Goal: Communication & Community: Answer question/provide support

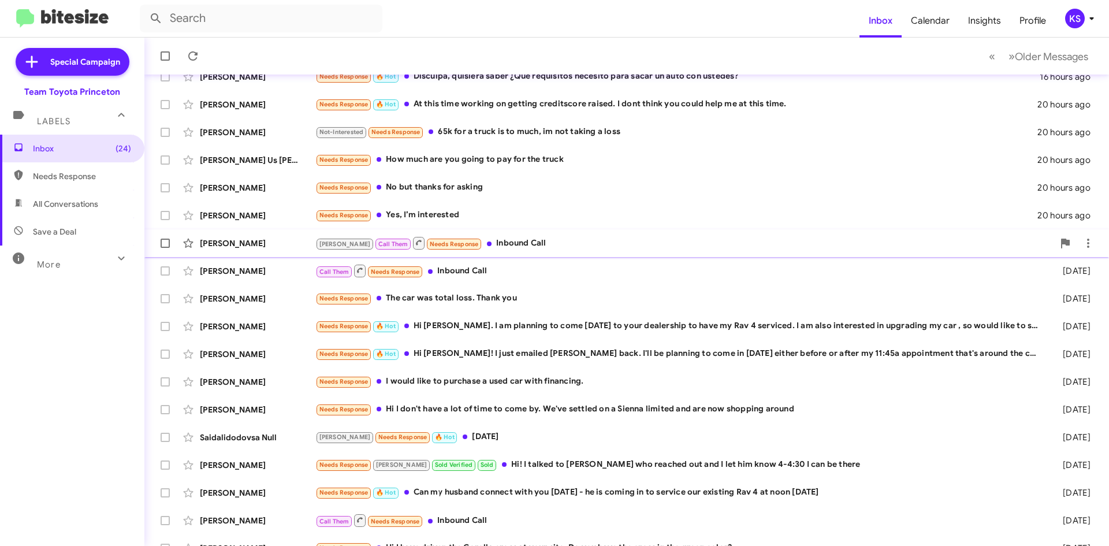
scroll to position [125, 0]
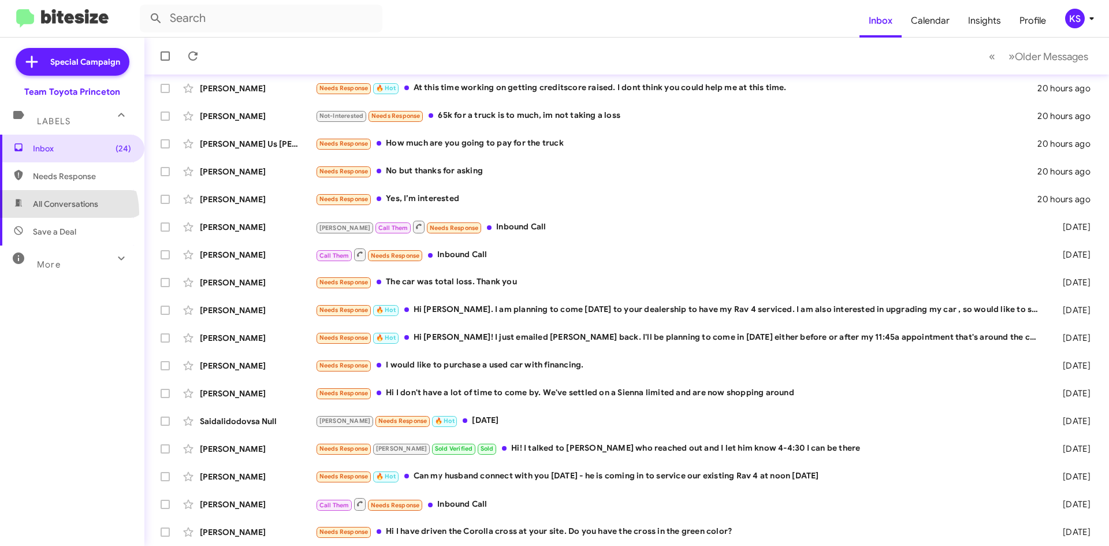
click at [60, 212] on span "All Conversations" at bounding box center [72, 204] width 144 height 28
type input "in:all-conversations"
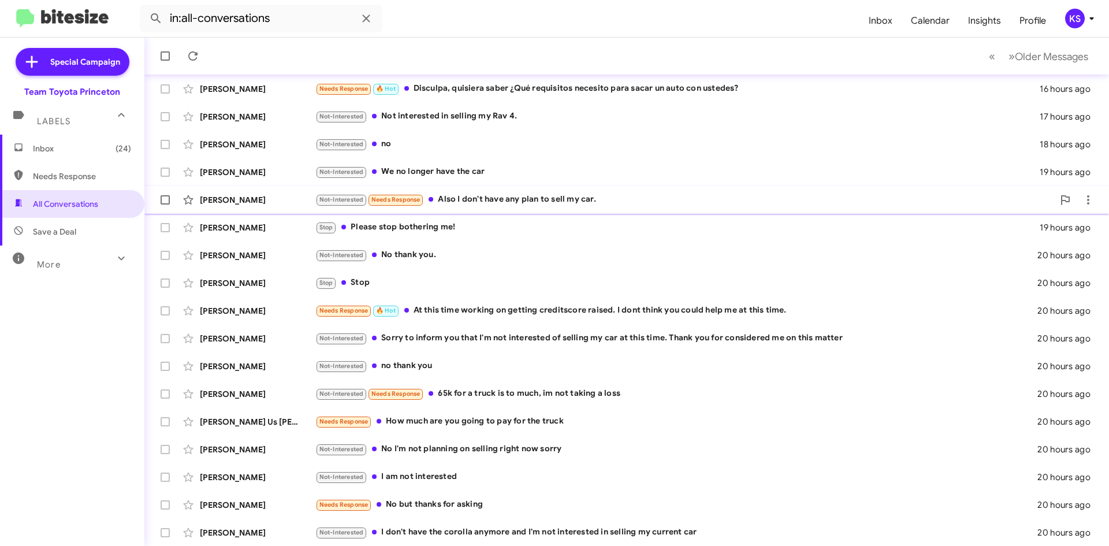
scroll to position [125, 0]
click at [423, 526] on div "Not-Interested I don't have the corolla anymore and I'm not interested in selli…" at bounding box center [684, 531] width 738 height 13
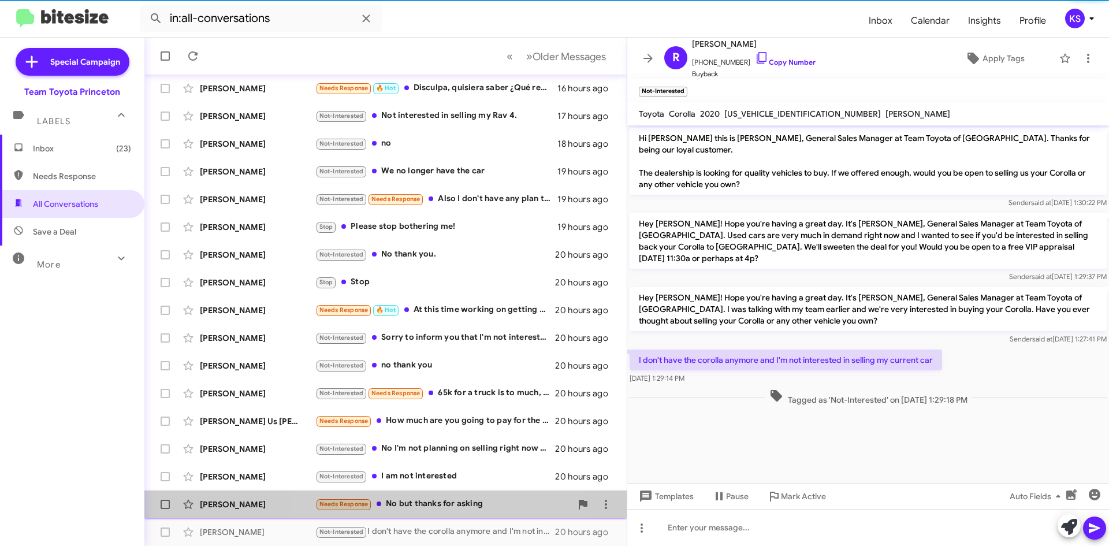
click at [436, 501] on div "Needs Response No but thanks for asking" at bounding box center [443, 503] width 256 height 13
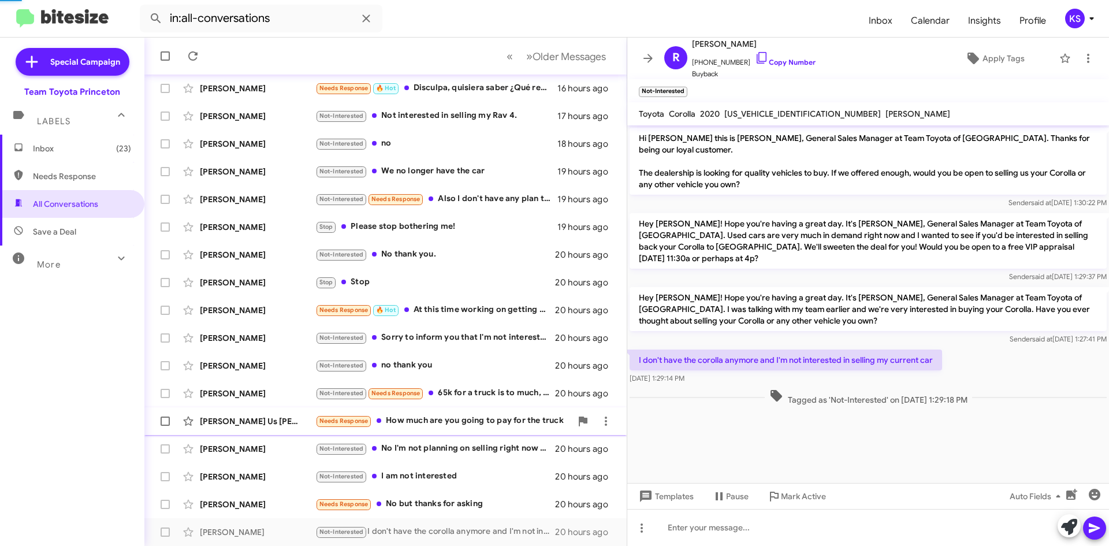
scroll to position [76, 0]
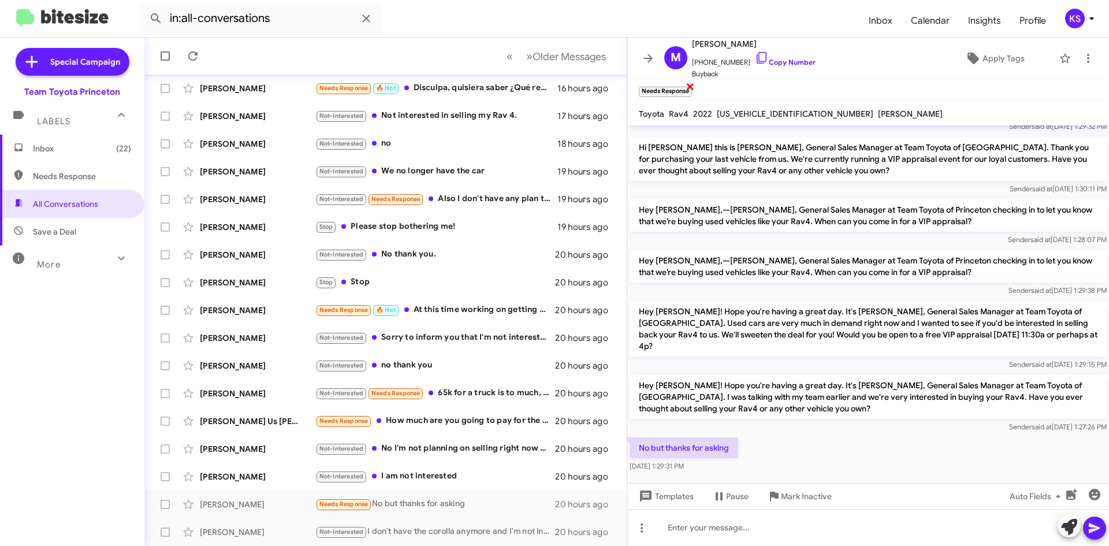
click at [688, 82] on span "×" at bounding box center [689, 86] width 9 height 14
click at [755, 57] on icon at bounding box center [762, 58] width 14 height 14
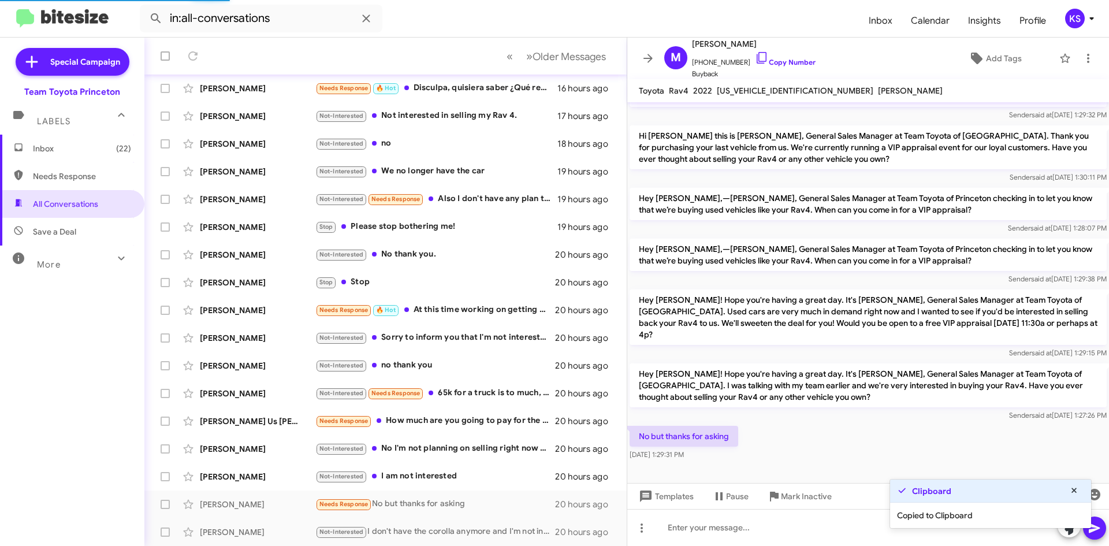
scroll to position [53, 0]
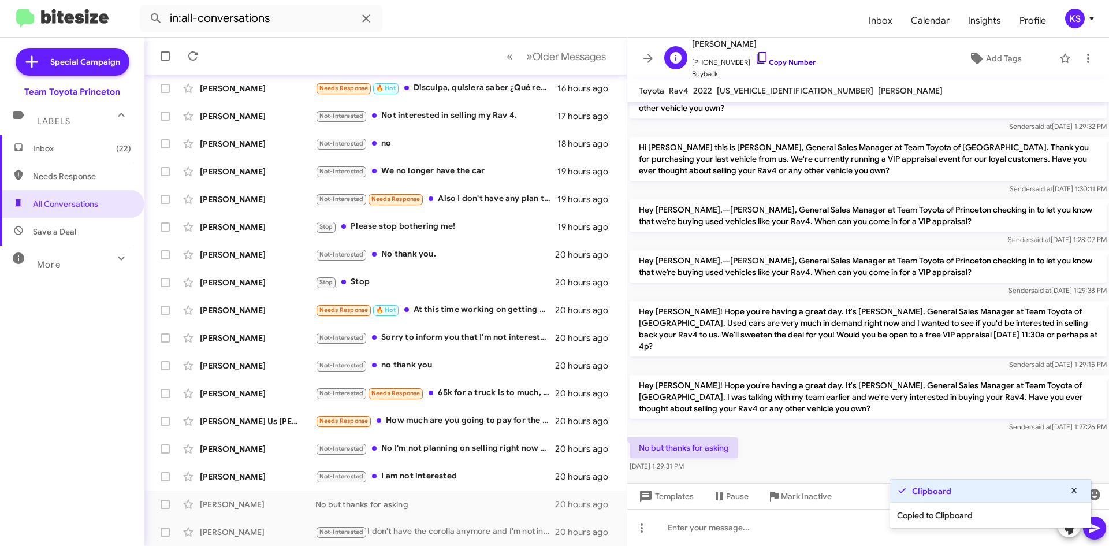
click at [763, 62] on link "Copy Number" at bounding box center [785, 62] width 61 height 9
click at [994, 56] on span "Add Tags" at bounding box center [1004, 58] width 36 height 21
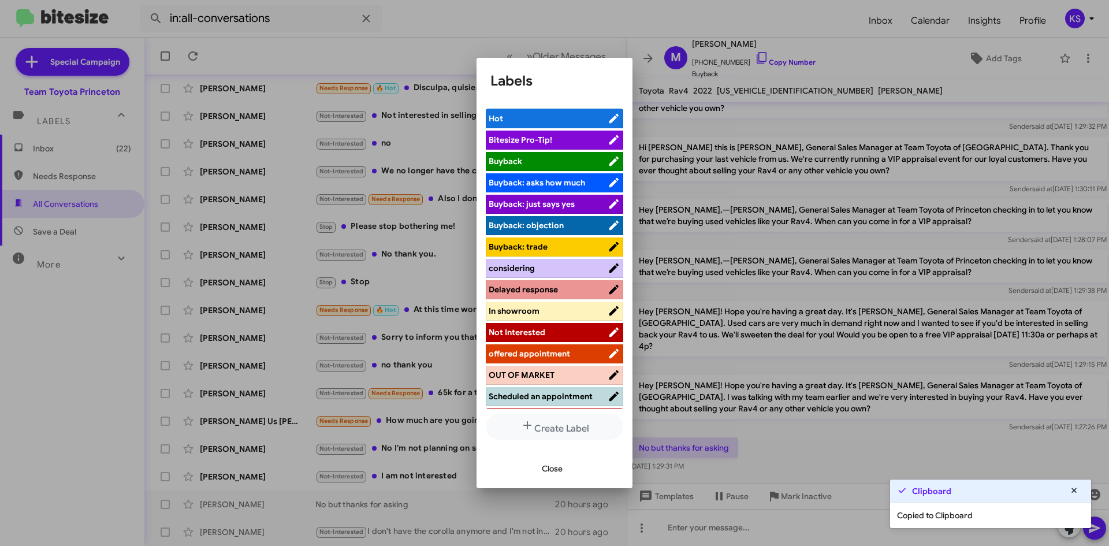
click at [532, 334] on span "Not Interested" at bounding box center [516, 332] width 57 height 10
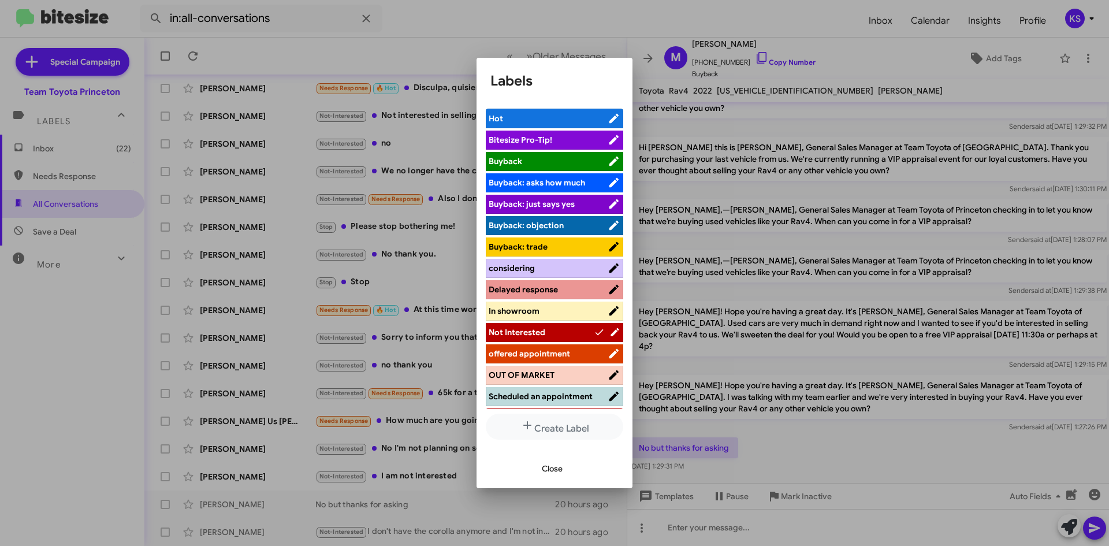
click at [554, 466] on span "Close" at bounding box center [552, 468] width 21 height 21
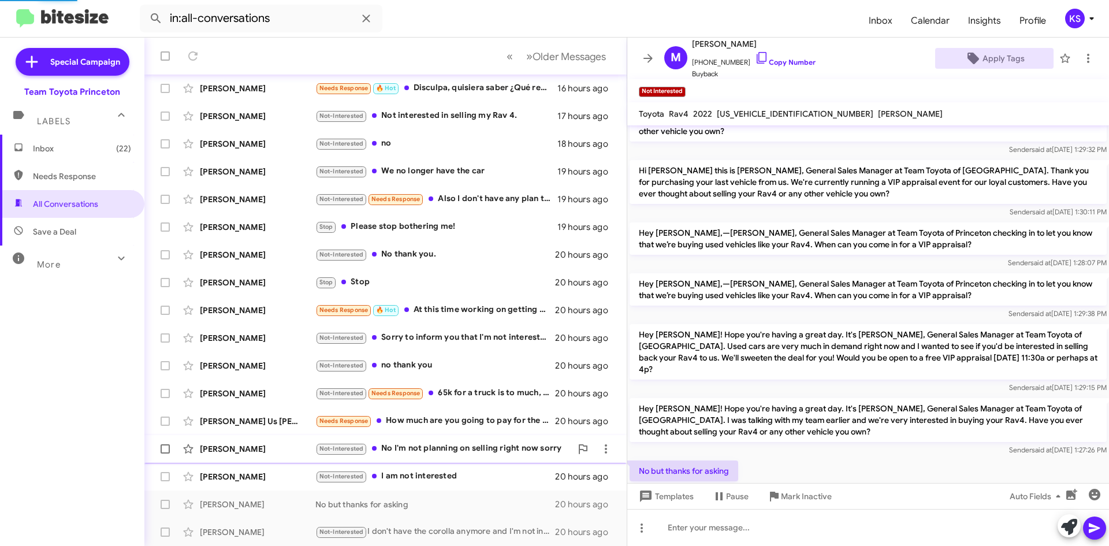
scroll to position [76, 0]
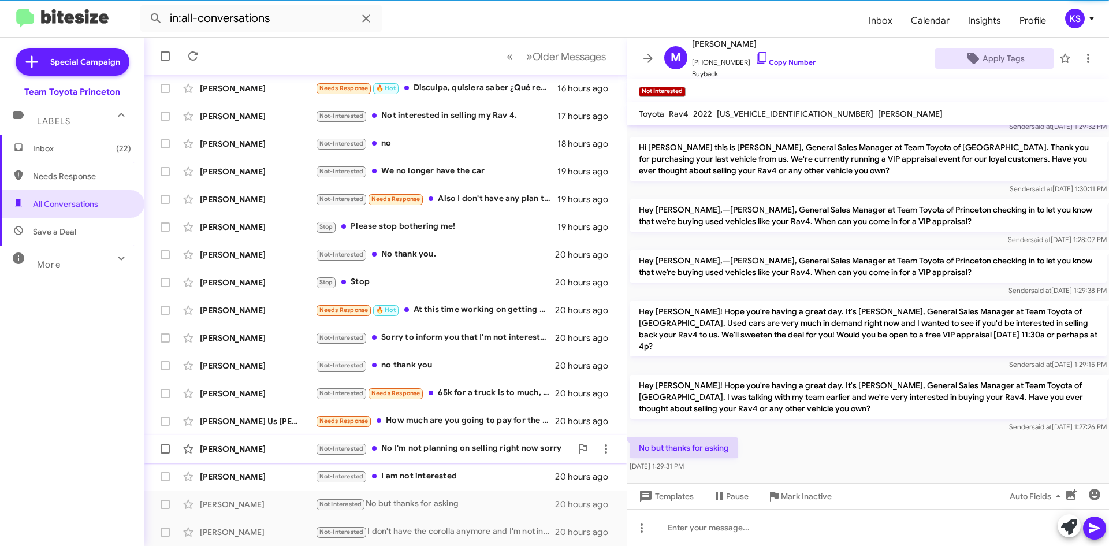
click at [498, 448] on div "Not-Interested No I'm not planning on selling right now sorry" at bounding box center [443, 448] width 256 height 13
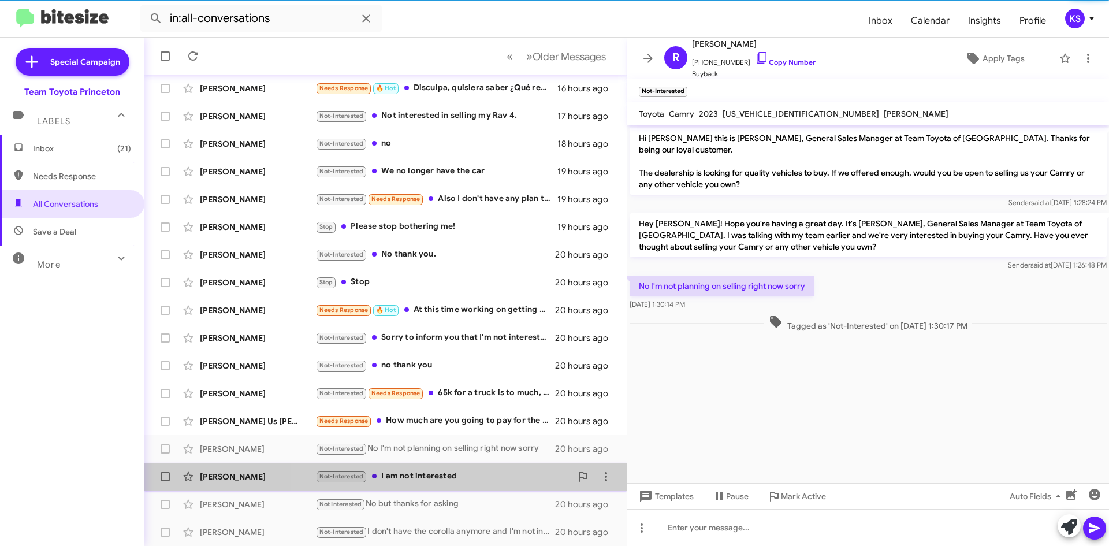
click at [488, 473] on div "Not-Interested I am not interested" at bounding box center [443, 475] width 256 height 13
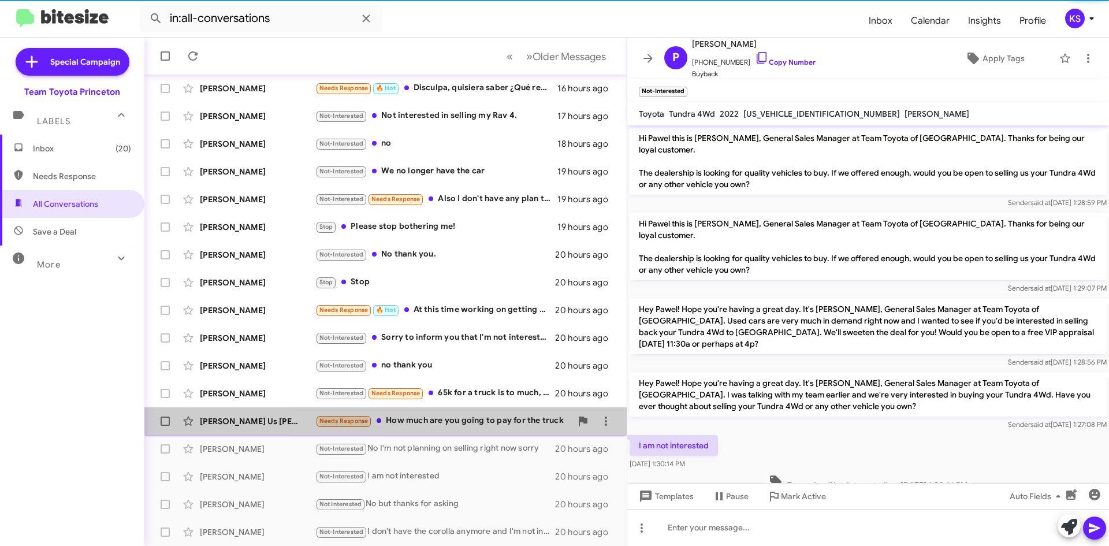
click at [490, 420] on div "Needs Response How much are you going to pay for the truck" at bounding box center [443, 420] width 256 height 13
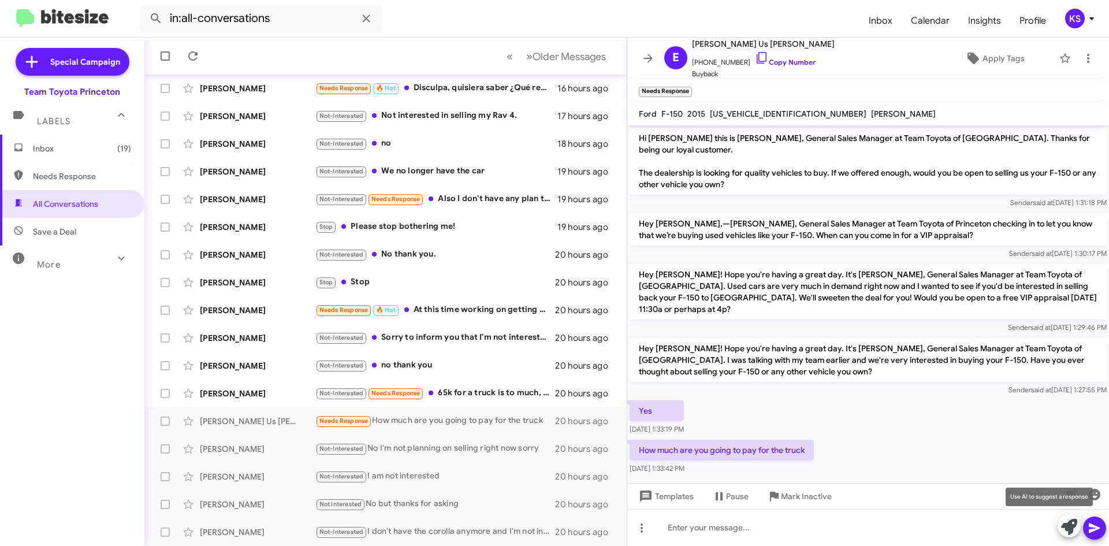
click at [1069, 523] on icon at bounding box center [1069, 527] width 16 height 16
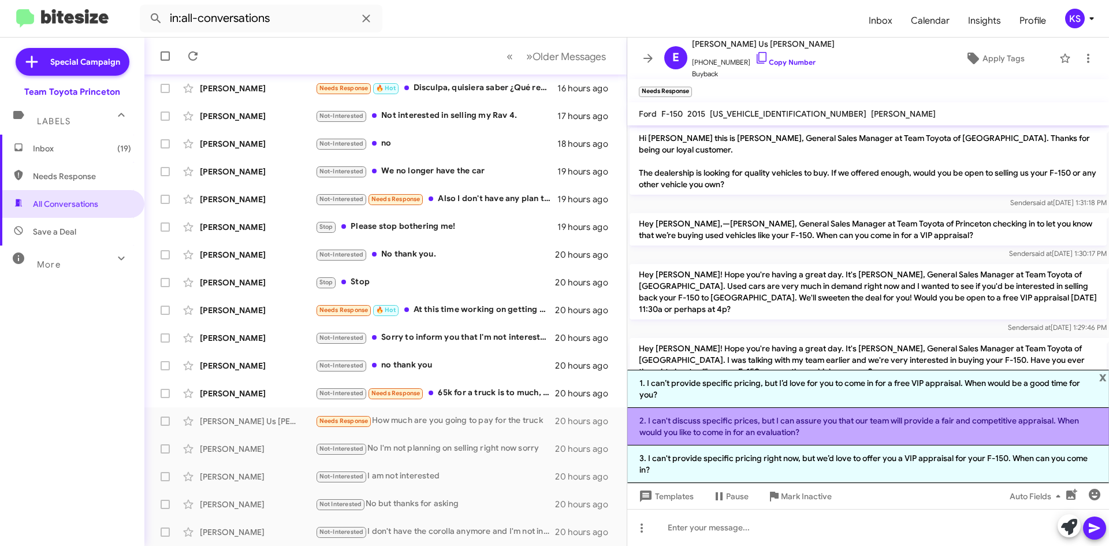
click at [827, 434] on li "2. I can't discuss specific prices, but I can assure you that our team will pro…" at bounding box center [868, 427] width 482 height 38
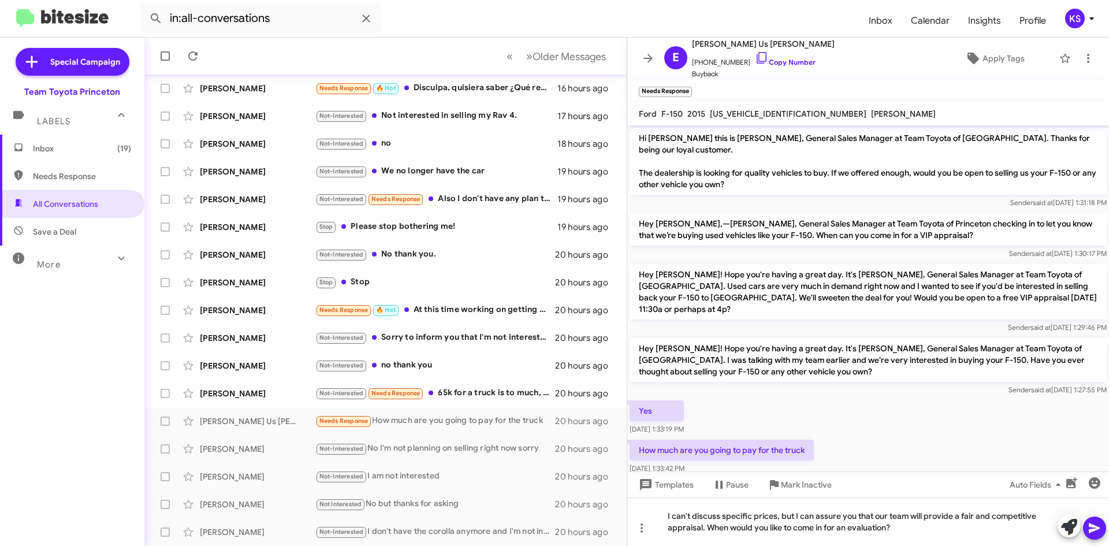
click at [1097, 529] on icon at bounding box center [1093, 528] width 11 height 10
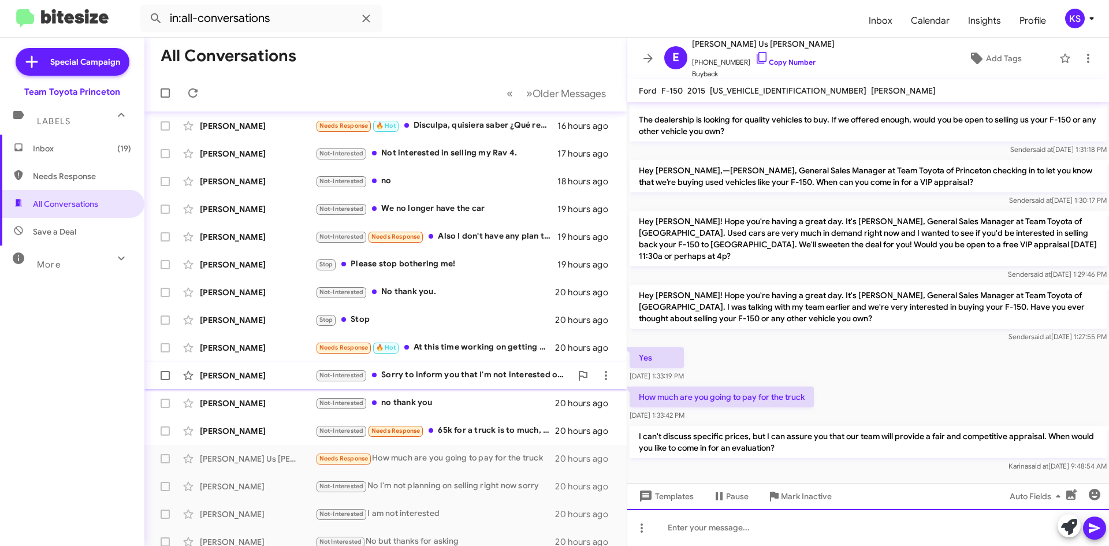
scroll to position [67, 0]
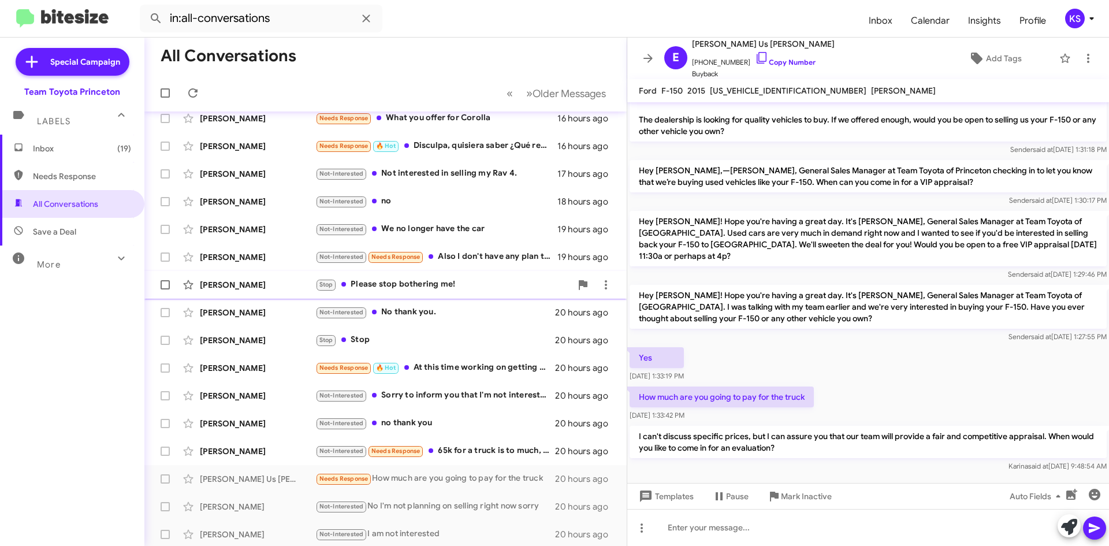
click at [432, 293] on div "[PERSON_NAME] Stop Please stop bothering me! 19 hours ago" at bounding box center [386, 284] width 464 height 23
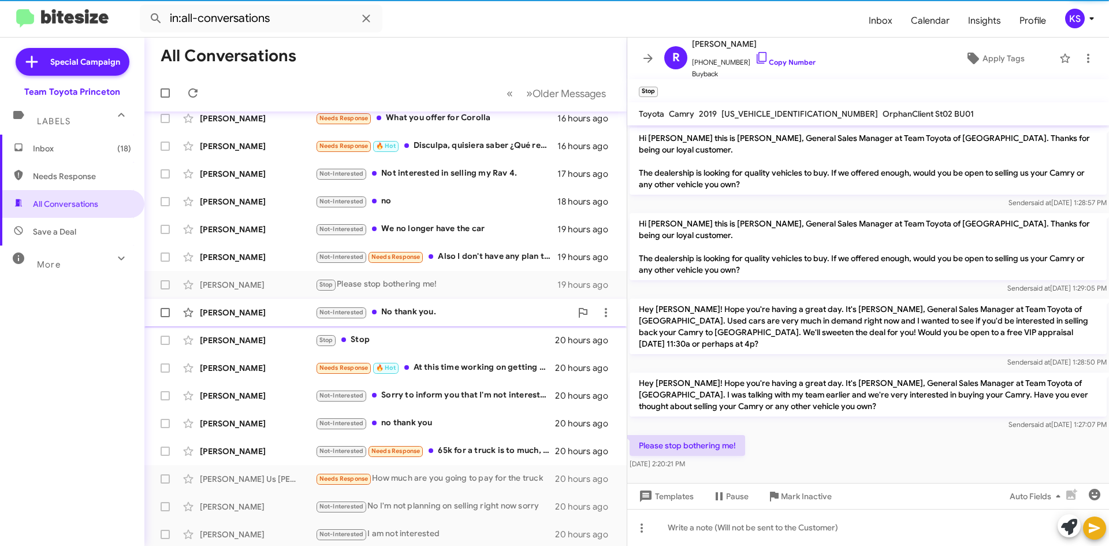
click at [436, 314] on div "Not-Interested No thank you." at bounding box center [443, 311] width 256 height 13
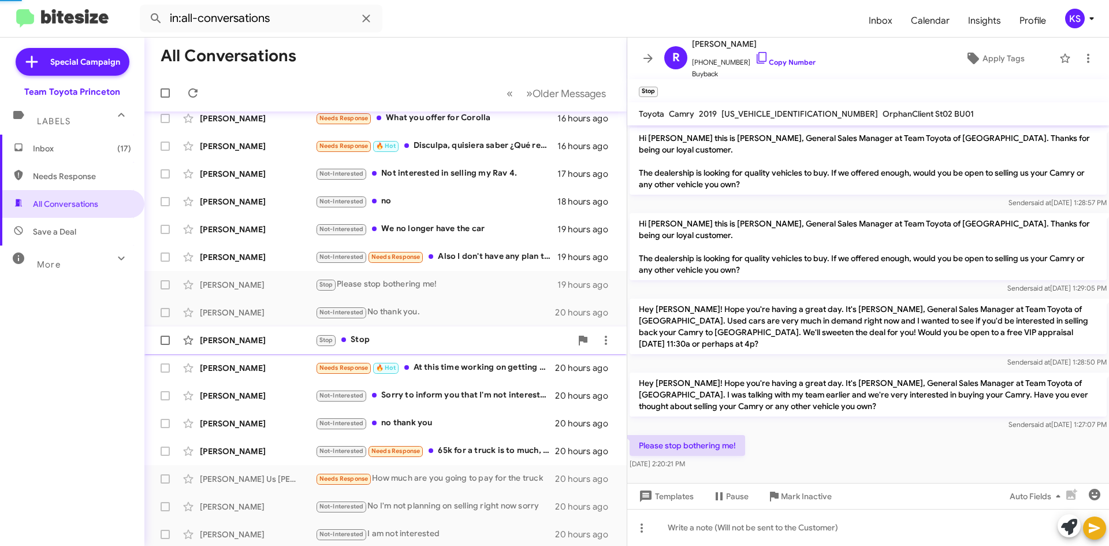
scroll to position [24, 0]
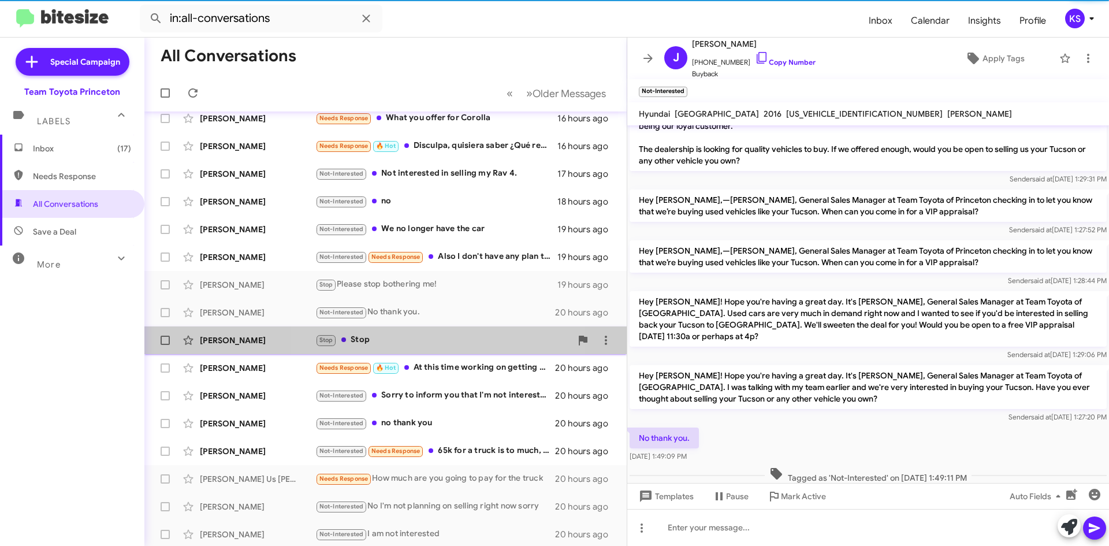
click at [431, 342] on div "Stop Stop" at bounding box center [443, 339] width 256 height 13
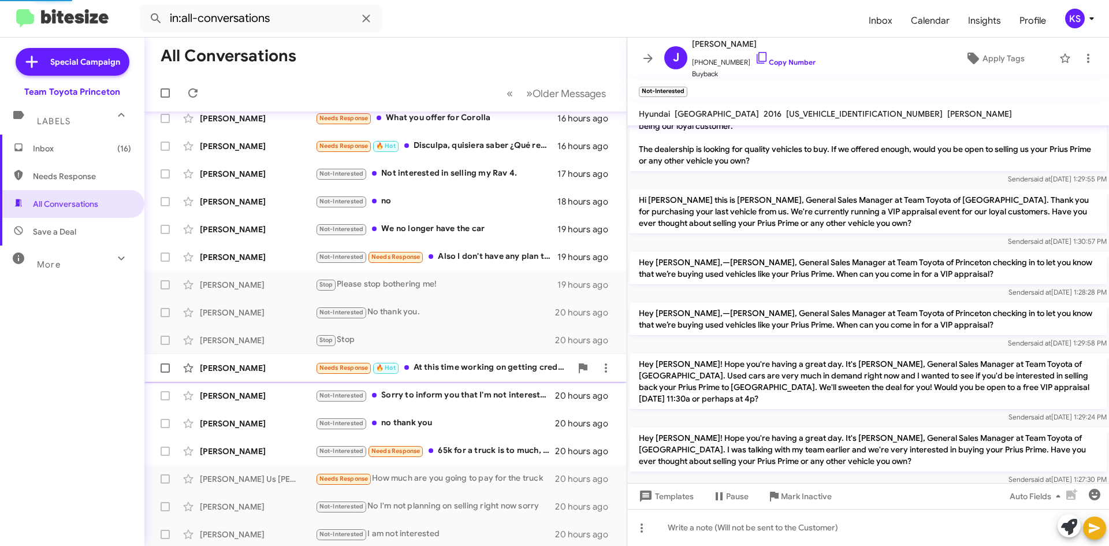
scroll to position [76, 0]
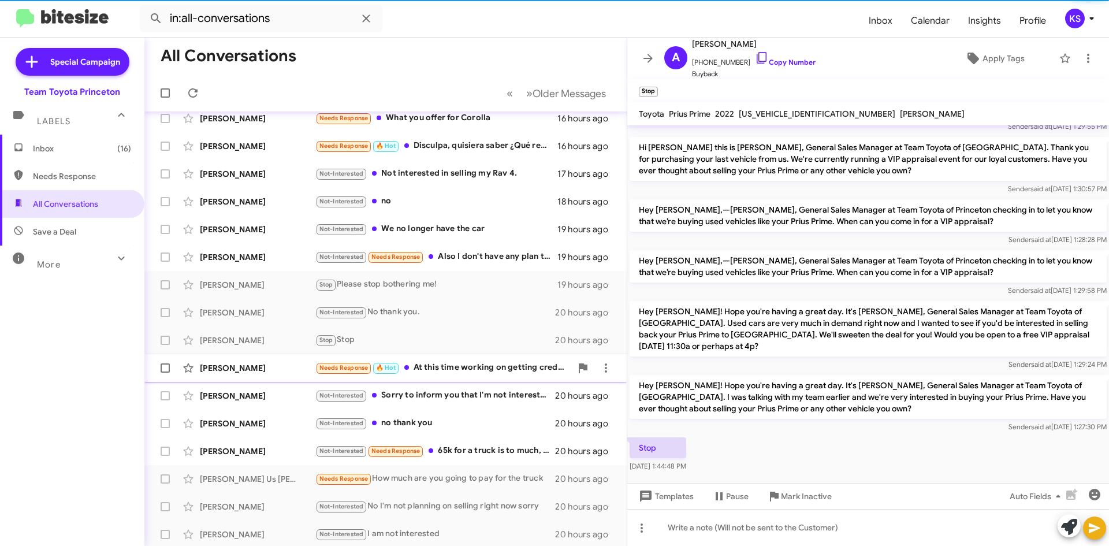
click at [447, 368] on div "Needs Response 🔥 Hot At this time working on getting creditscore raised. I dont…" at bounding box center [443, 367] width 256 height 13
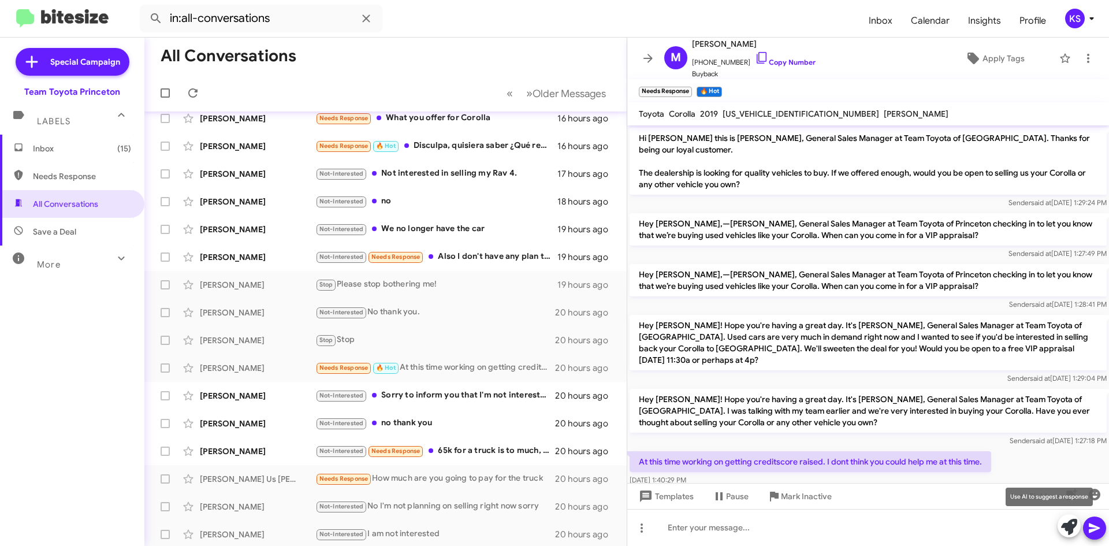
click at [1068, 527] on icon at bounding box center [1069, 527] width 16 height 16
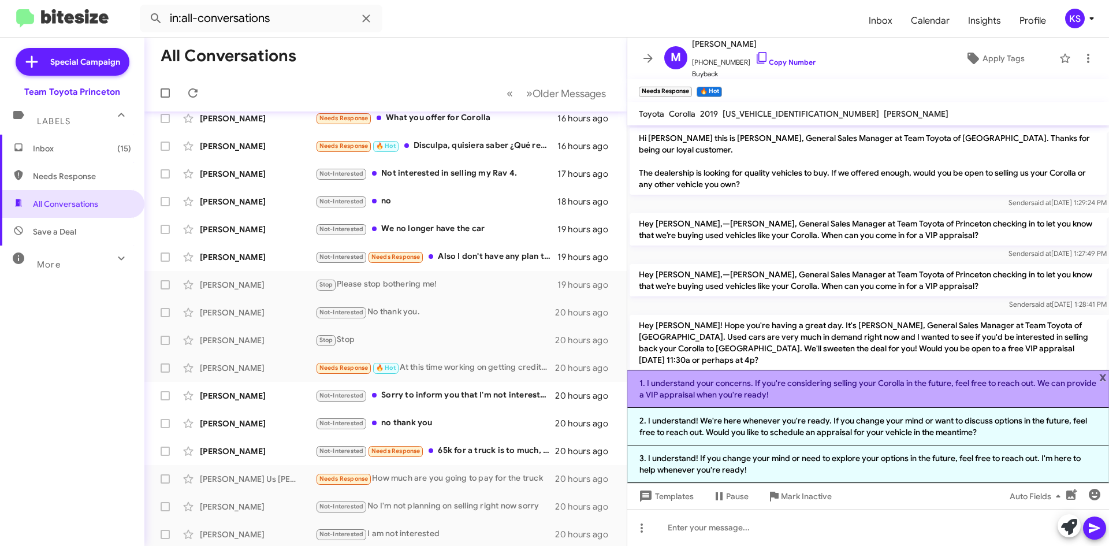
click at [852, 395] on li "1. I understand your concerns. If you're considering selling your Corolla in th…" at bounding box center [868, 389] width 482 height 38
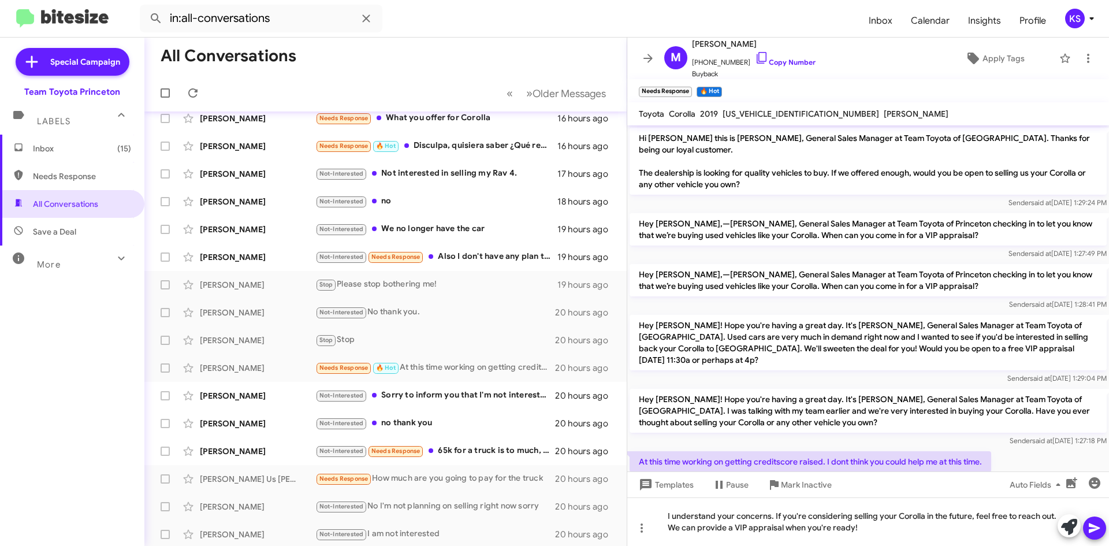
click at [1091, 531] on icon at bounding box center [1093, 528] width 11 height 10
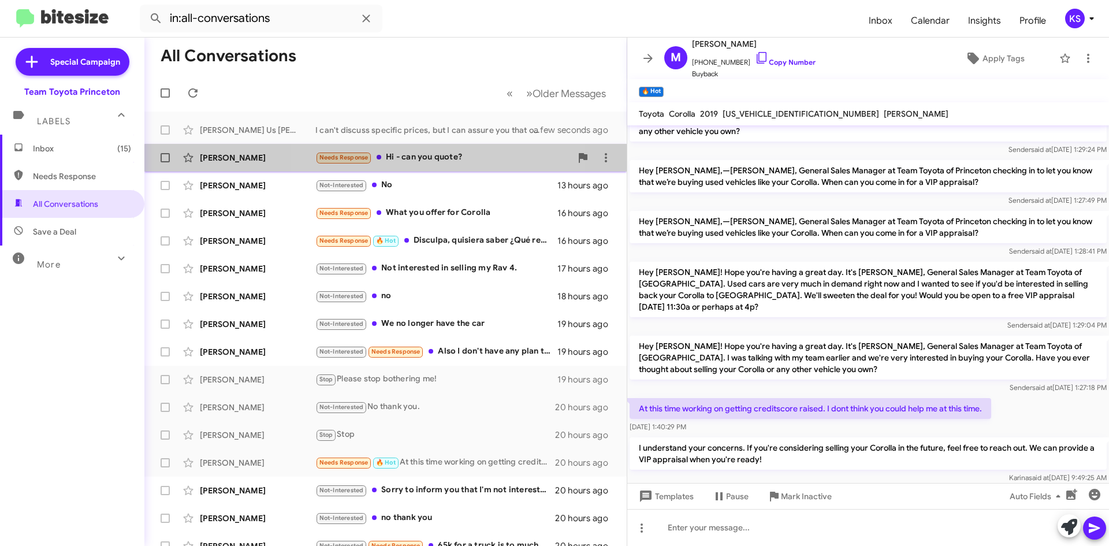
click at [446, 163] on div "Needs Response Hi - can you quote?" at bounding box center [443, 157] width 256 height 13
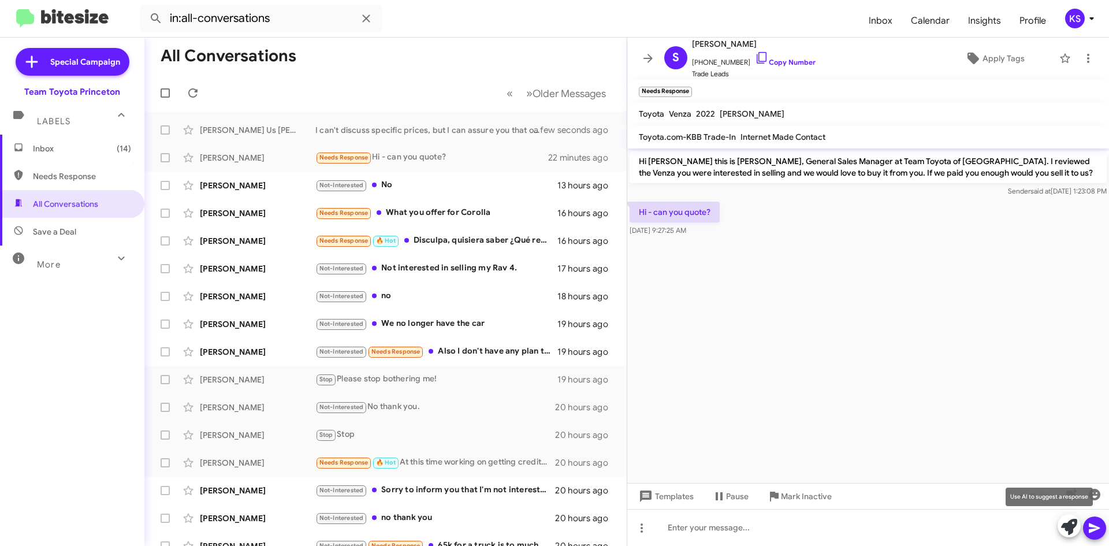
click at [1071, 519] on icon at bounding box center [1069, 527] width 16 height 16
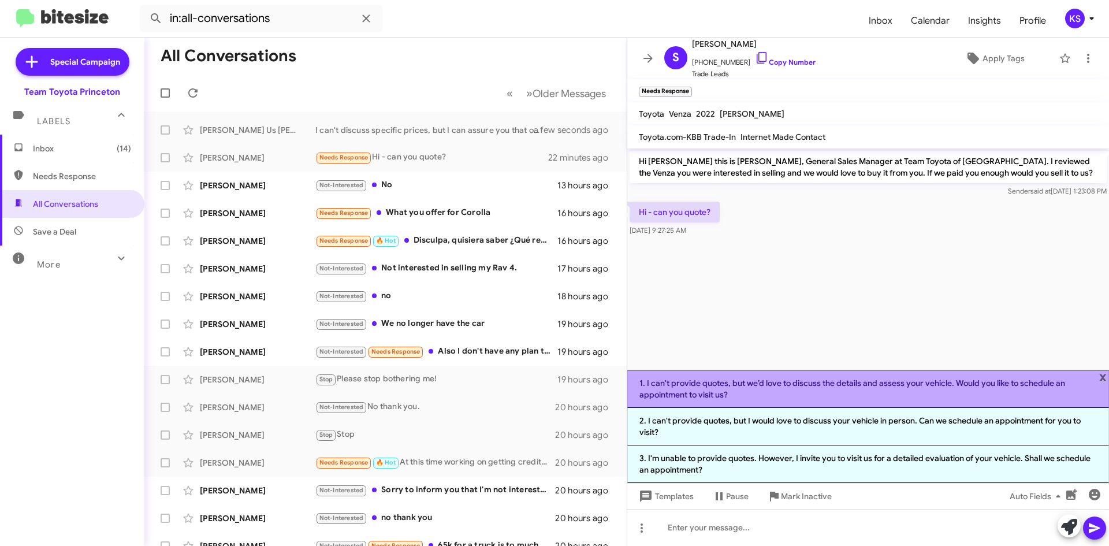
click at [755, 391] on li "1. I can't provide quotes, but we’d love to discuss the details and assess your…" at bounding box center [868, 389] width 482 height 38
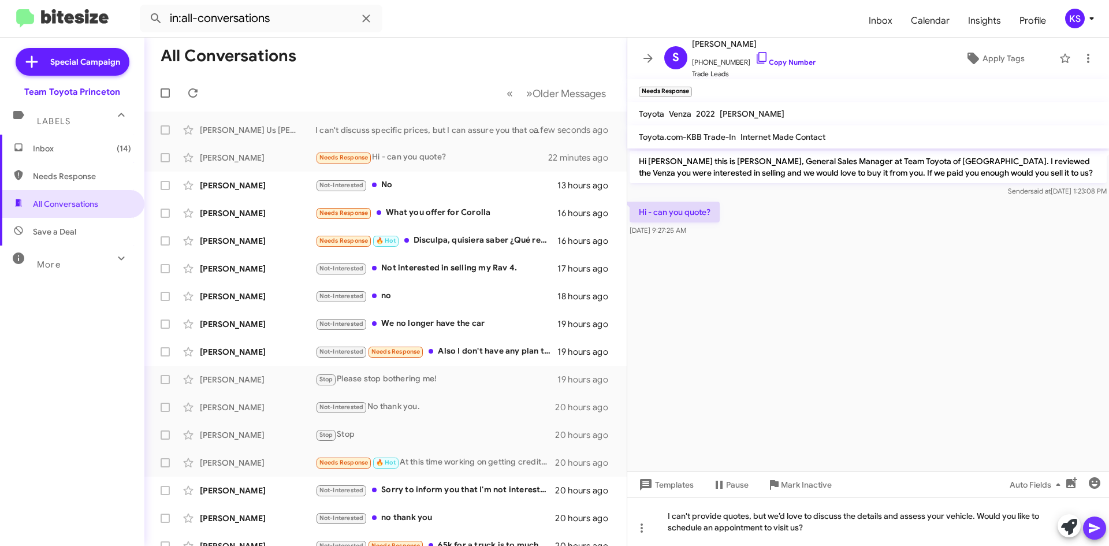
click at [1095, 524] on icon at bounding box center [1094, 528] width 14 height 14
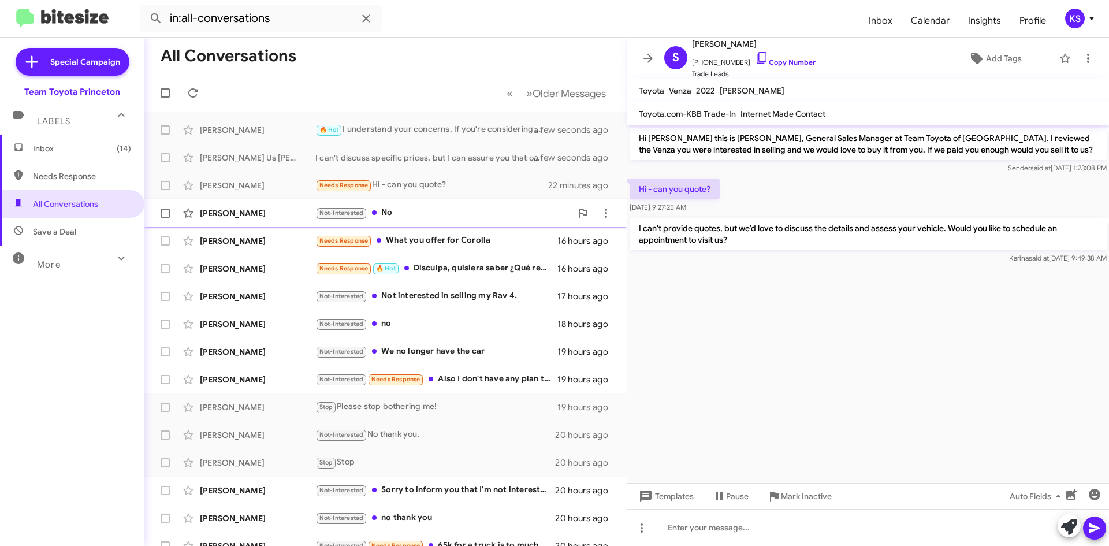
click at [434, 215] on div "Not-Interested No" at bounding box center [443, 212] width 256 height 13
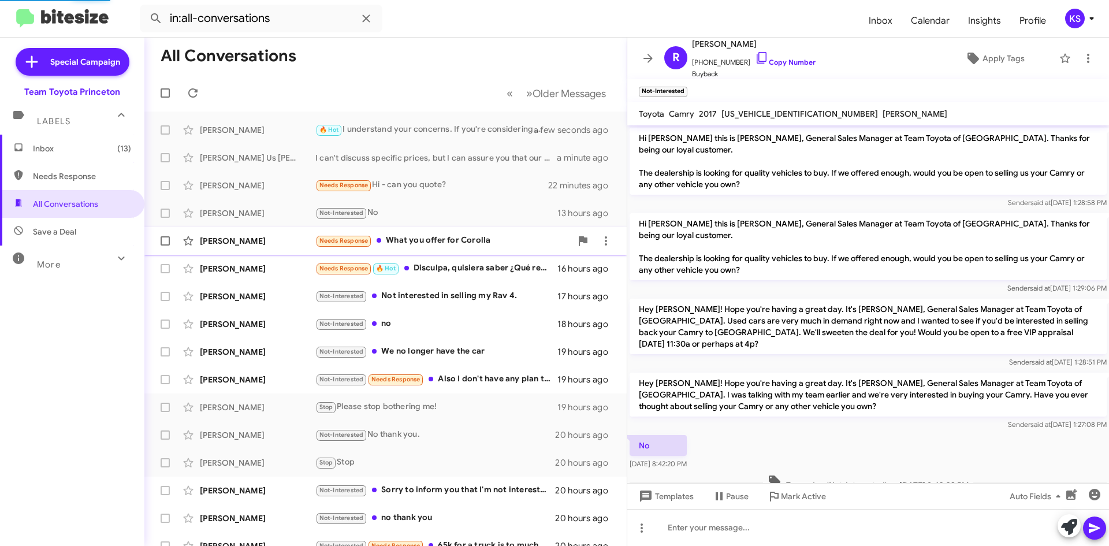
click at [445, 242] on div "Needs Response What you offer for Corolla" at bounding box center [443, 240] width 256 height 13
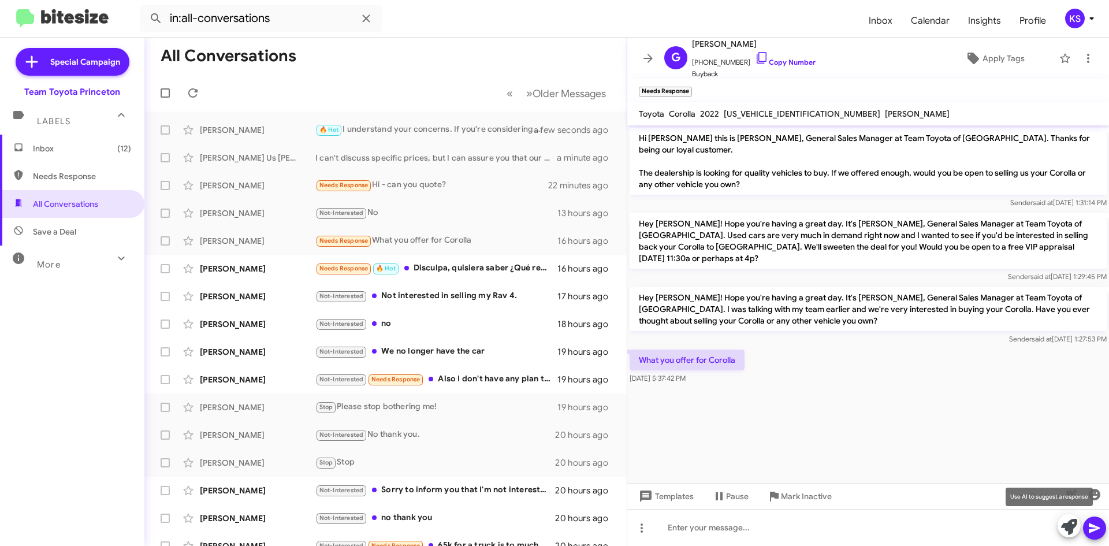
click at [1067, 528] on icon at bounding box center [1069, 527] width 16 height 16
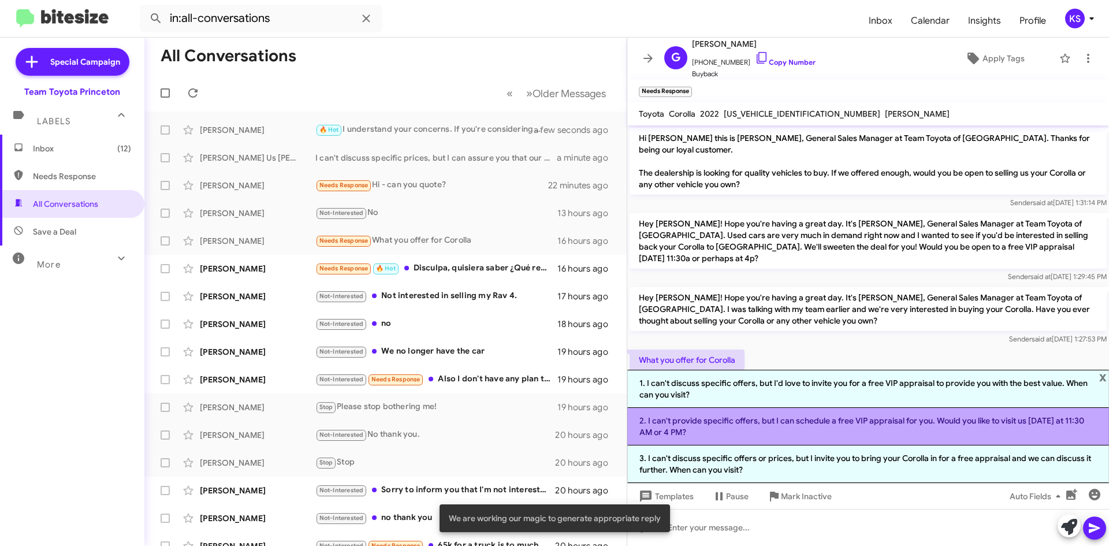
click at [825, 419] on li "2. I can't provide specific offers, but I can schedule a free VIP appraisal for…" at bounding box center [868, 427] width 482 height 38
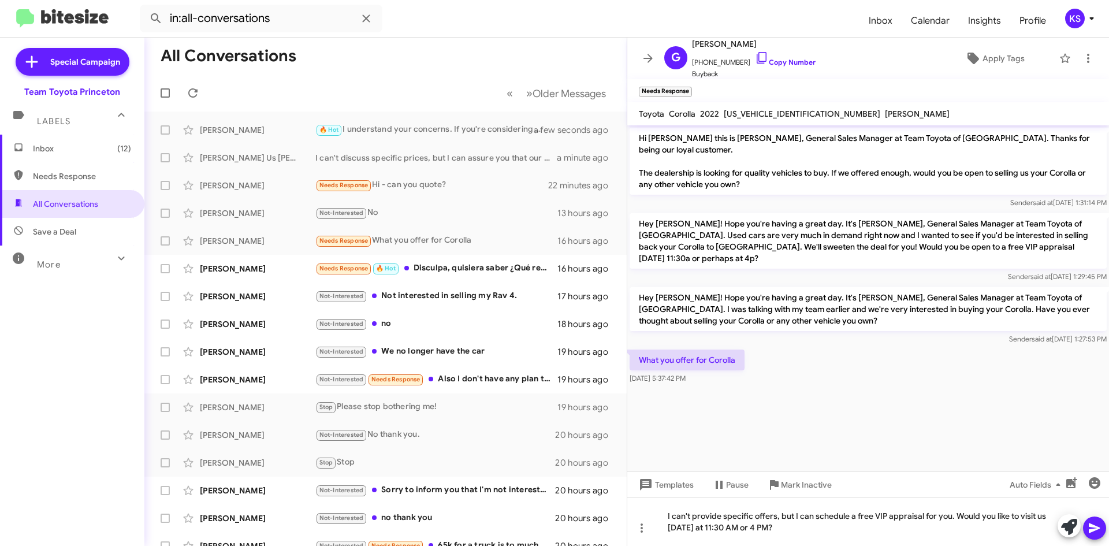
click at [1090, 526] on icon at bounding box center [1093, 528] width 11 height 10
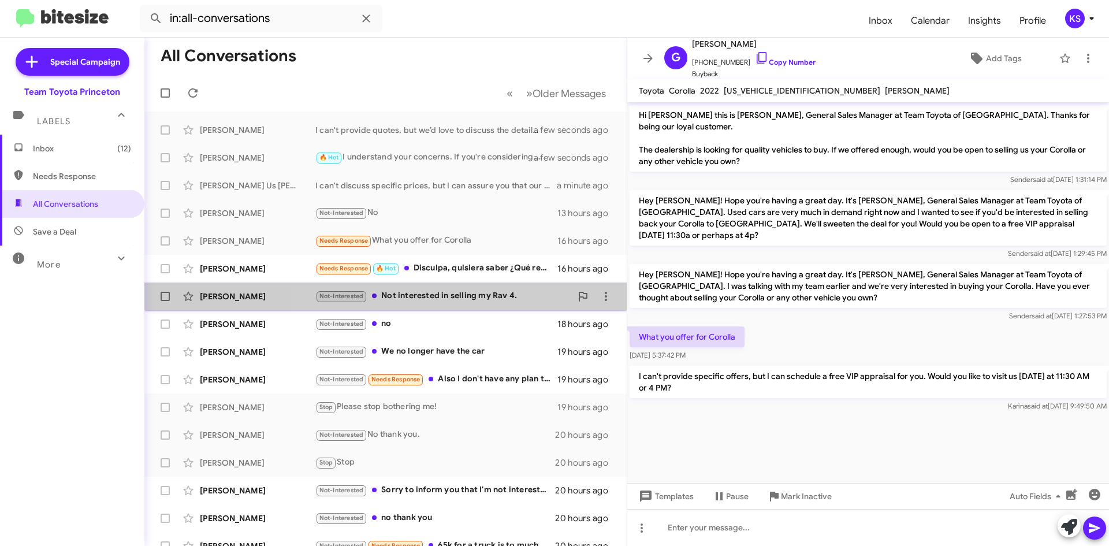
click at [461, 290] on div "Not-Interested Not interested in selling my Rav 4." at bounding box center [443, 295] width 256 height 13
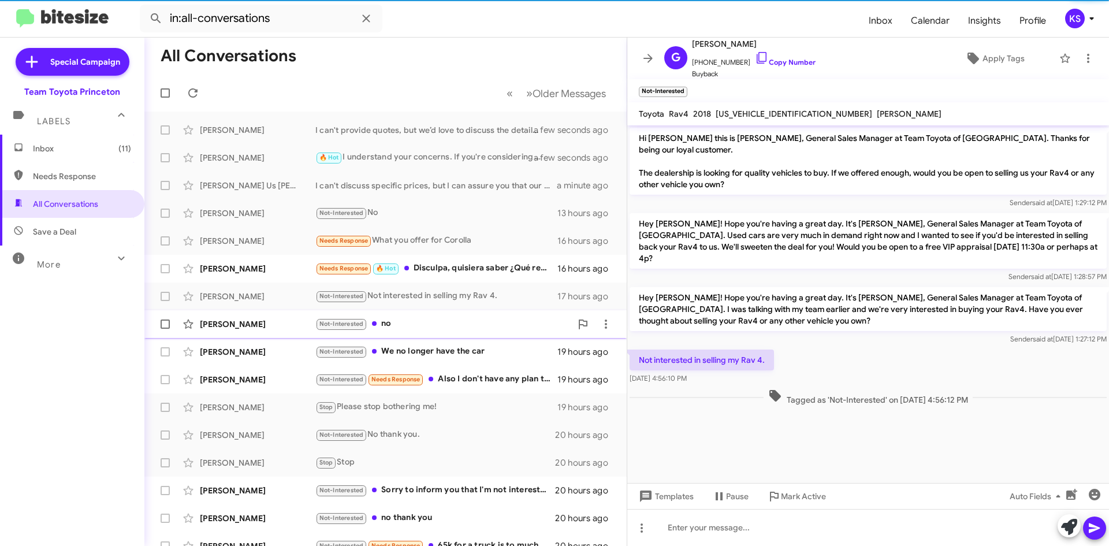
click at [446, 329] on div "Not-Interested no" at bounding box center [443, 323] width 256 height 13
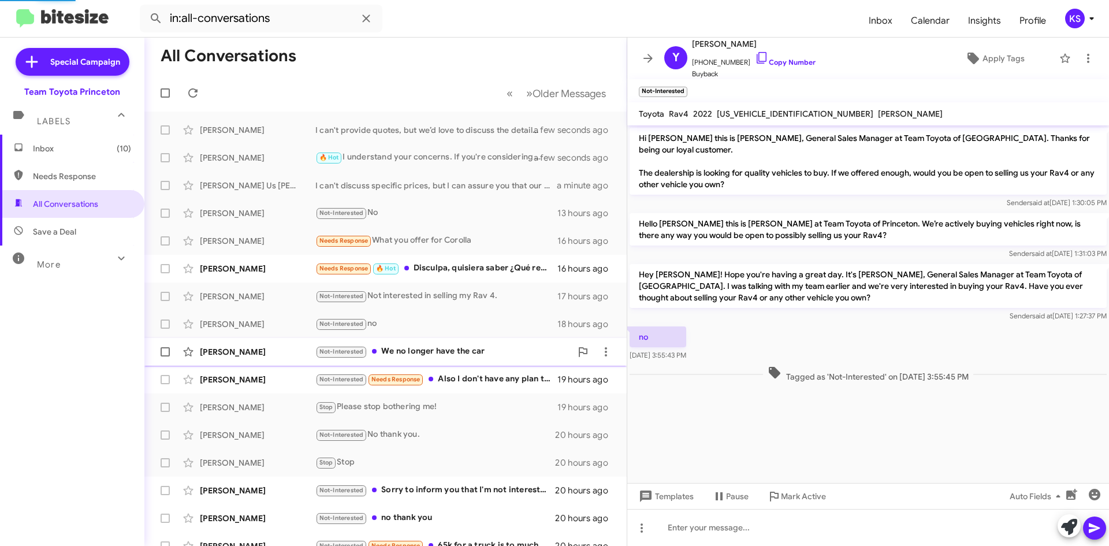
click at [446, 350] on div "Not-Interested We no longer have the car" at bounding box center [443, 351] width 256 height 13
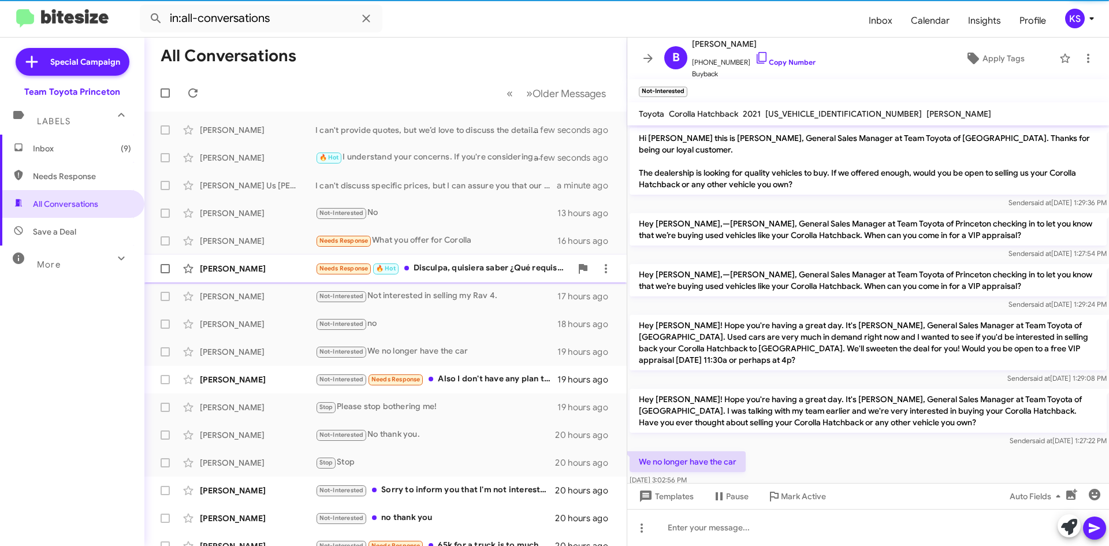
scroll to position [47, 0]
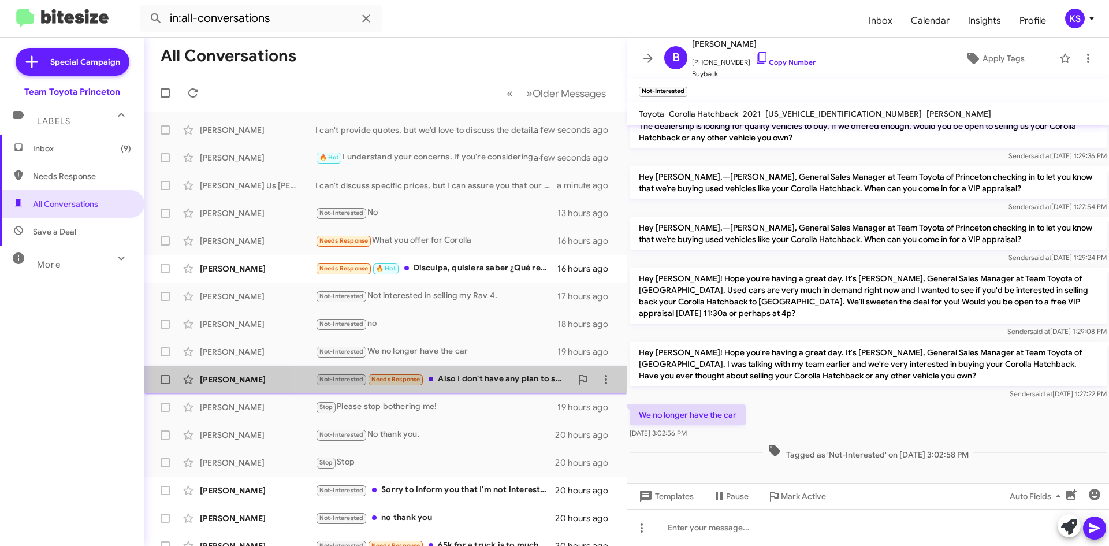
click at [467, 378] on div "Not-Interested Needs Response Also I don't have any plan to sell my car." at bounding box center [443, 378] width 256 height 13
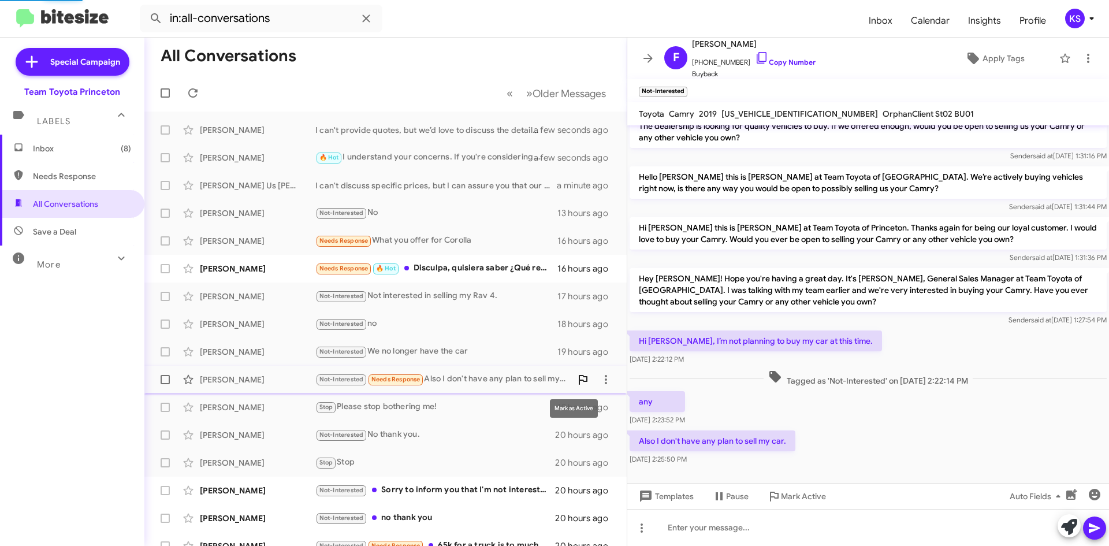
scroll to position [54, 0]
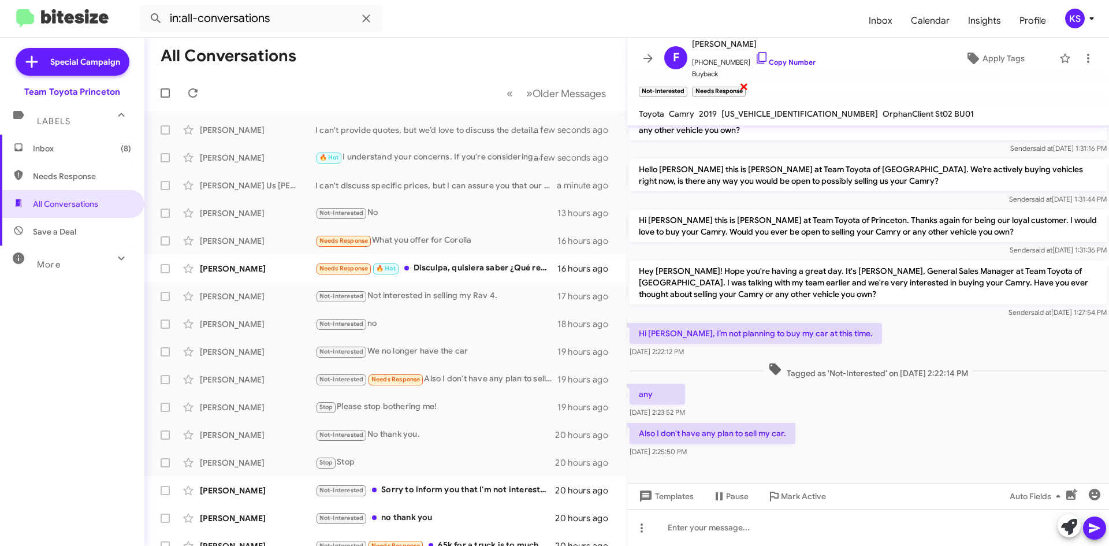
click at [743, 85] on span "×" at bounding box center [743, 86] width 9 height 14
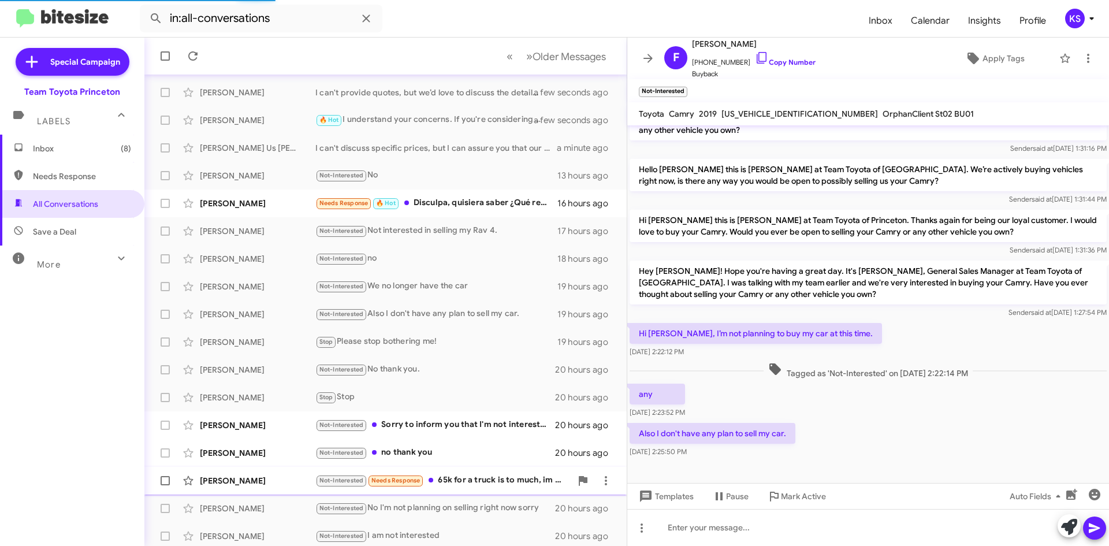
scroll to position [85, 0]
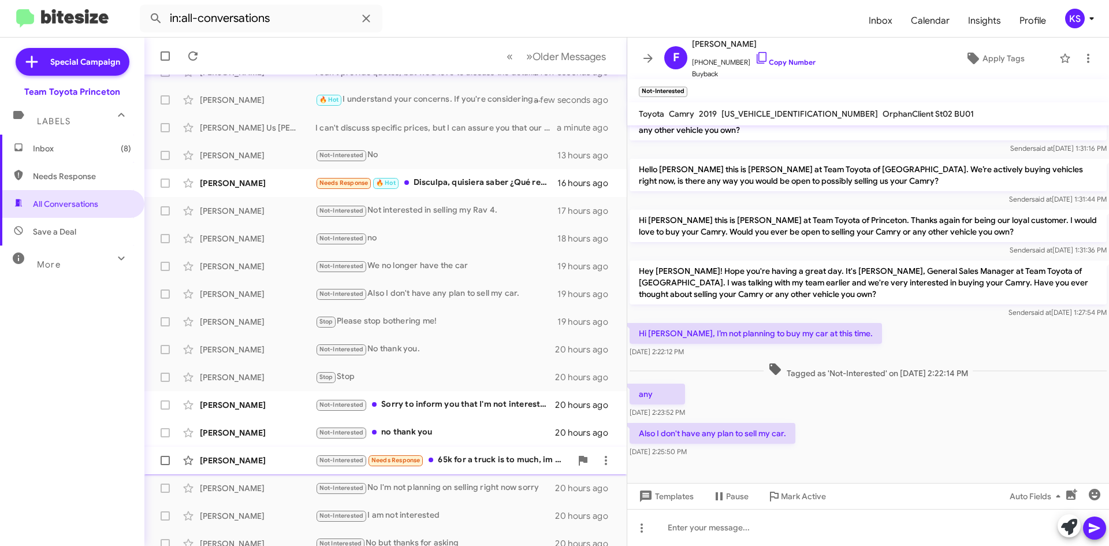
click at [452, 460] on div "Not-Interested Needs Response 65k for a truck is to much, im not taking a loss" at bounding box center [443, 459] width 256 height 13
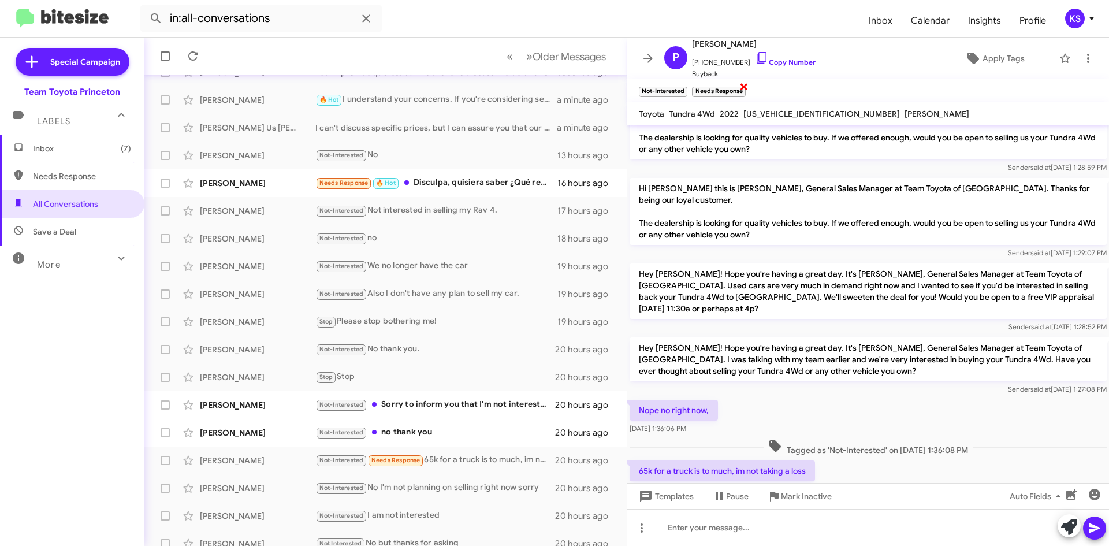
click at [742, 83] on span "×" at bounding box center [743, 86] width 9 height 14
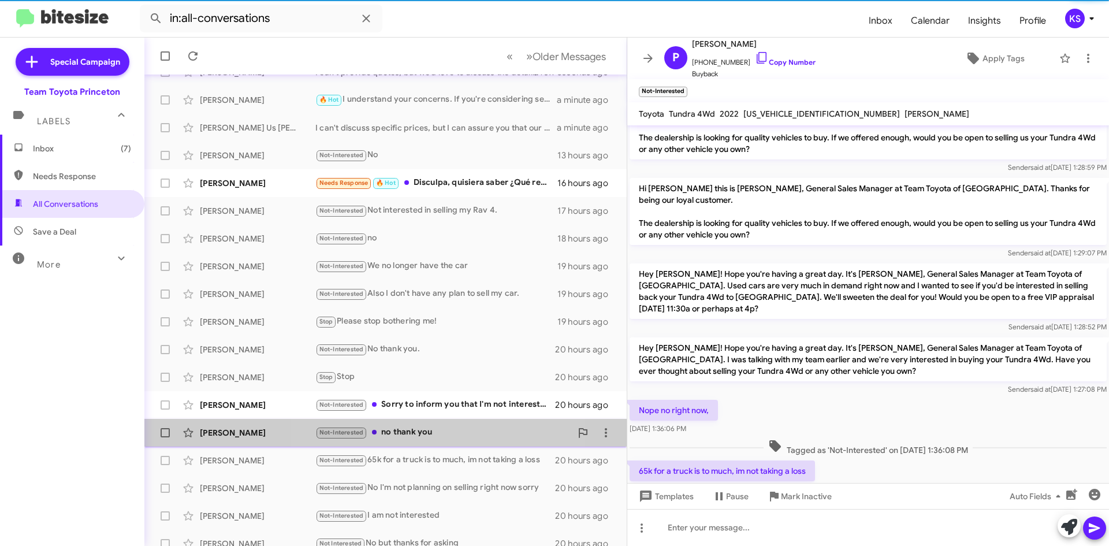
click at [421, 430] on div "Not-Interested no thank you" at bounding box center [443, 432] width 256 height 13
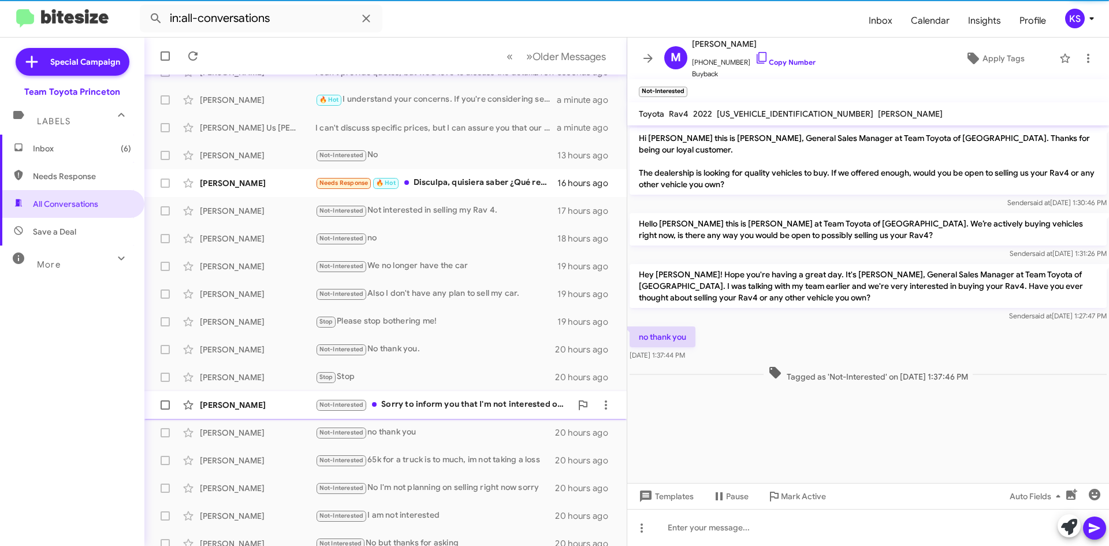
click at [428, 404] on div "Not-Interested Sorry to inform you that I'm not interested of selling my car at…" at bounding box center [443, 404] width 256 height 13
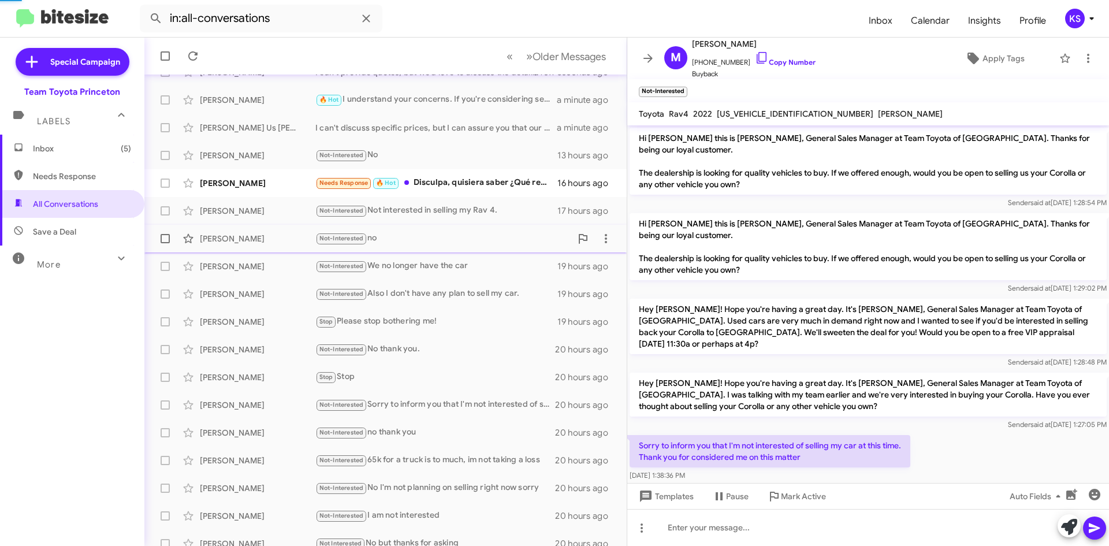
scroll to position [28, 0]
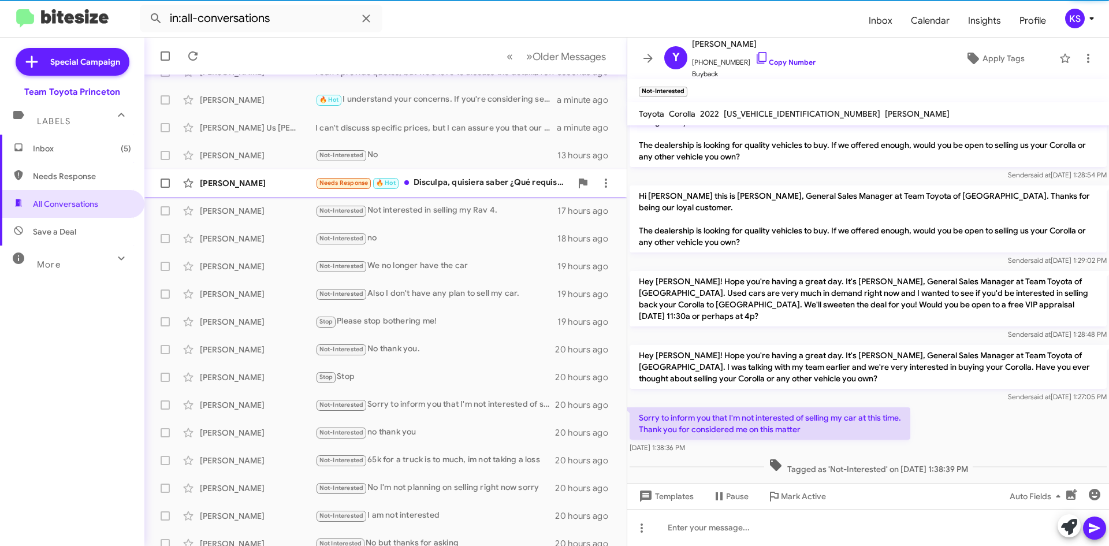
click at [472, 182] on div "Needs Response 🔥 Hot Disculpa, quisiera saber ¿Qué requisitos necesito para sac…" at bounding box center [443, 182] width 256 height 13
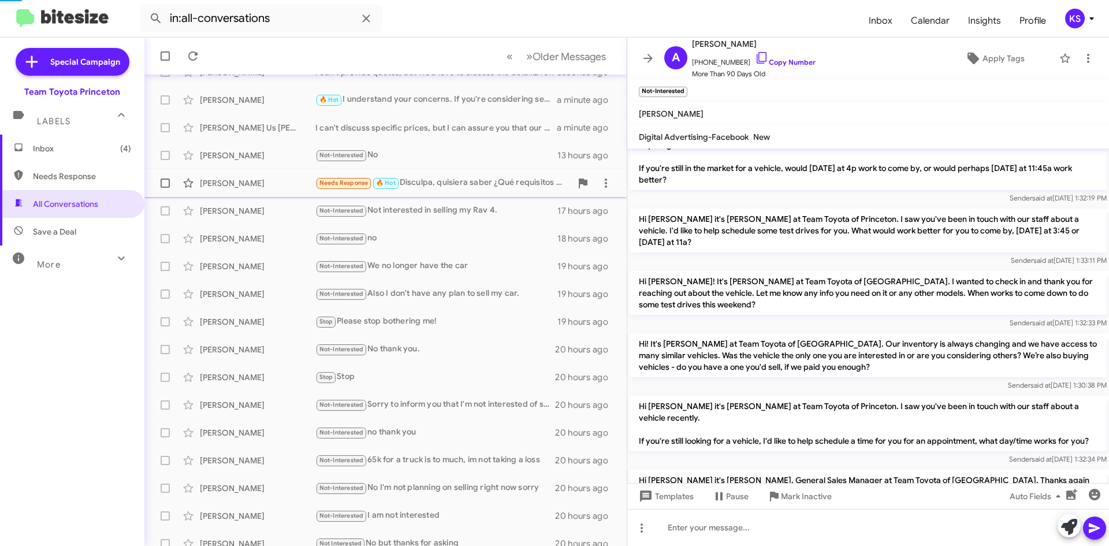
scroll to position [1051, 0]
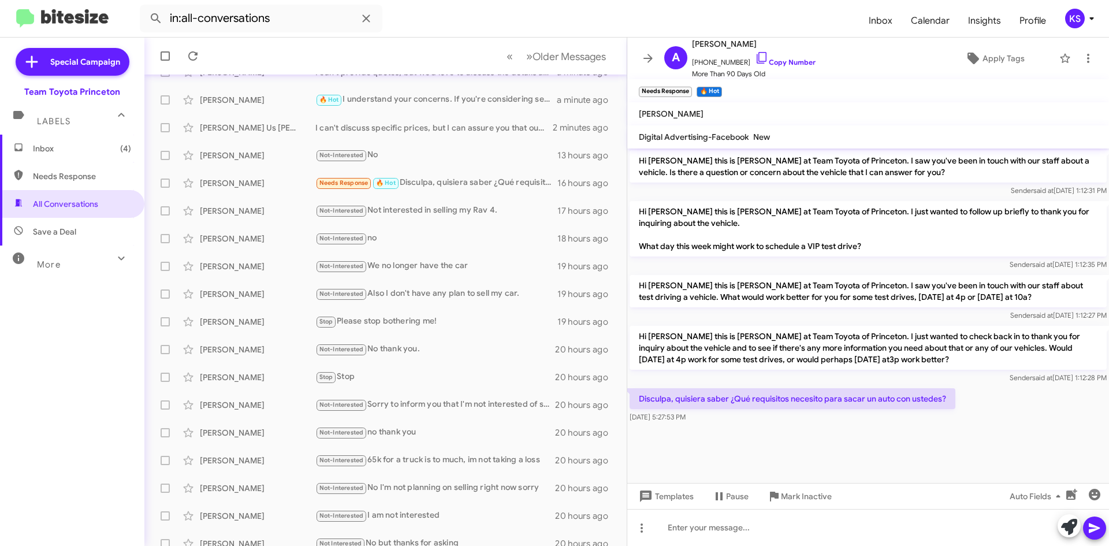
drag, startPoint x: 942, startPoint y: 421, endPoint x: 646, endPoint y: 423, distance: 296.2
click at [643, 409] on p "Disculpa, quisiera saber ¿Qué requisitos necesito para sacar un auto con ustede…" at bounding box center [792, 398] width 326 height 21
click at [641, 409] on p "Disculpa, quisiera saber ¿Qué requisitos necesito para sacar un auto con ustede…" at bounding box center [792, 398] width 326 height 21
drag, startPoint x: 639, startPoint y: 420, endPoint x: 960, endPoint y: 409, distance: 321.2
click at [960, 409] on div "Disculpa, quisiera saber ¿Qué requisitos necesito para sacar un auto con ustede…" at bounding box center [868, 405] width 482 height 39
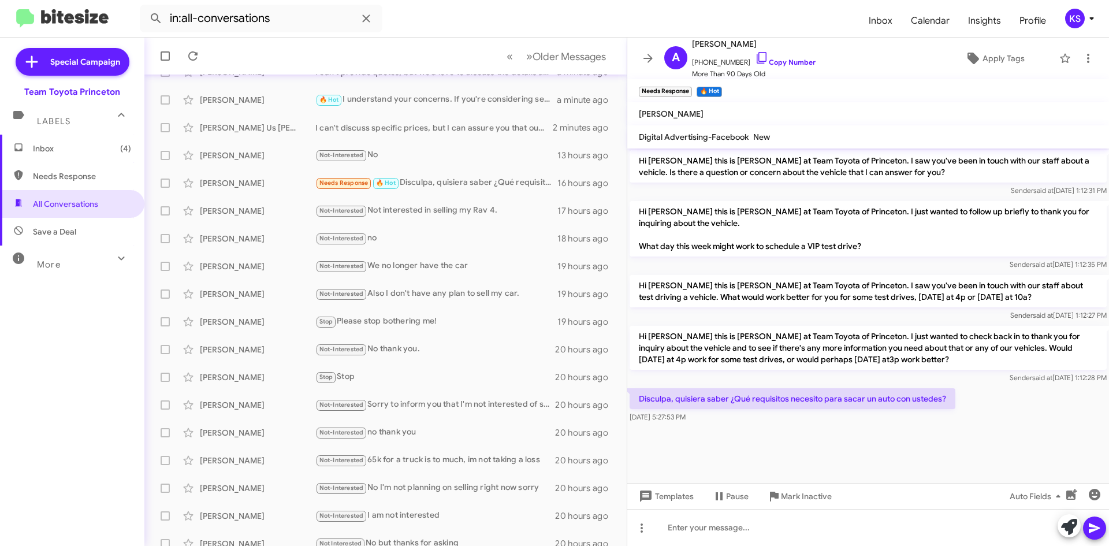
copy p "Disculpa, quisiera saber ¿Qué requisitos necesito para sacar un auto con ustede…"
click at [1063, 526] on icon at bounding box center [1069, 527] width 16 height 16
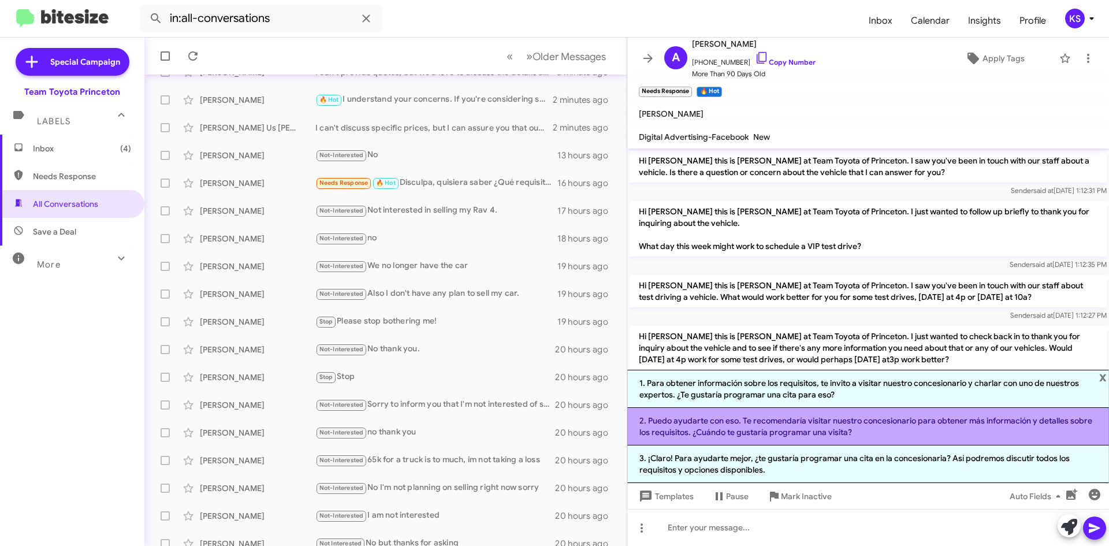
click at [833, 426] on li "2. Puedo ayudarte con eso. Te recomendaría visitar nuestro concesionario para o…" at bounding box center [868, 427] width 482 height 38
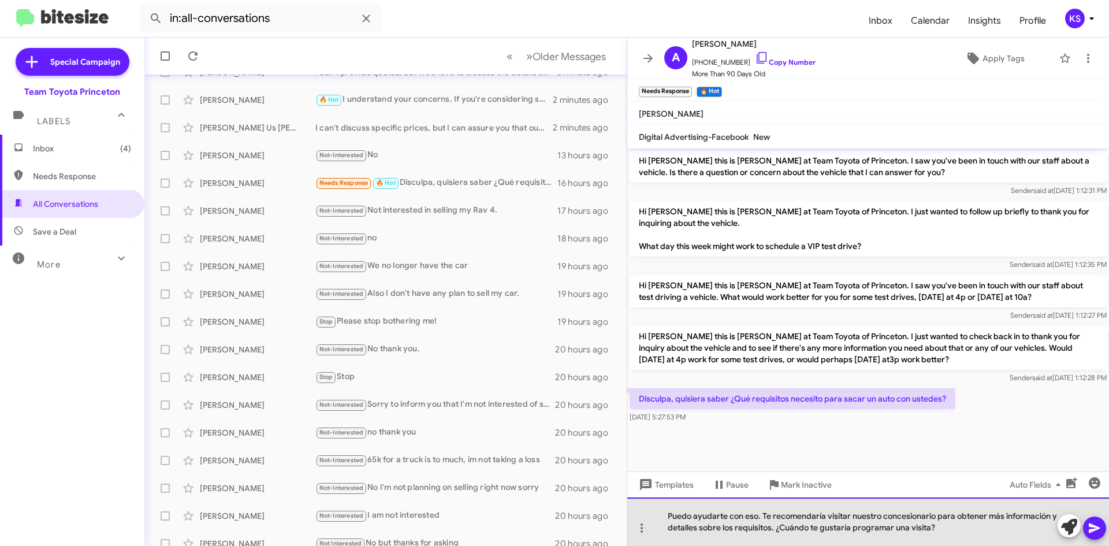
drag, startPoint x: 956, startPoint y: 534, endPoint x: 672, endPoint y: 521, distance: 284.4
click at [667, 518] on div "Puedo ayudarte con eso. Te recomendaría visitar nuestro concesionario para obte…" at bounding box center [868, 521] width 482 height 49
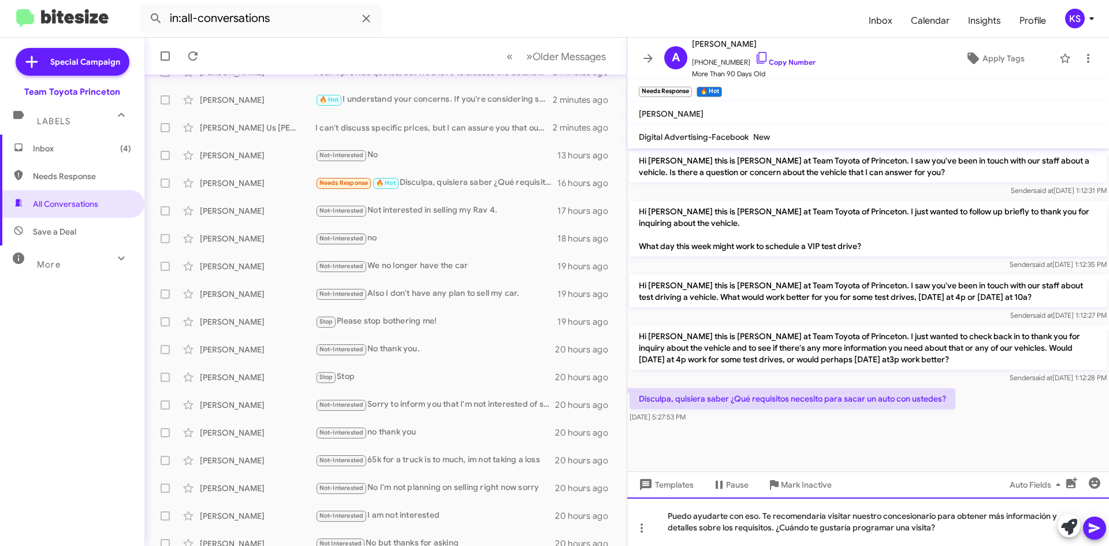
copy div "Puedo ayudarte con eso. Te recomendaría visitar nuestro concesionario para obte…"
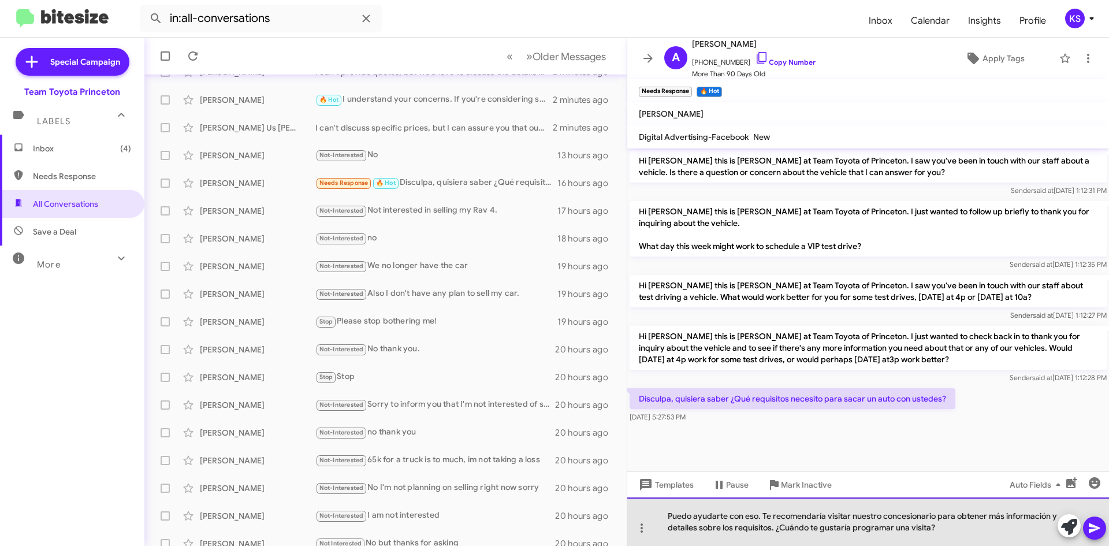
click at [949, 528] on div "Puedo ayudarte con eso. Te recomendaría visitar nuestro concesionario para obte…" at bounding box center [868, 521] width 482 height 49
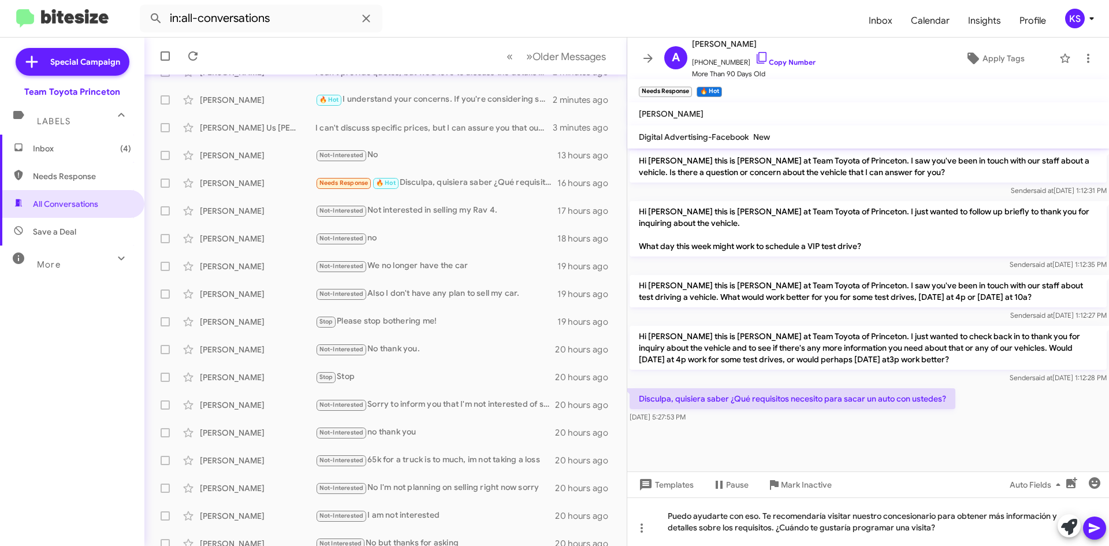
click at [1090, 527] on icon at bounding box center [1094, 528] width 14 height 14
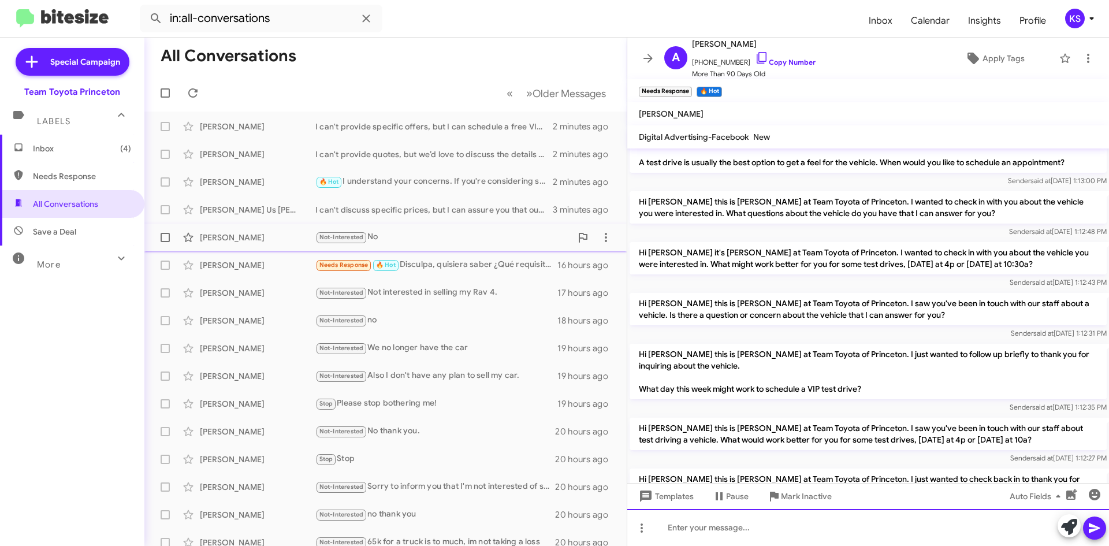
scroll to position [0, 0]
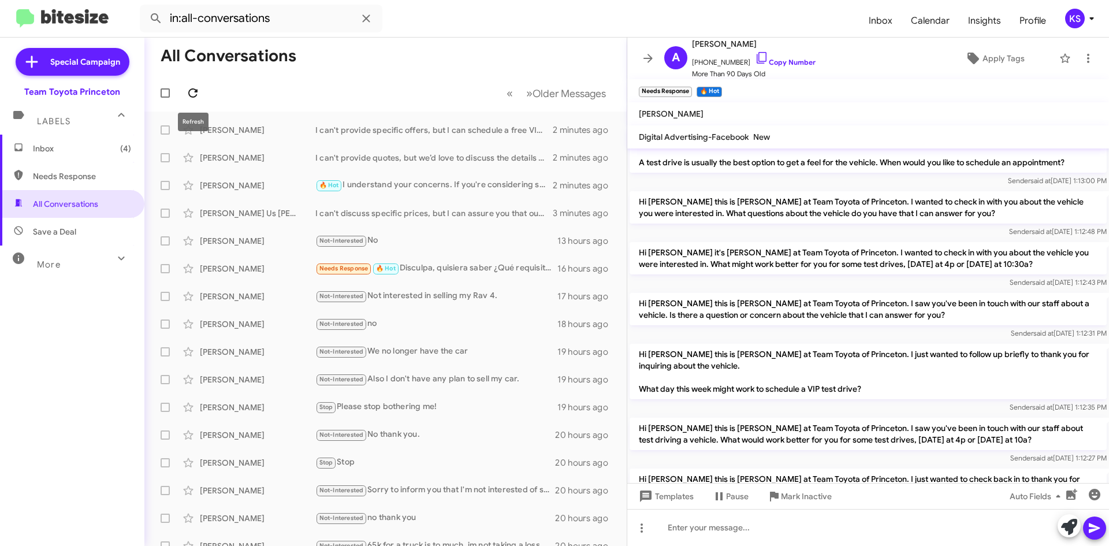
click at [195, 91] on icon at bounding box center [192, 92] width 9 height 9
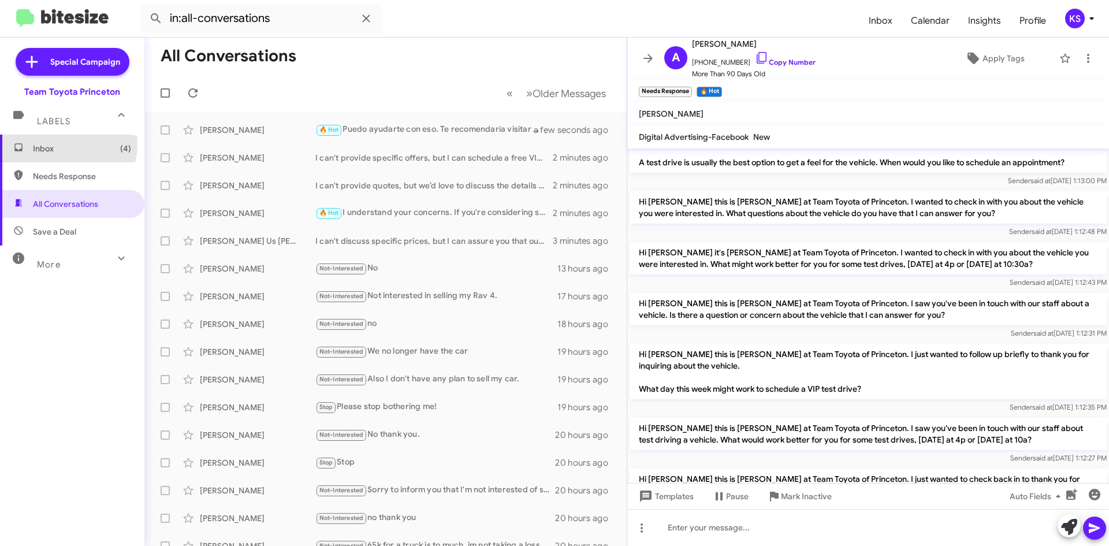
click at [57, 144] on span "Inbox (4)" at bounding box center [82, 149] width 98 height 12
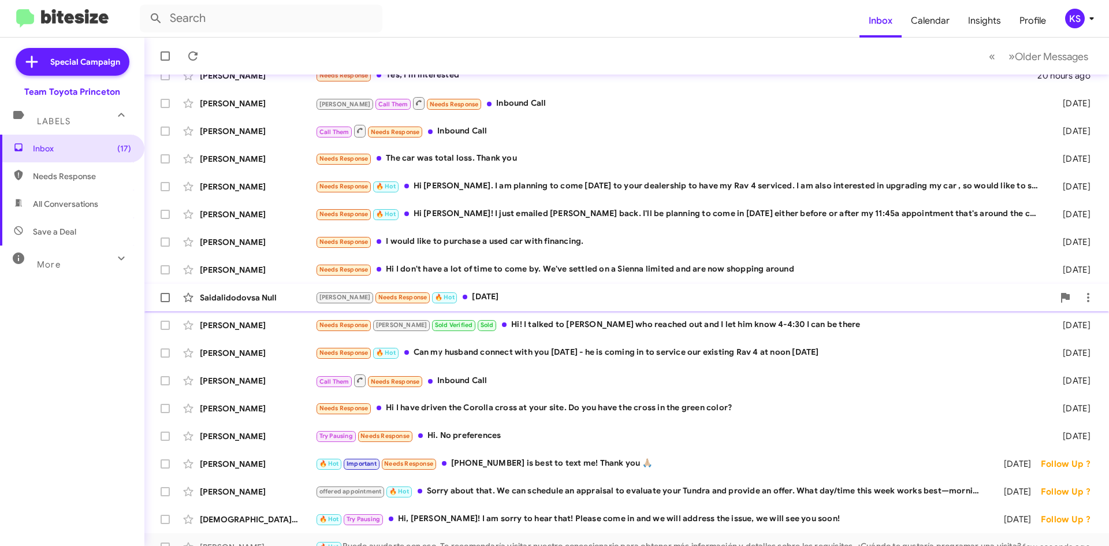
scroll to position [125, 0]
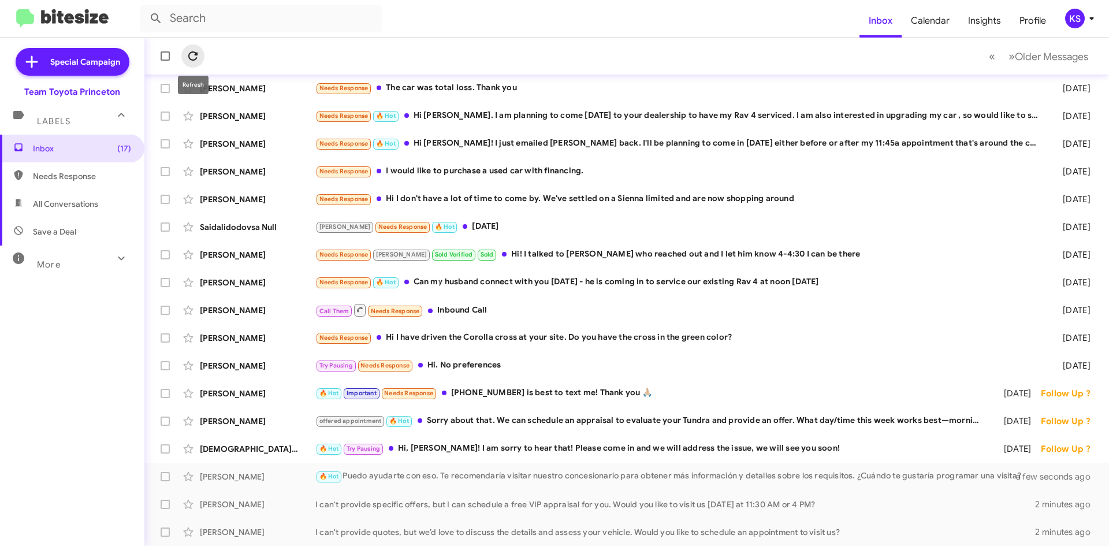
click at [197, 57] on icon at bounding box center [193, 56] width 14 height 14
click at [467, 457] on div "[DEMOGRAPHIC_DATA][PERSON_NAME] 🔥 Hot Try Pausing Hi, [PERSON_NAME]! I am sorry…" at bounding box center [627, 448] width 946 height 23
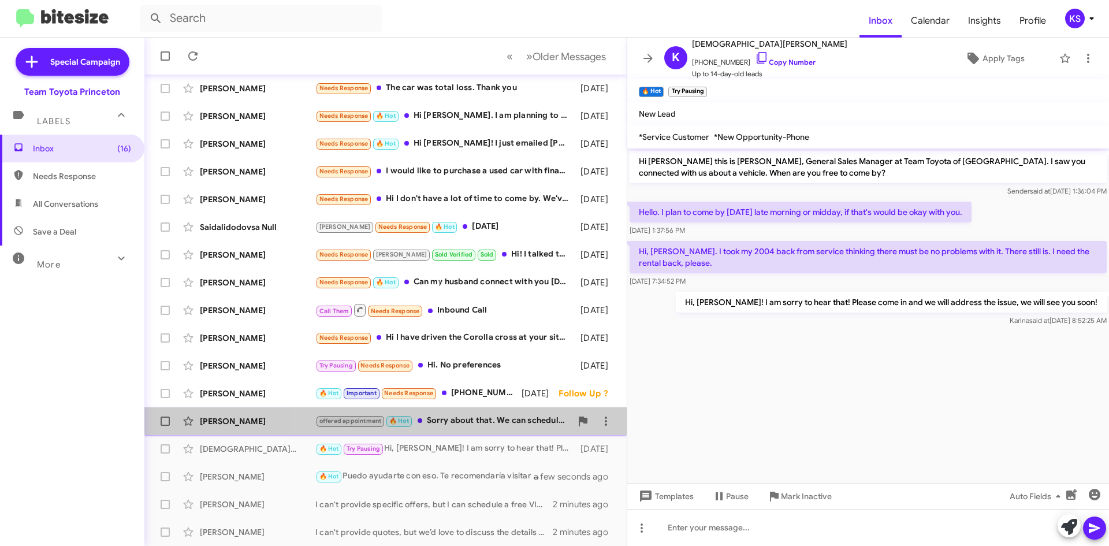
click at [498, 413] on div "[PERSON_NAME] offered appointment 🔥 Hot Sorry about that. We can schedule an ap…" at bounding box center [386, 420] width 464 height 23
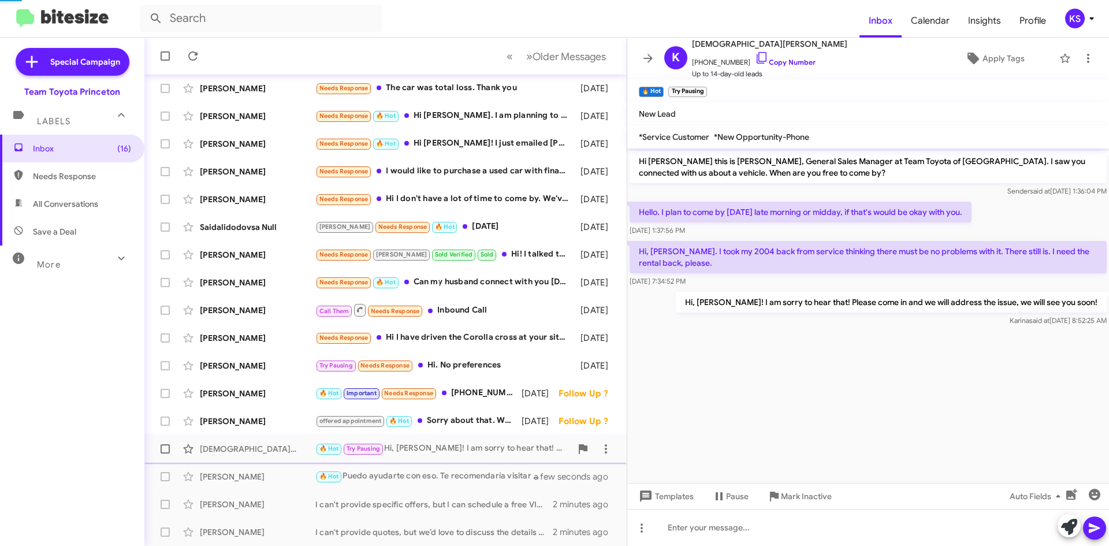
scroll to position [1, 0]
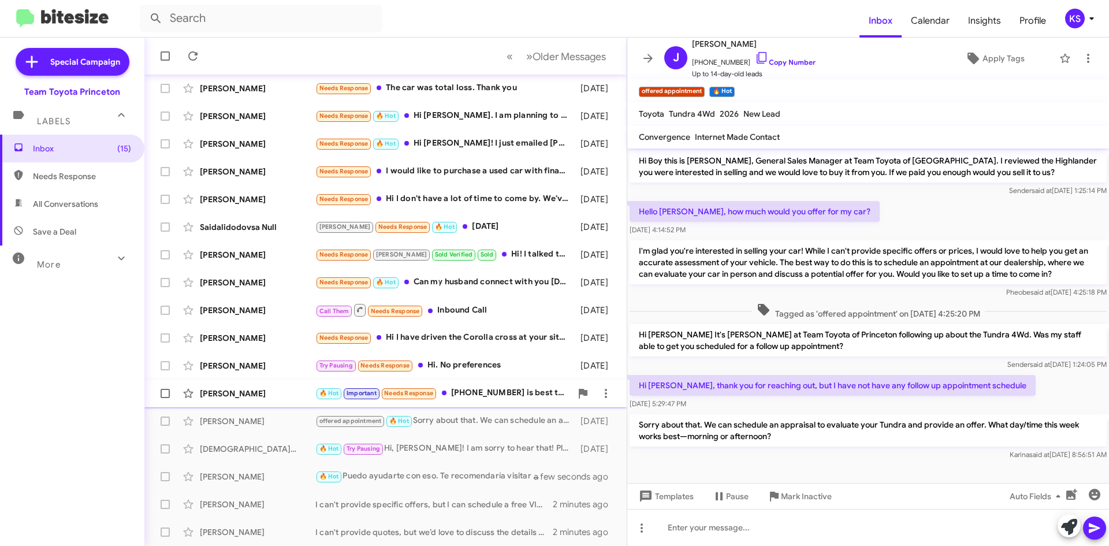
click at [503, 406] on span "[PERSON_NAME] 🔥 Hot Important Needs Response [PHONE_NUMBER] is best to text me!…" at bounding box center [385, 393] width 482 height 28
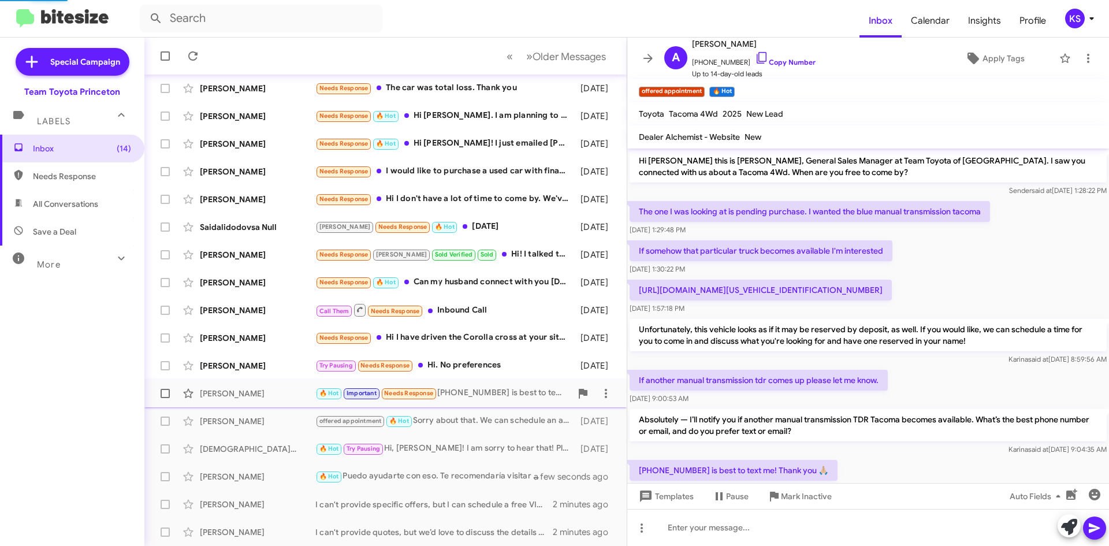
scroll to position [38, 0]
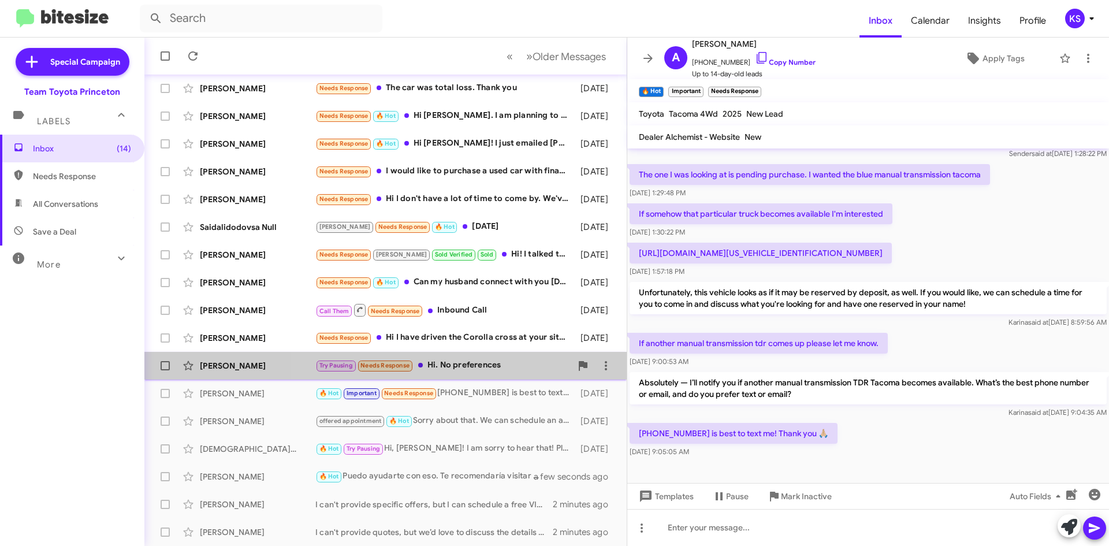
click at [486, 368] on div "Try Pausing Needs Response Hi. No preferences" at bounding box center [443, 365] width 256 height 13
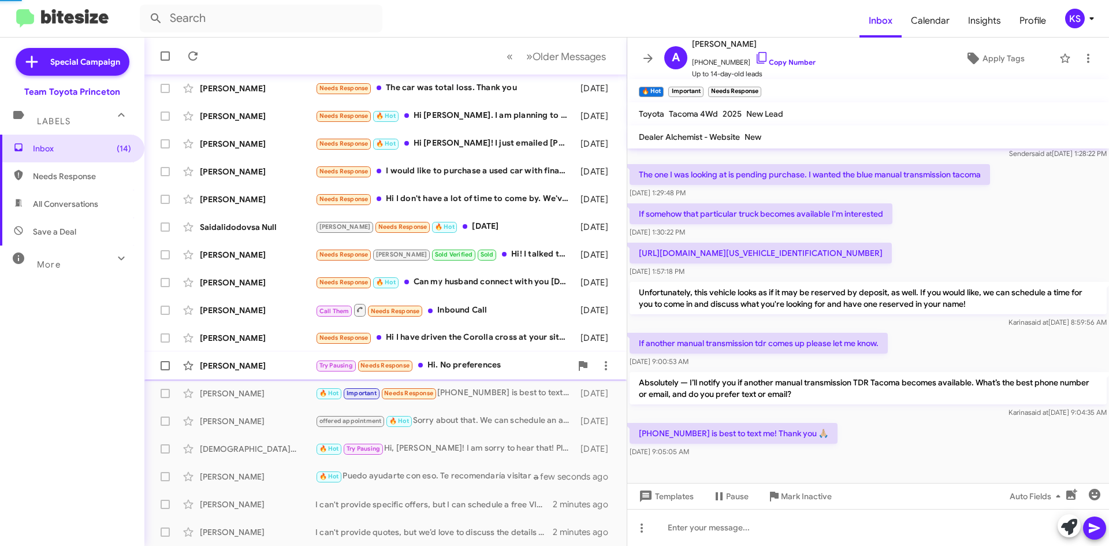
scroll to position [188, 0]
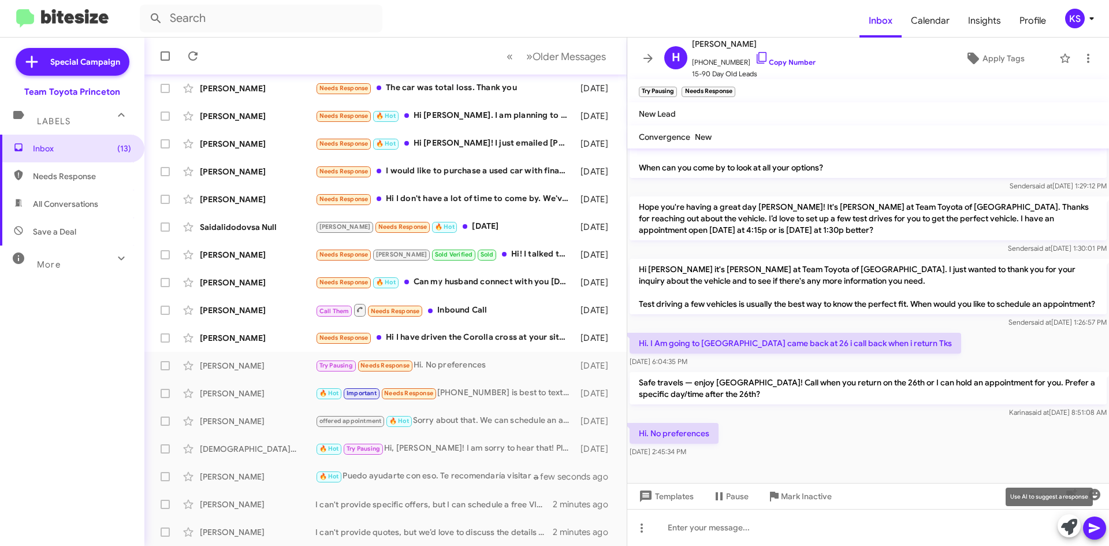
click at [1065, 525] on icon at bounding box center [1069, 527] width 16 height 16
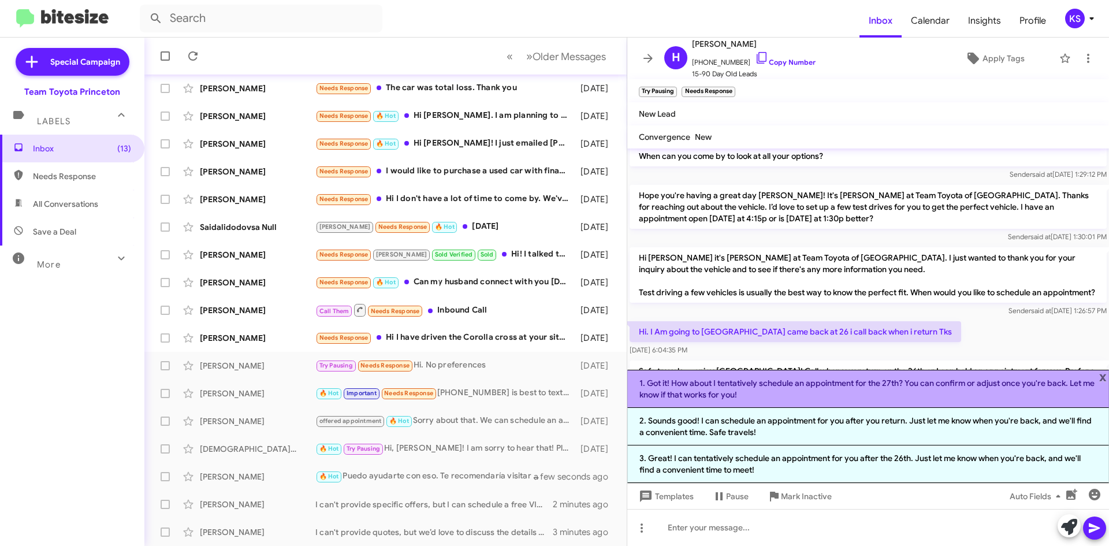
click at [831, 401] on li "1. Got it! How about I tentatively schedule an appointment for the 27th? You ca…" at bounding box center [868, 389] width 482 height 38
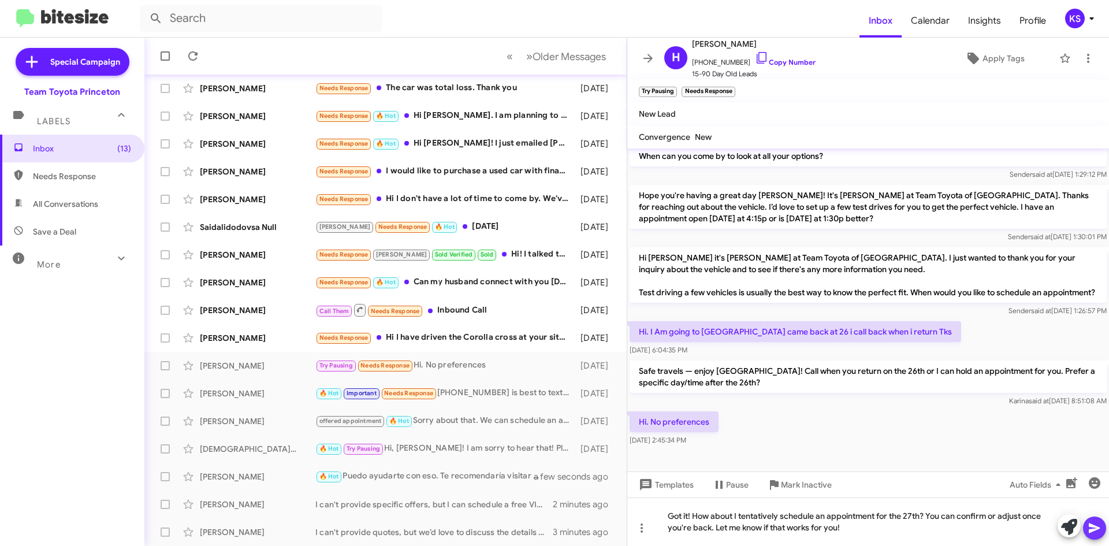
click at [1092, 523] on icon at bounding box center [1094, 528] width 14 height 14
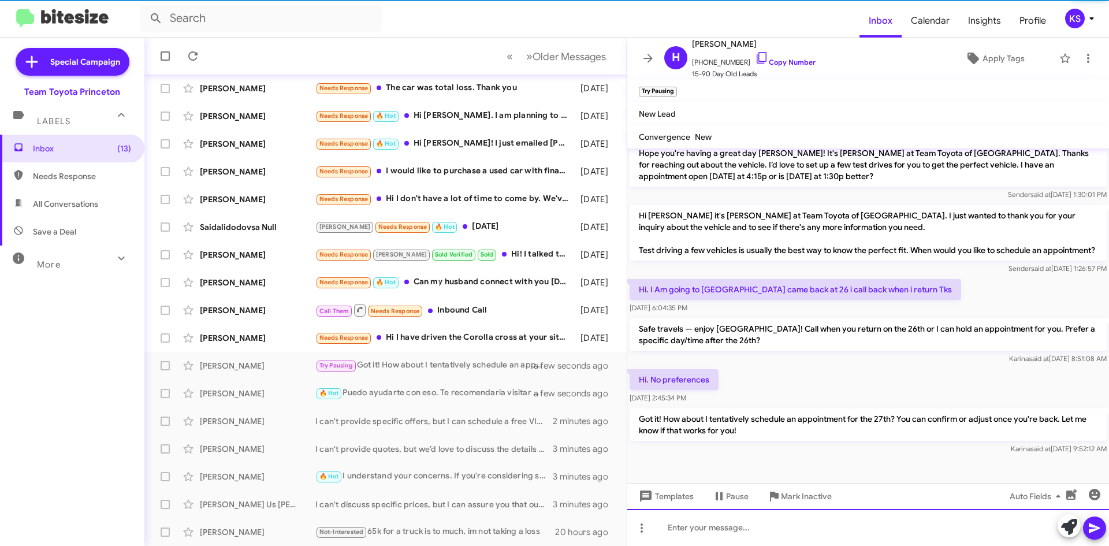
scroll to position [241, 0]
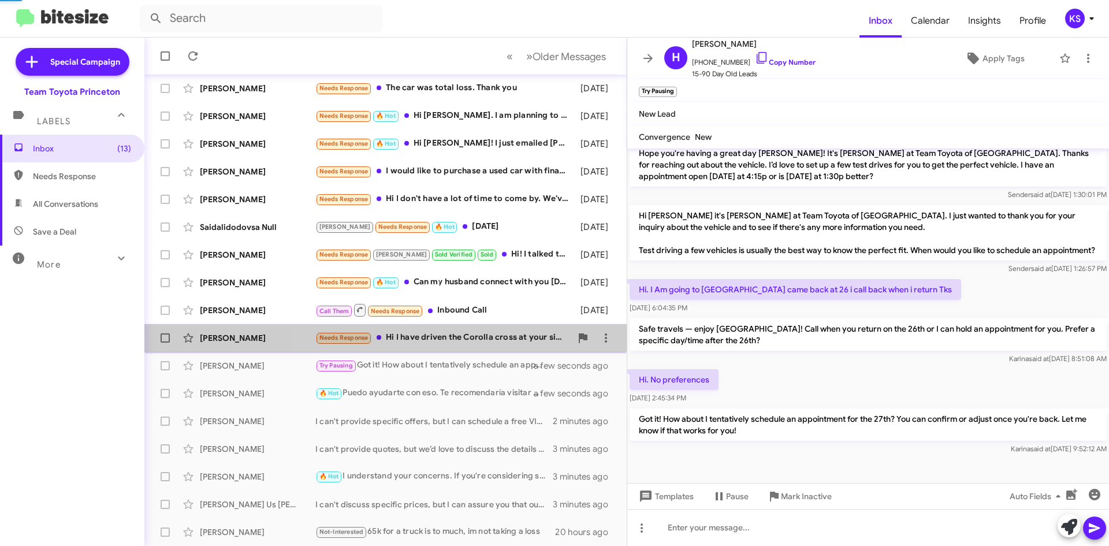
click at [471, 335] on div "Needs Response Hi I have driven the Corolla cross at your site. Do you have the…" at bounding box center [443, 337] width 256 height 13
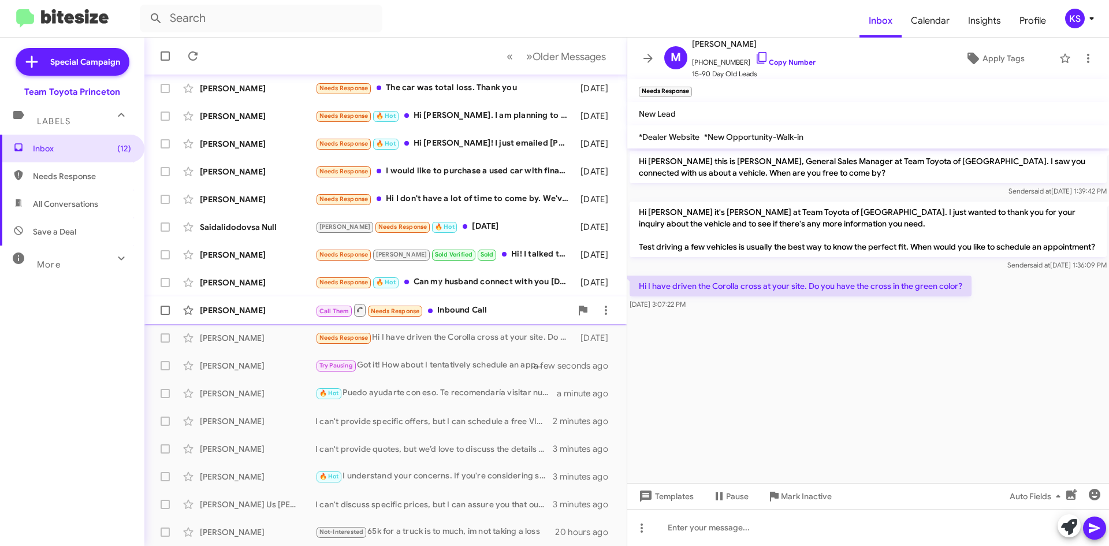
click at [494, 303] on div "Call Them Needs Response Inbound Call" at bounding box center [443, 310] width 256 height 14
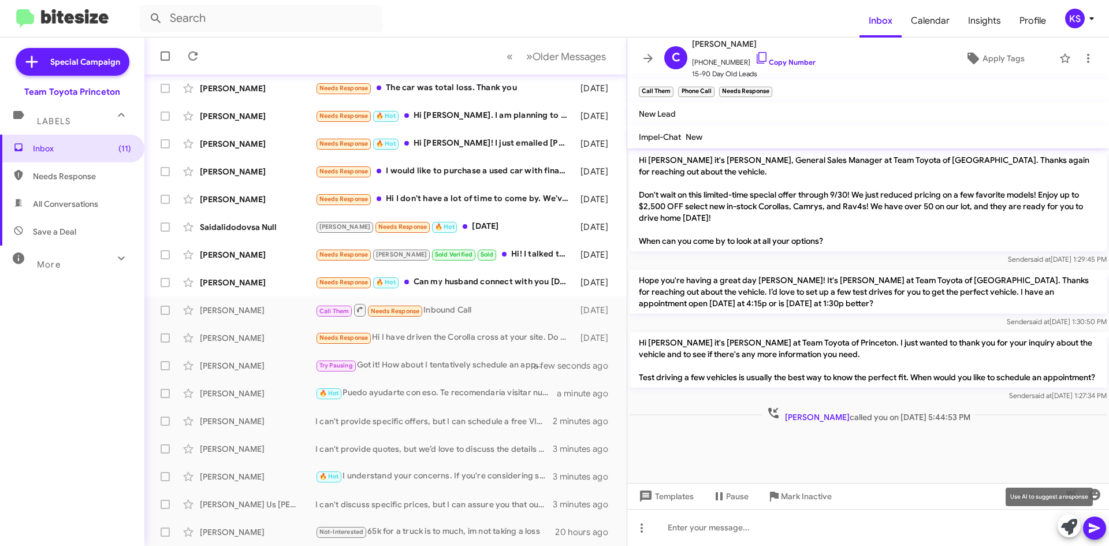
click at [1071, 525] on icon at bounding box center [1069, 527] width 16 height 16
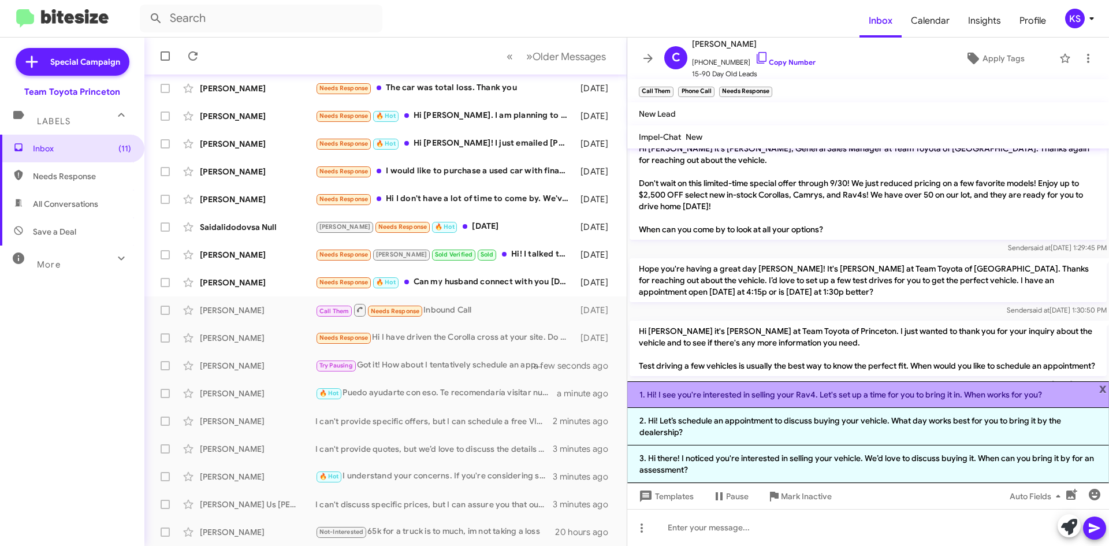
click at [710, 397] on li "1. Hi! I see you're interested in selling your Rav4. Let's set up a time for yo…" at bounding box center [868, 394] width 482 height 27
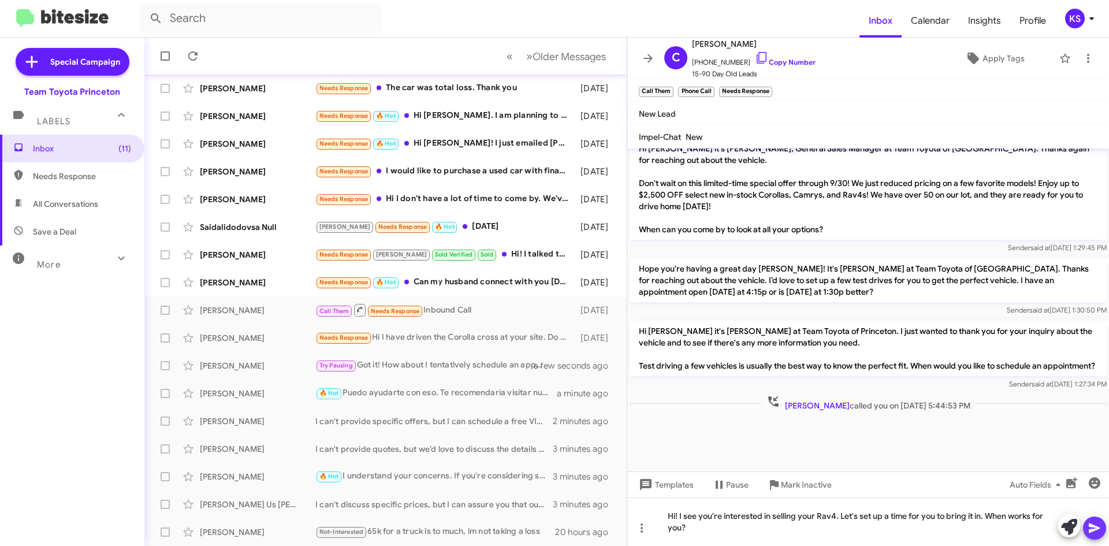
click at [1095, 531] on icon at bounding box center [1094, 528] width 14 height 14
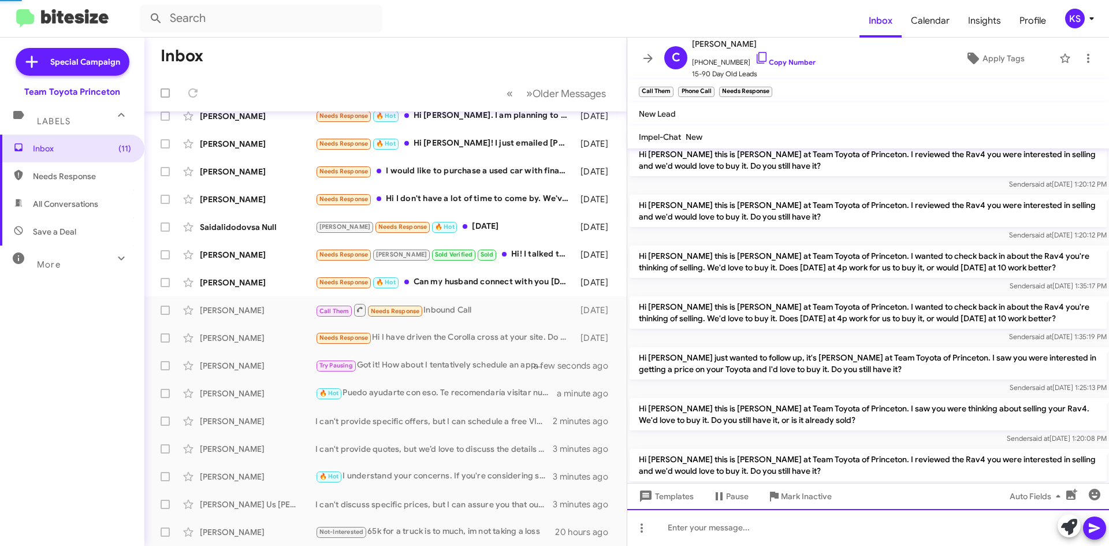
scroll to position [0, 0]
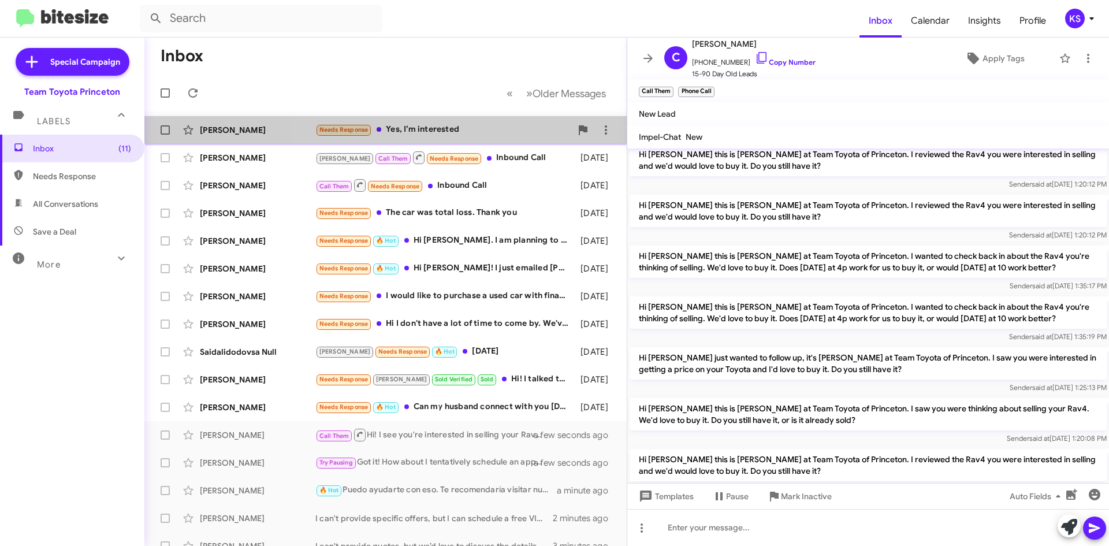
click at [461, 122] on div "[PERSON_NAME] Needs Response Yes, I’m interested 20 hours ago" at bounding box center [386, 129] width 464 height 23
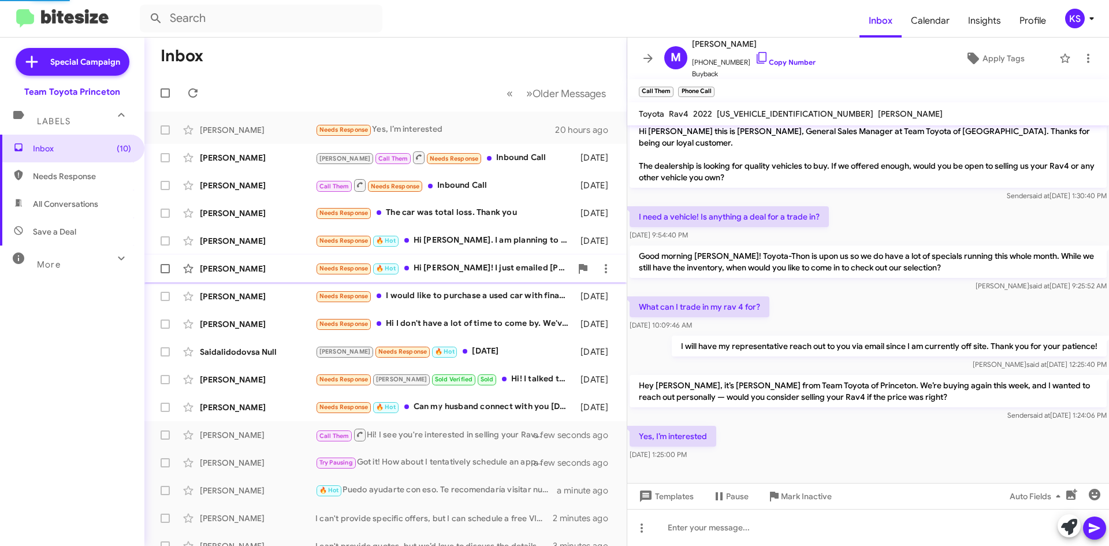
scroll to position [7, 0]
click at [1071, 527] on icon at bounding box center [1069, 527] width 16 height 16
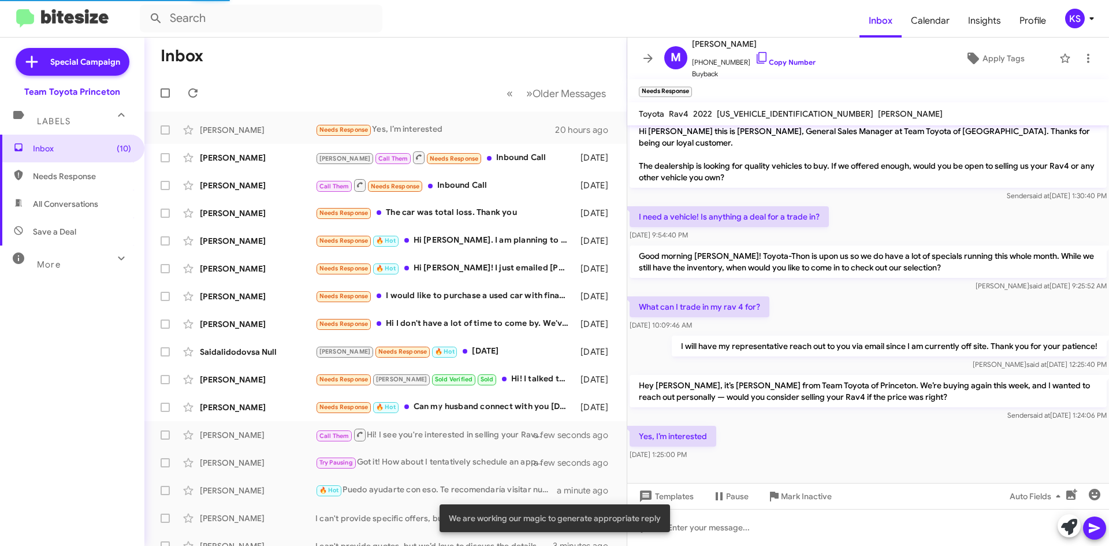
scroll to position [58, 0]
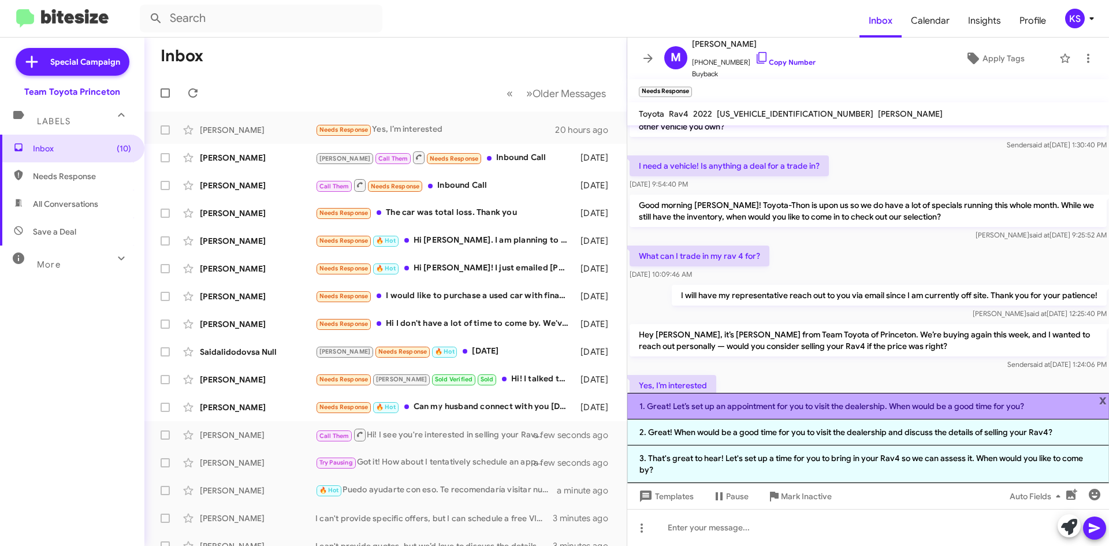
click at [723, 408] on li "1. Great! Let’s set up an appointment for you to visit the dealership. When wou…" at bounding box center [868, 406] width 482 height 27
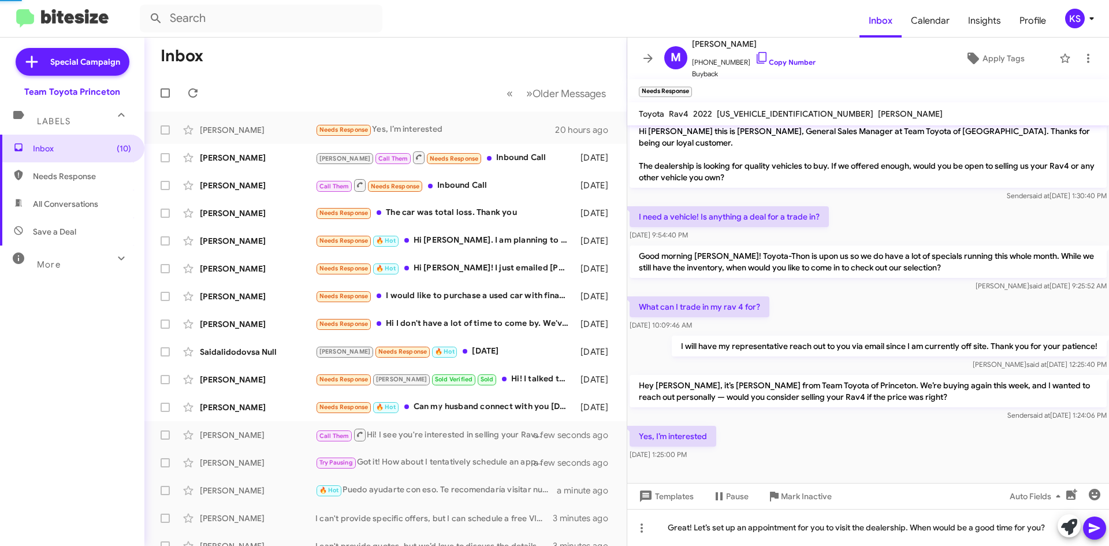
scroll to position [7, 0]
click at [1097, 532] on icon at bounding box center [1094, 528] width 14 height 14
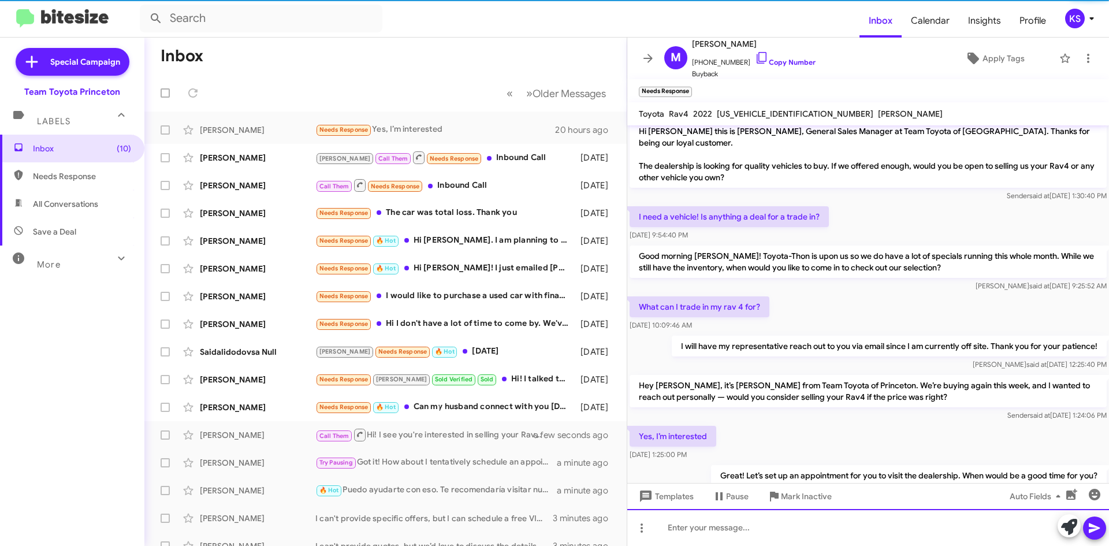
scroll to position [49, 0]
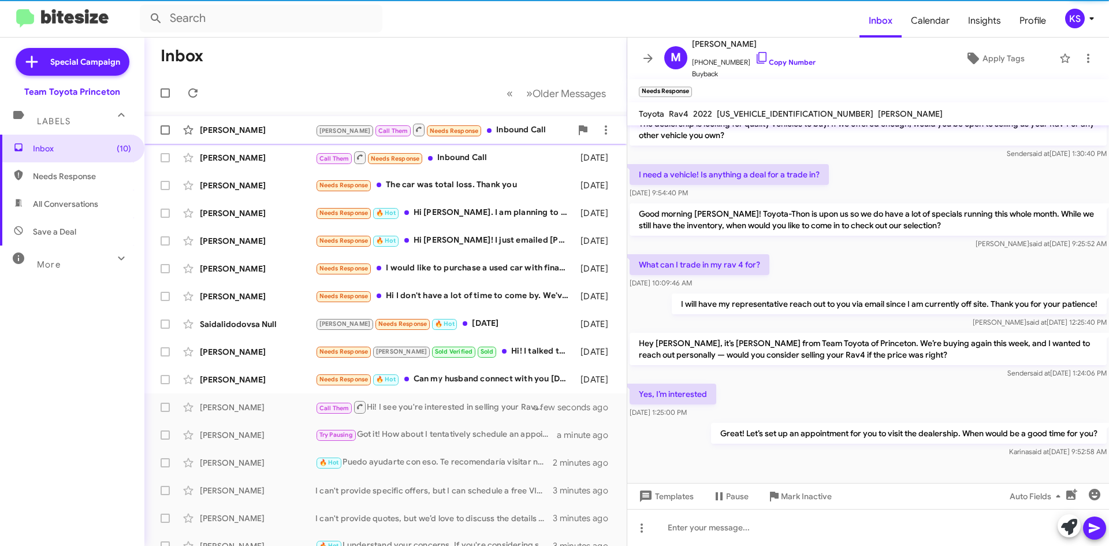
click at [465, 137] on div "[PERSON_NAME] Call Them Needs Response Inbound Call [DATE]" at bounding box center [386, 129] width 464 height 23
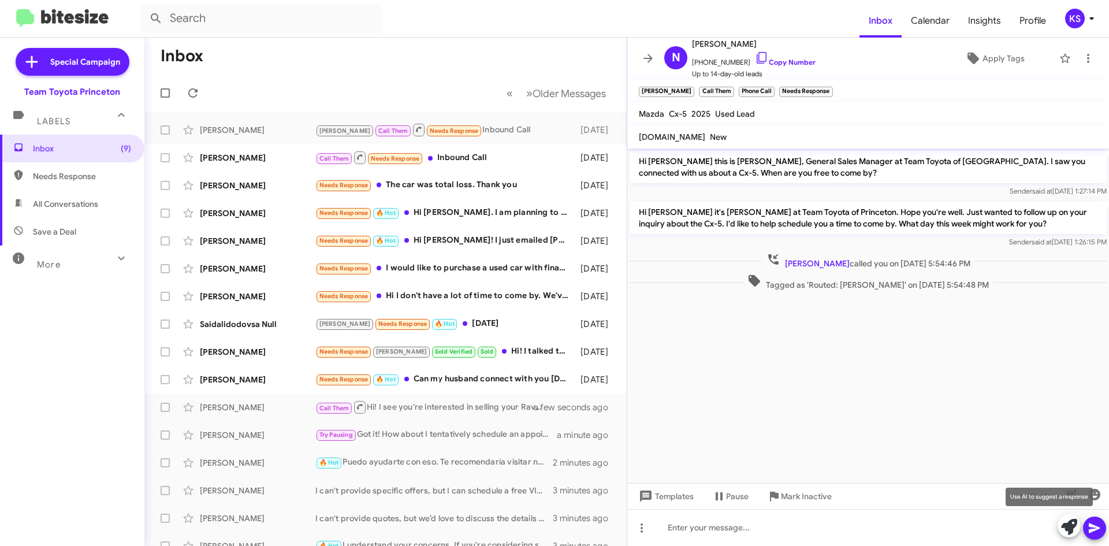
click at [1068, 525] on icon at bounding box center [1069, 527] width 16 height 16
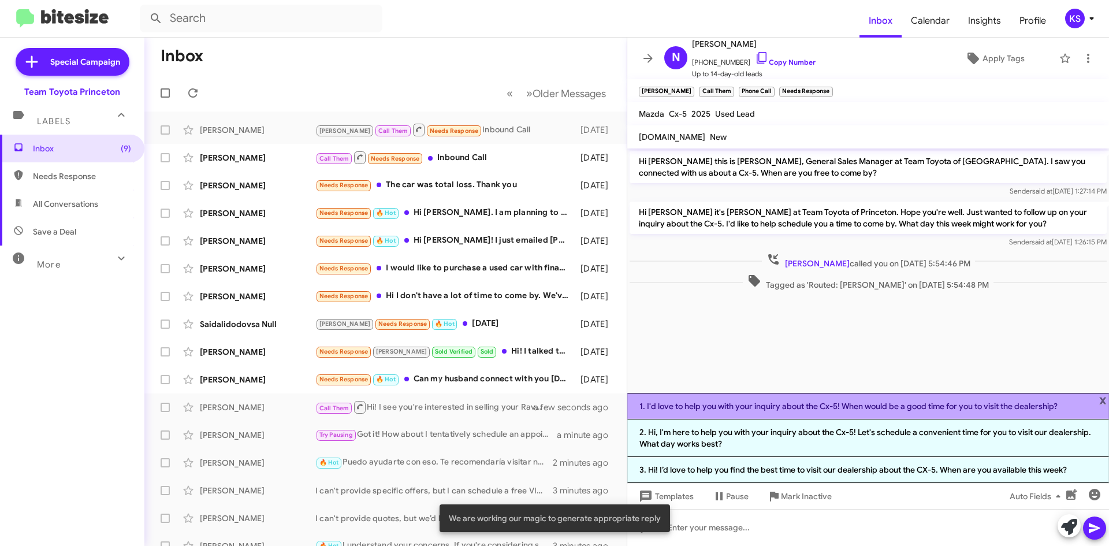
click at [791, 403] on li "1. I'd love to help you with your inquiry about the Cx-5! When would be a good …" at bounding box center [868, 406] width 482 height 27
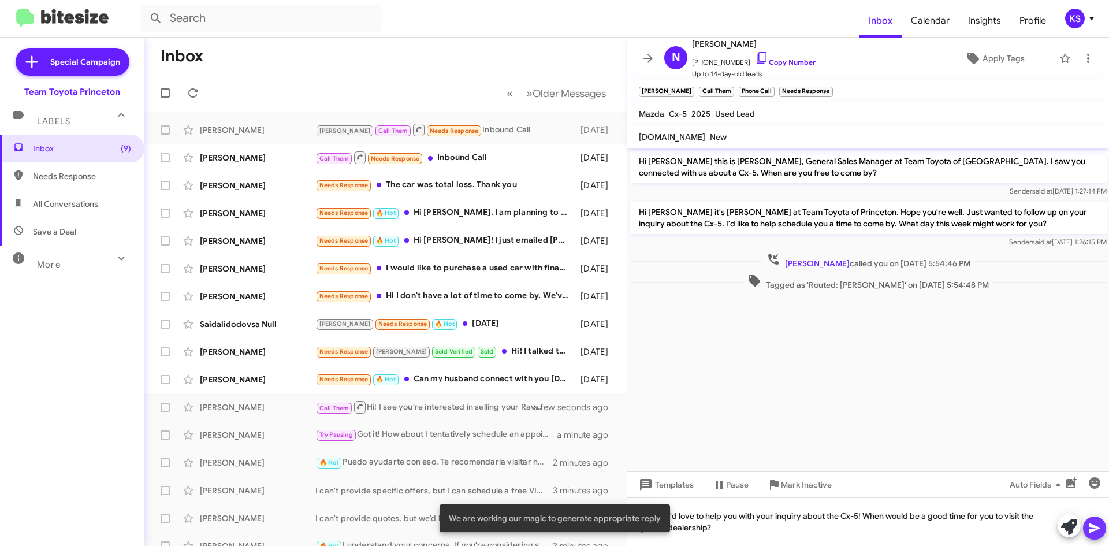
click at [1090, 524] on icon at bounding box center [1093, 528] width 11 height 10
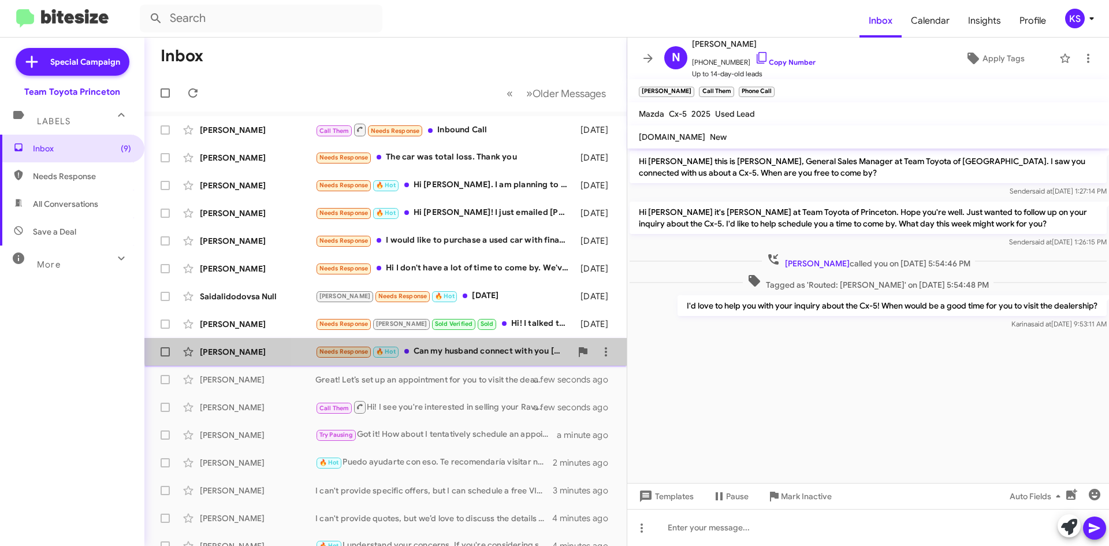
click at [500, 344] on div "[PERSON_NAME] Needs Response 🔥 Hot Can my husband connect with you [DATE] - he …" at bounding box center [386, 351] width 464 height 23
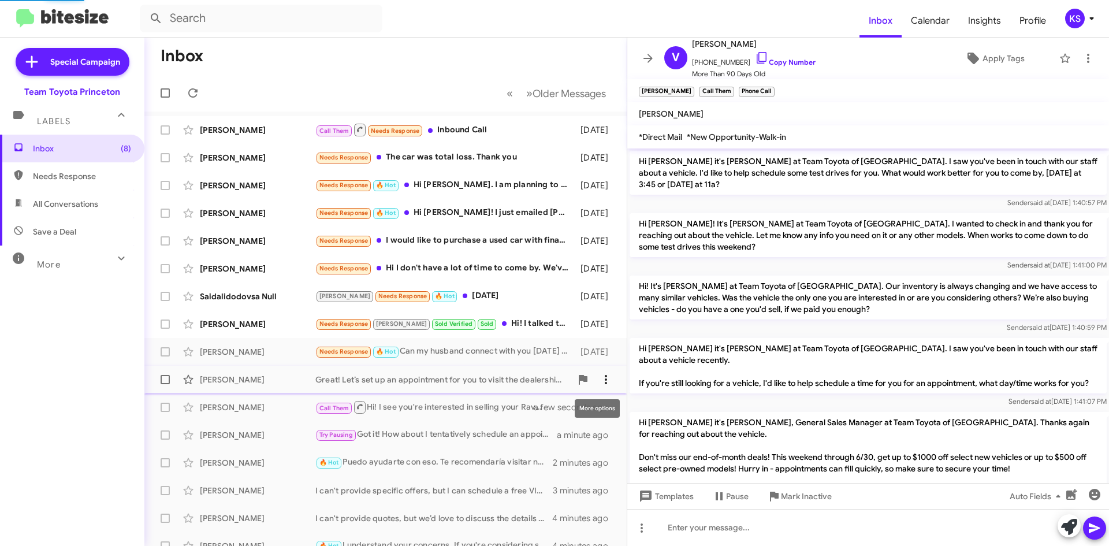
scroll to position [936, 0]
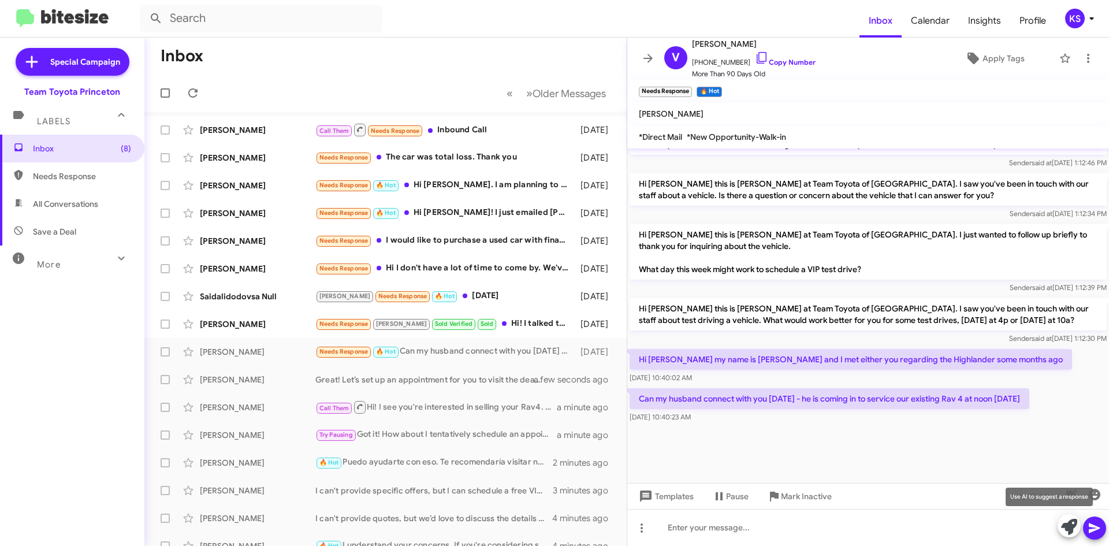
click at [1070, 521] on icon at bounding box center [1069, 527] width 16 height 16
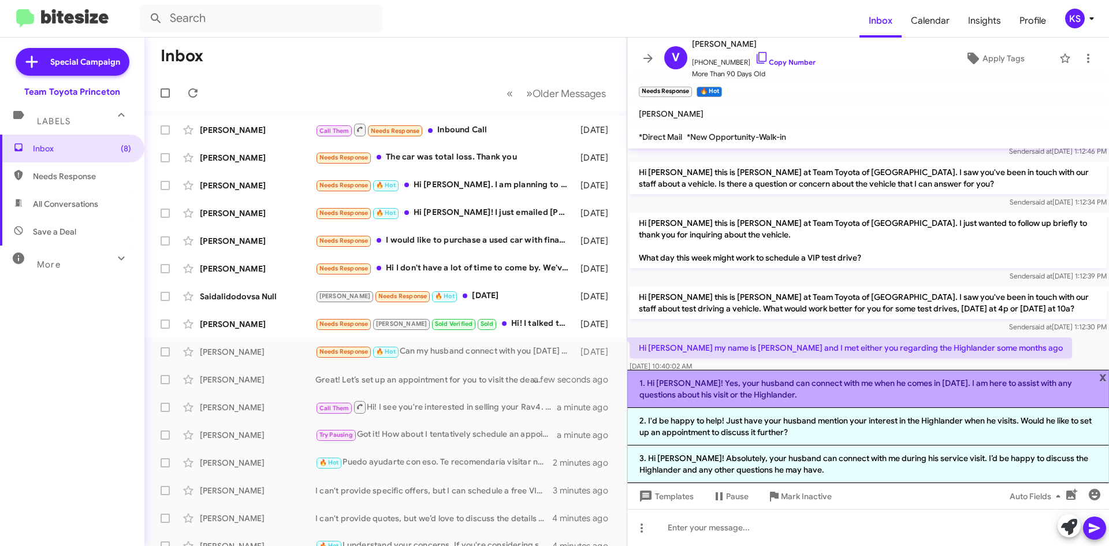
click at [698, 378] on li "1. Hi [PERSON_NAME]! Yes, your husband can connect with me when he comes in [DA…" at bounding box center [868, 389] width 482 height 38
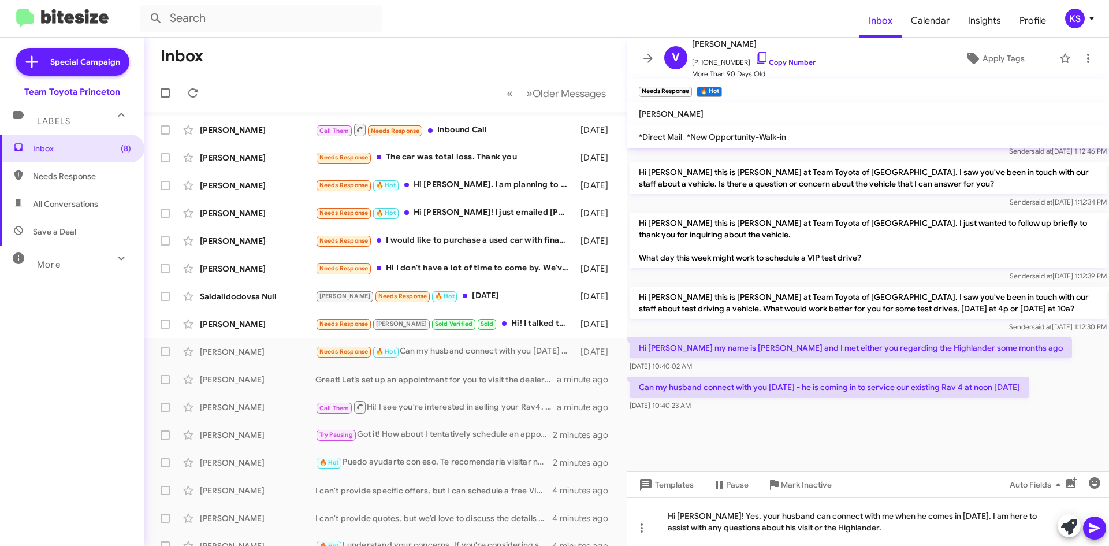
click at [1103, 524] on button at bounding box center [1094, 527] width 23 height 23
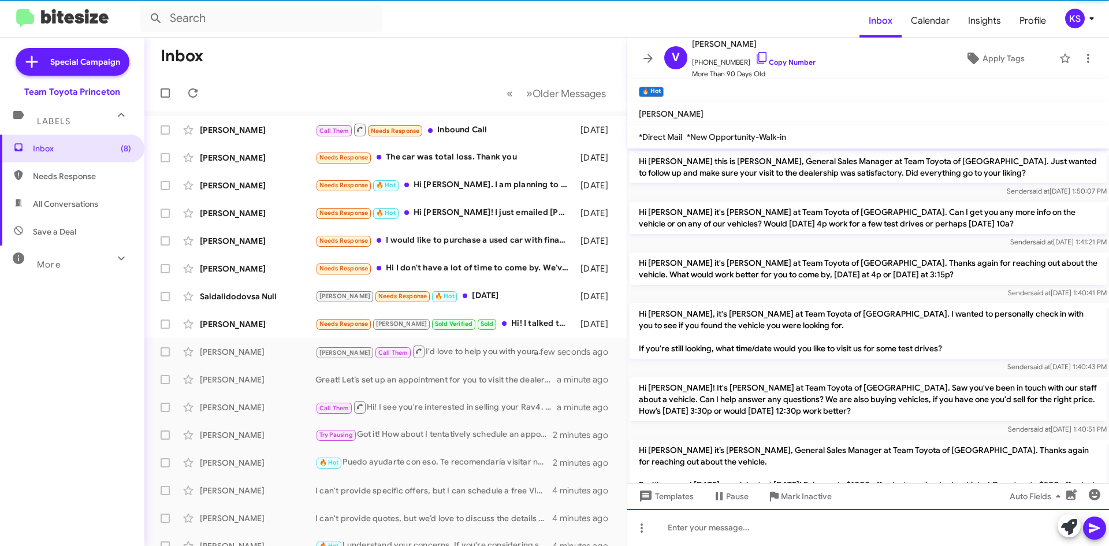
scroll to position [58, 0]
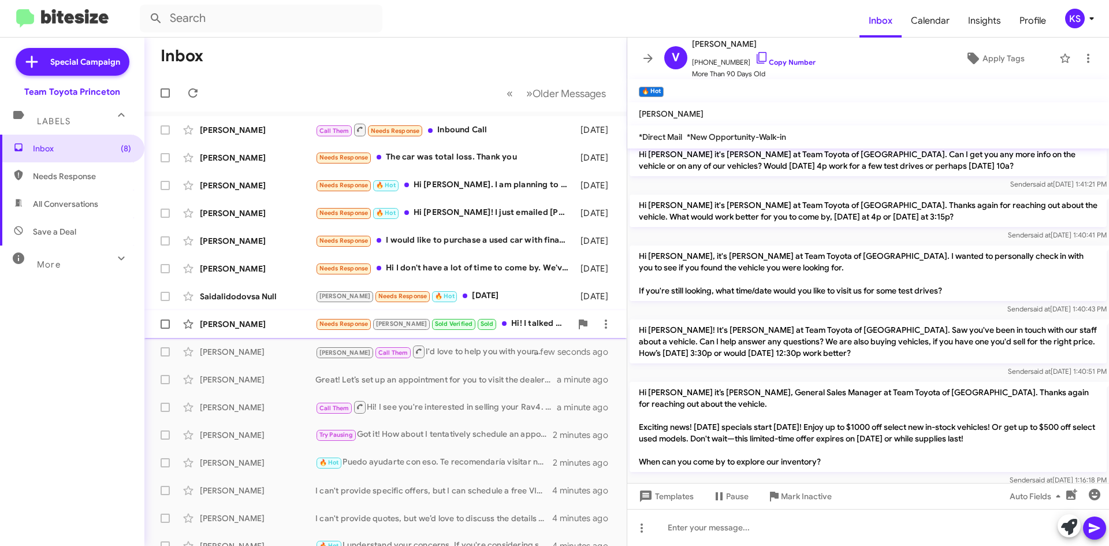
click at [497, 314] on div "[PERSON_NAME] Needs Response [PERSON_NAME] Verified Sold Hi! I talked to [PERSO…" at bounding box center [386, 323] width 464 height 23
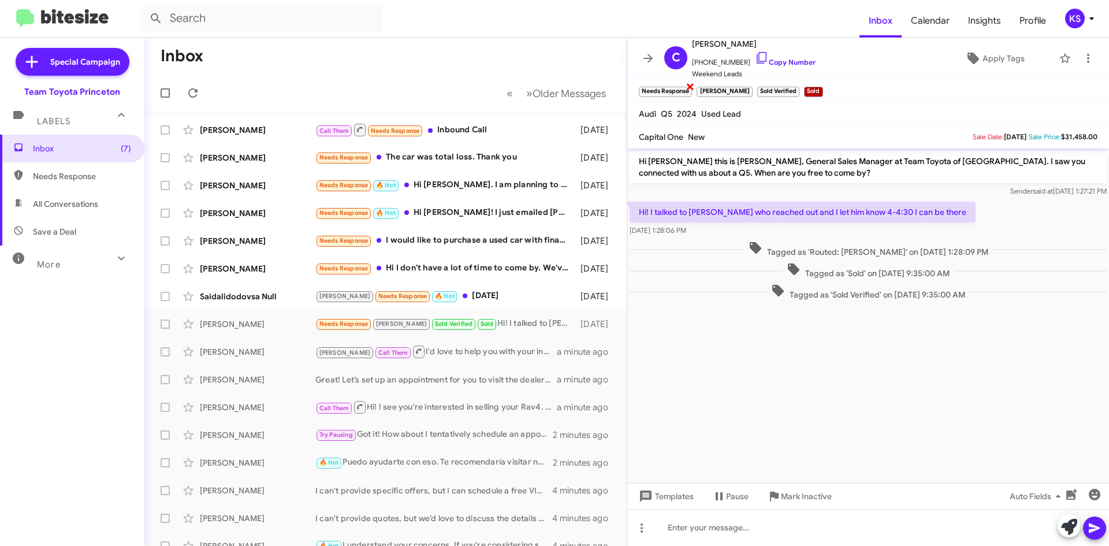
click at [688, 84] on span "×" at bounding box center [689, 86] width 9 height 14
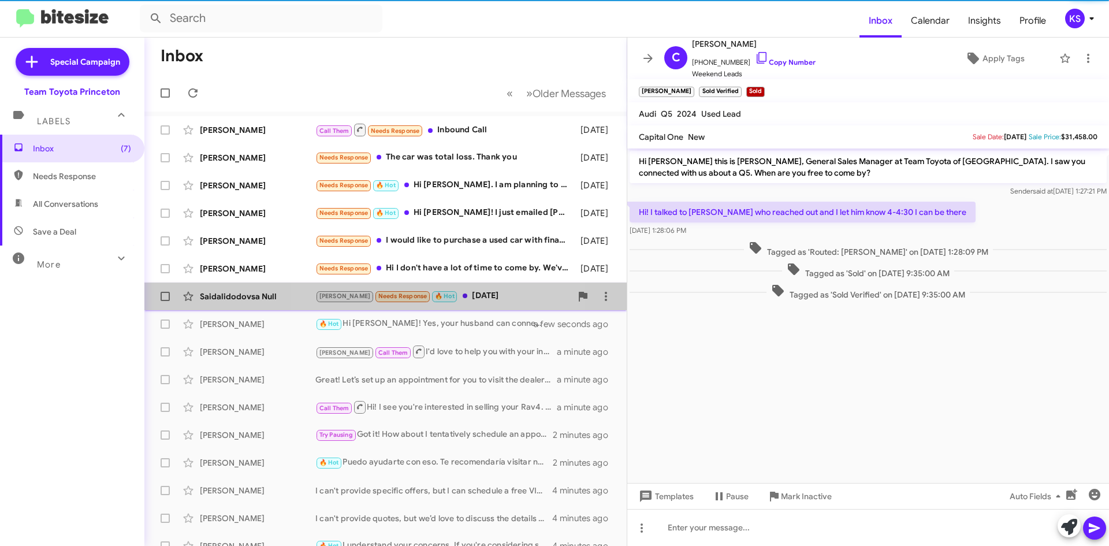
click at [446, 301] on div "[PERSON_NAME] Needs Response 🔥 Hot [DATE]" at bounding box center [443, 295] width 256 height 13
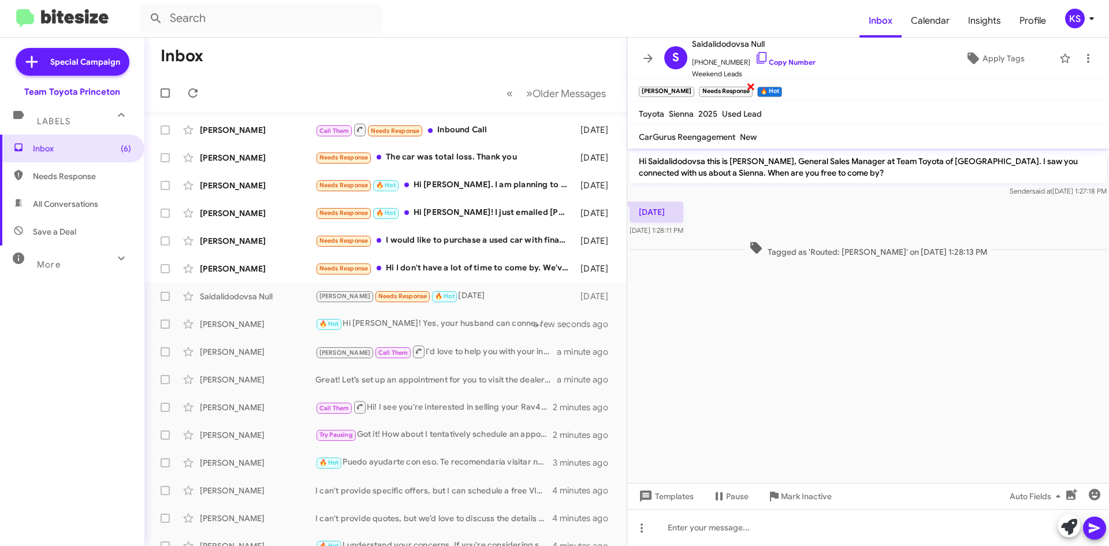
click at [746, 87] on span "×" at bounding box center [750, 86] width 9 height 14
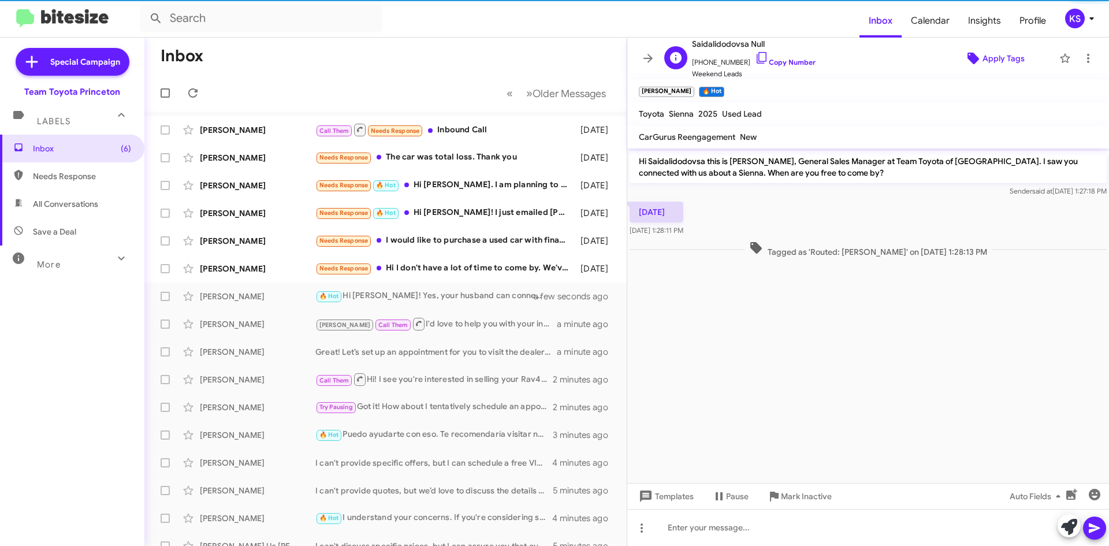
click at [982, 58] on span "Apply Tags" at bounding box center [1003, 58] width 42 height 21
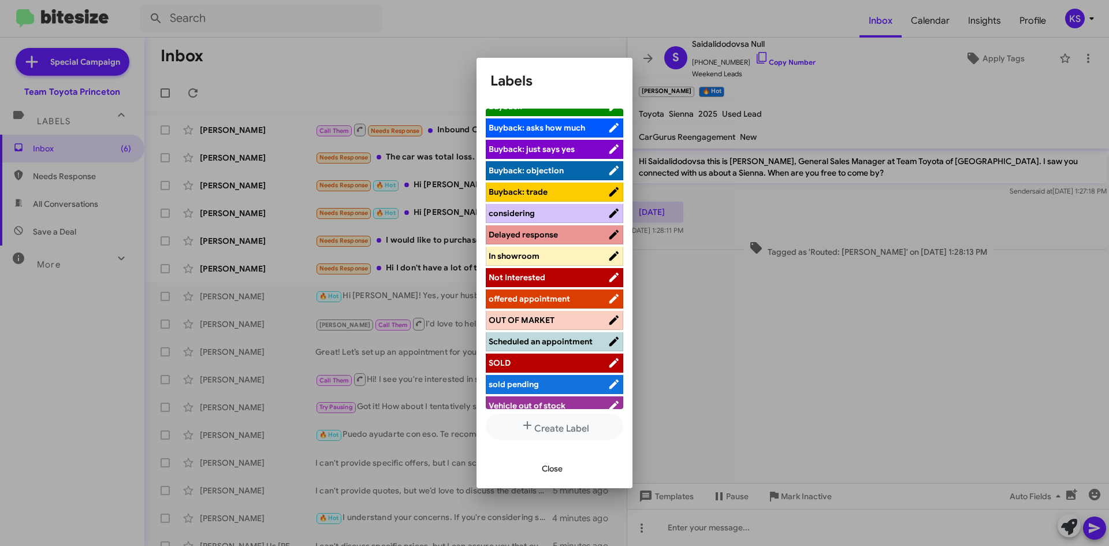
scroll to position [106, 0]
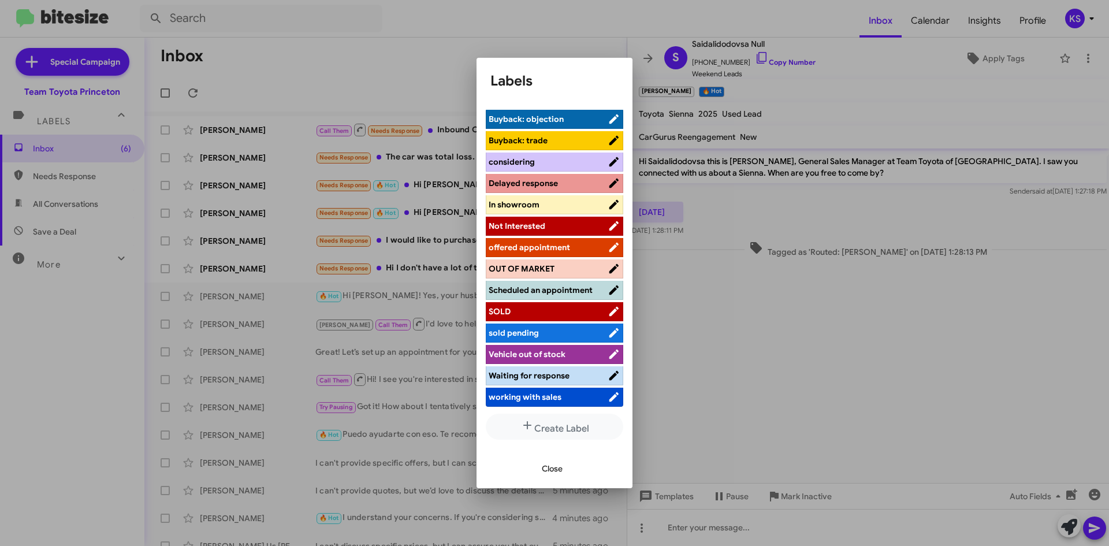
click at [577, 394] on span "working with sales" at bounding box center [547, 397] width 119 height 12
click at [549, 473] on span "Close" at bounding box center [552, 468] width 21 height 21
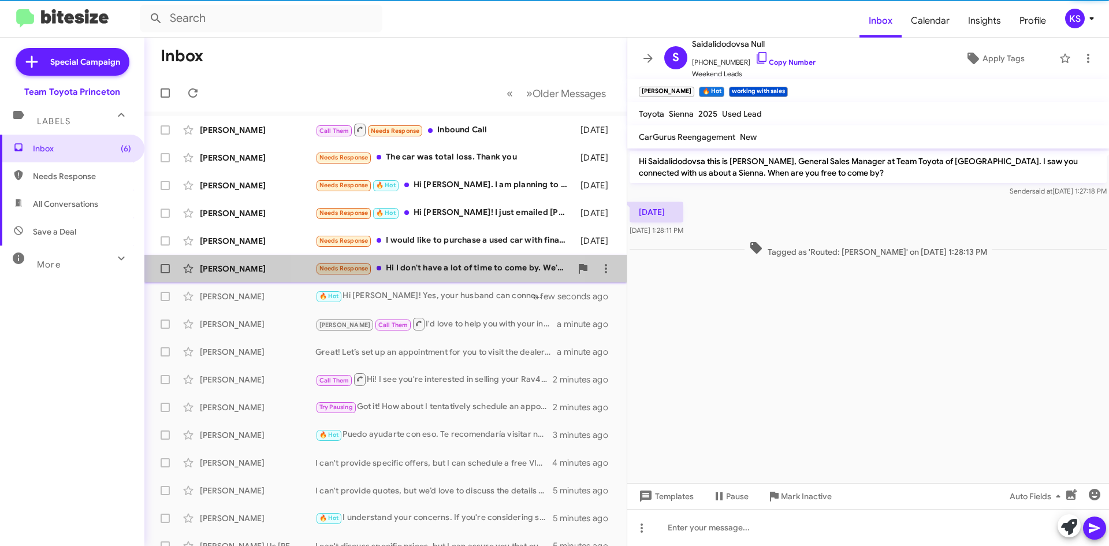
click at [412, 264] on div "Needs Response Hi I don't have a lot of time to come by. We've settled on a Sie…" at bounding box center [443, 268] width 256 height 13
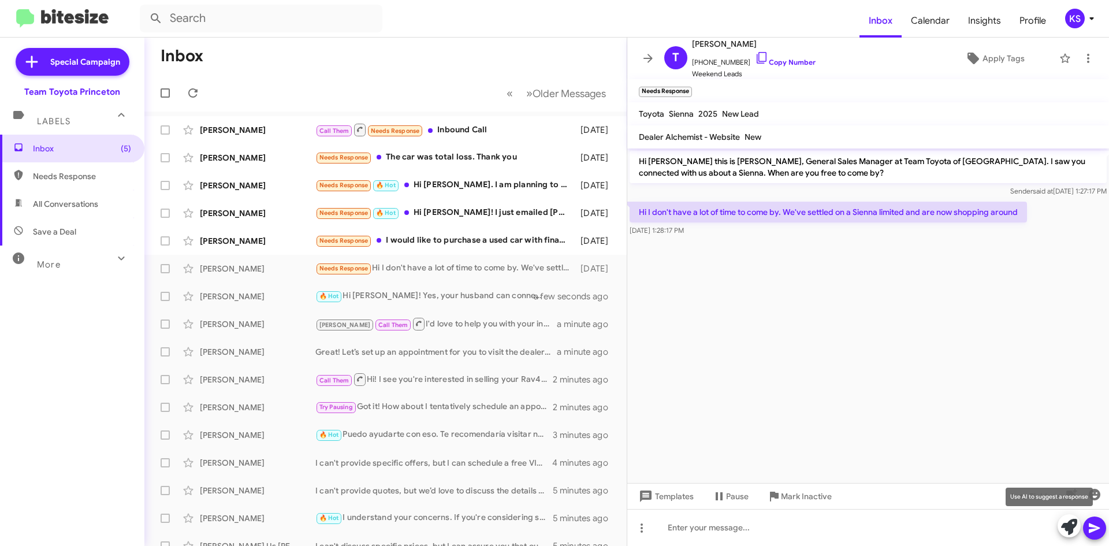
click at [1072, 526] on icon at bounding box center [1069, 527] width 16 height 16
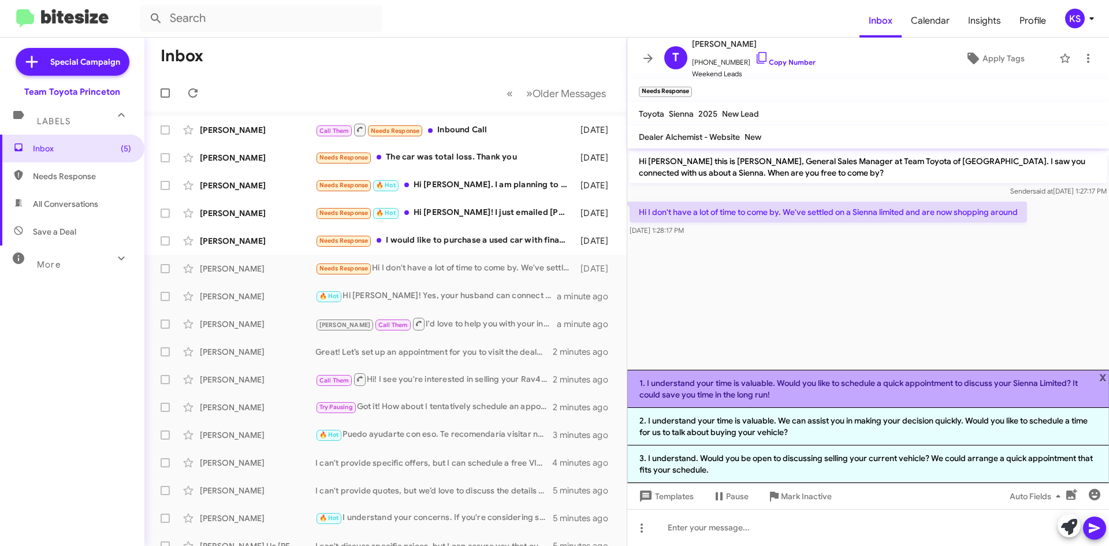
click at [763, 393] on li "1. I understand your time is valuable. Would you like to schedule a quick appoi…" at bounding box center [868, 389] width 482 height 38
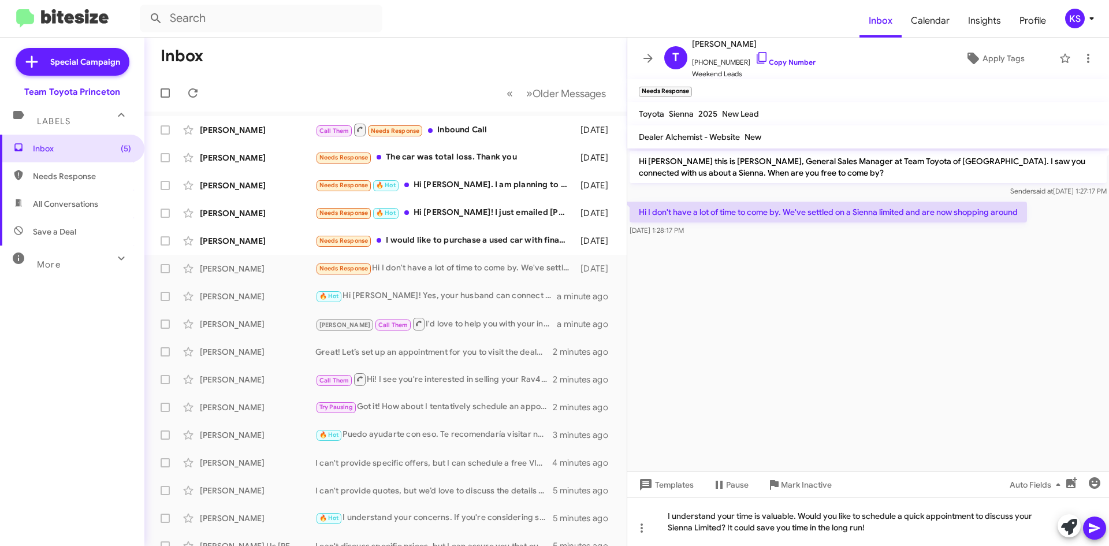
click at [1090, 531] on icon at bounding box center [1093, 528] width 11 height 10
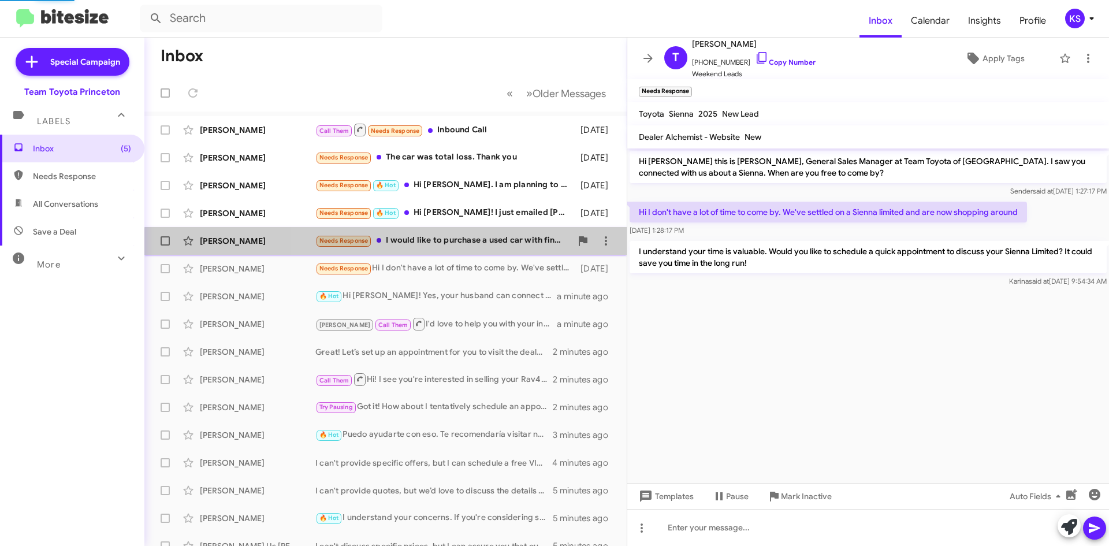
click at [473, 247] on div "Needs Response I would like to purchase a used car with financing." at bounding box center [443, 240] width 256 height 13
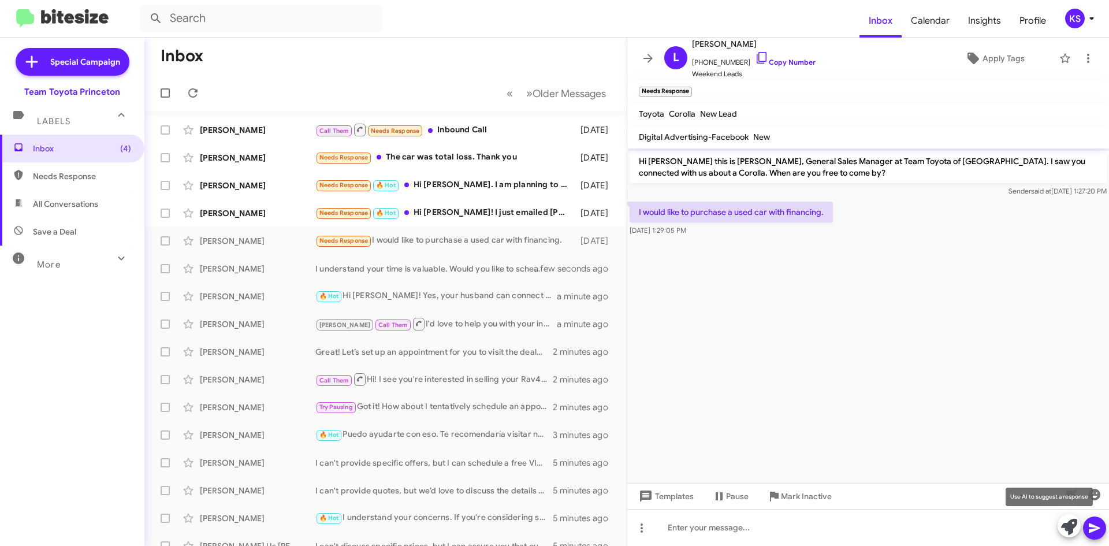
click at [1071, 523] on icon at bounding box center [1069, 527] width 16 height 16
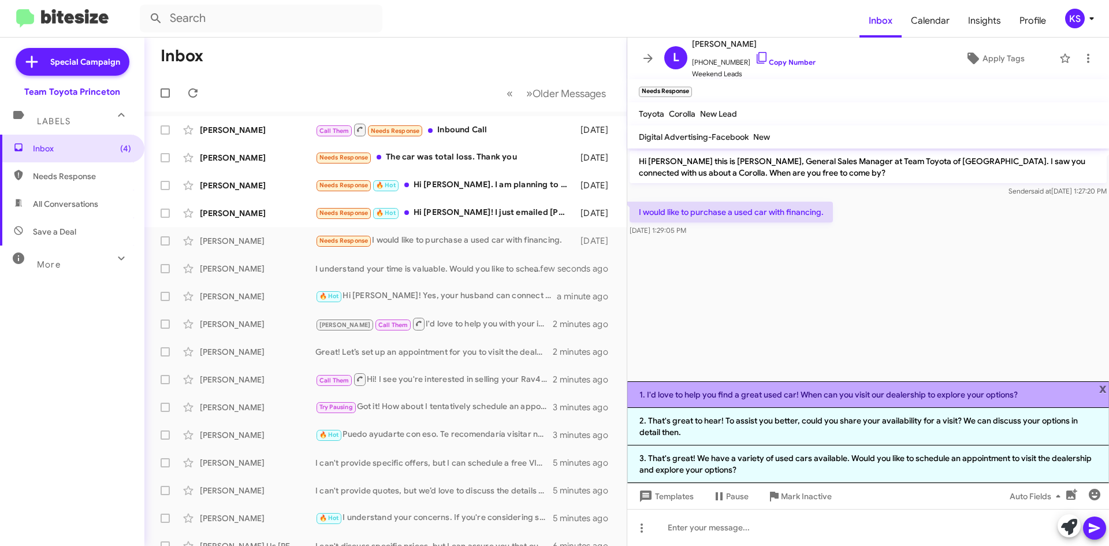
click at [707, 393] on li "1. I'd love to help you find a great used car! When can you visit our dealershi…" at bounding box center [868, 394] width 482 height 27
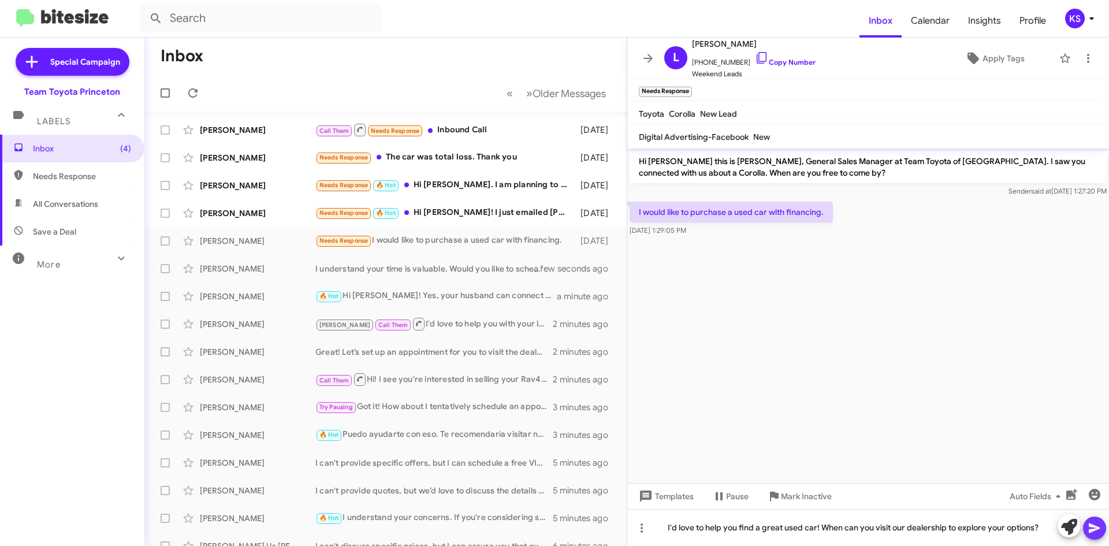
click at [1092, 524] on icon at bounding box center [1094, 528] width 14 height 14
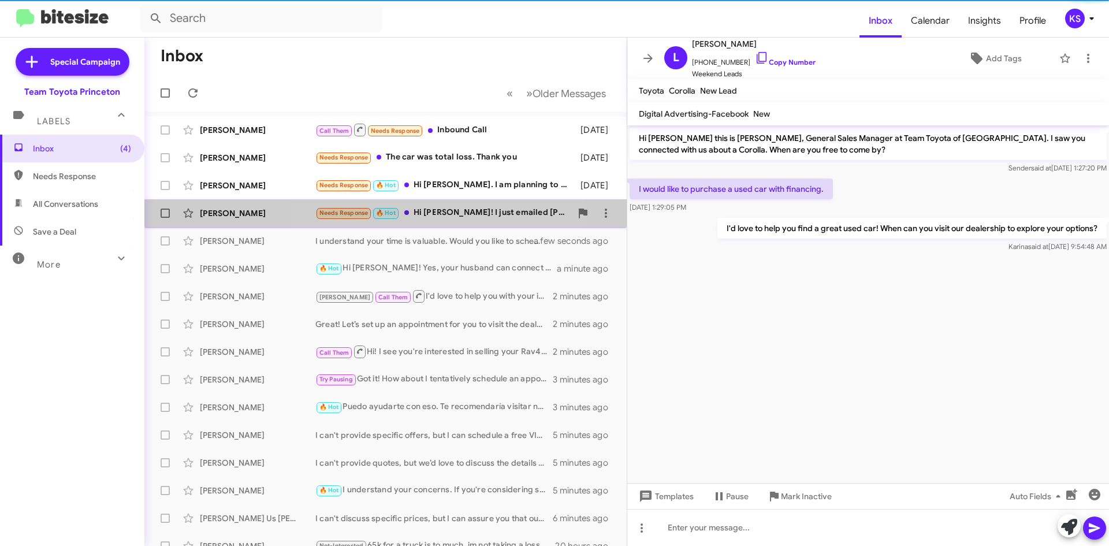
click at [450, 219] on div "Needs Response 🔥 Hot Hi [PERSON_NAME]! I just emailed [PERSON_NAME] back. I'll …" at bounding box center [443, 212] width 256 height 13
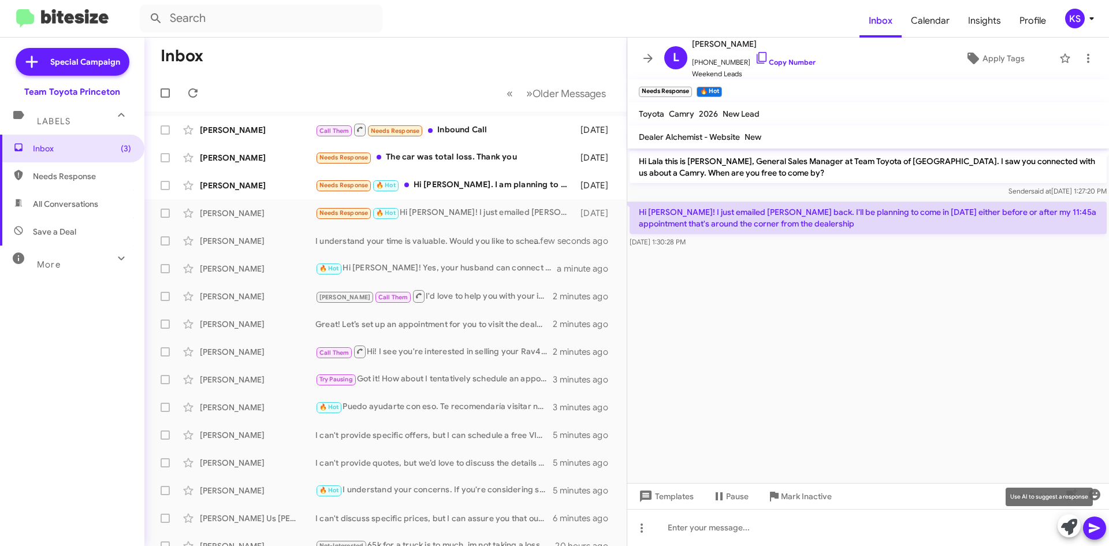
click at [1072, 528] on icon at bounding box center [1069, 527] width 16 height 16
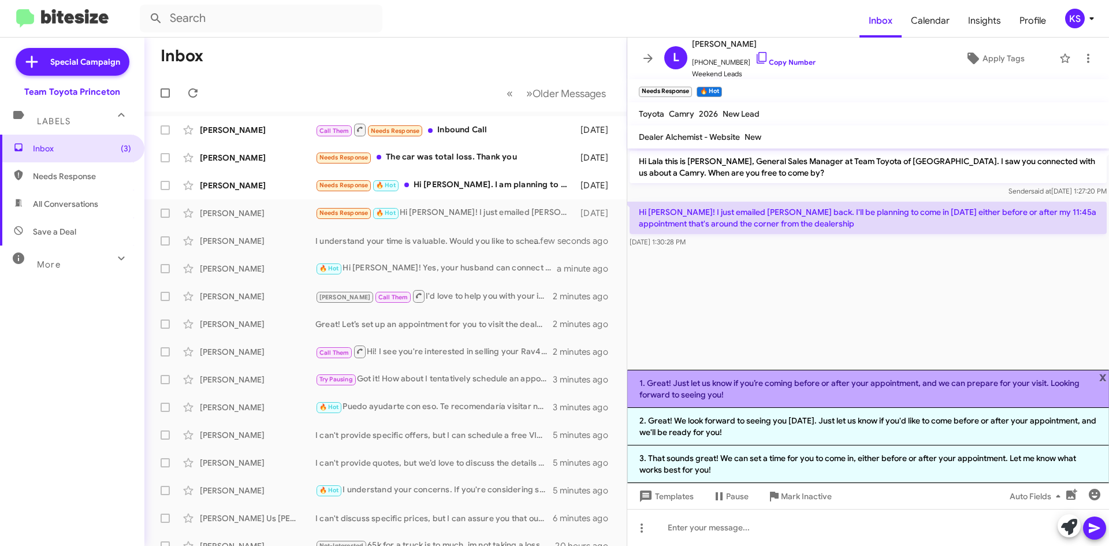
click at [766, 377] on li "1. Great! Just let us know if you’re coming before or after your appointment, a…" at bounding box center [868, 389] width 482 height 38
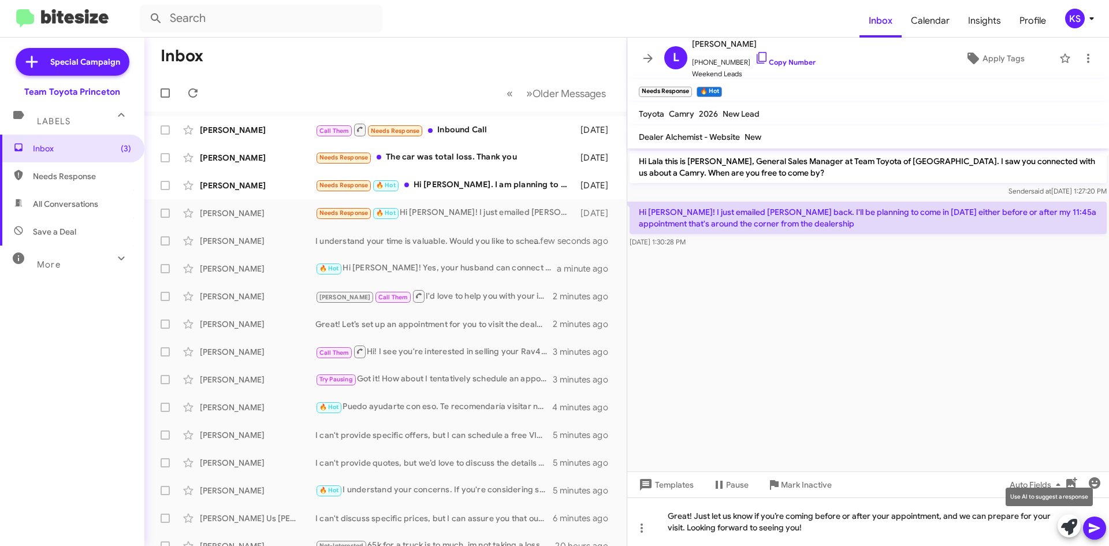
click at [1063, 528] on icon at bounding box center [1069, 527] width 16 height 16
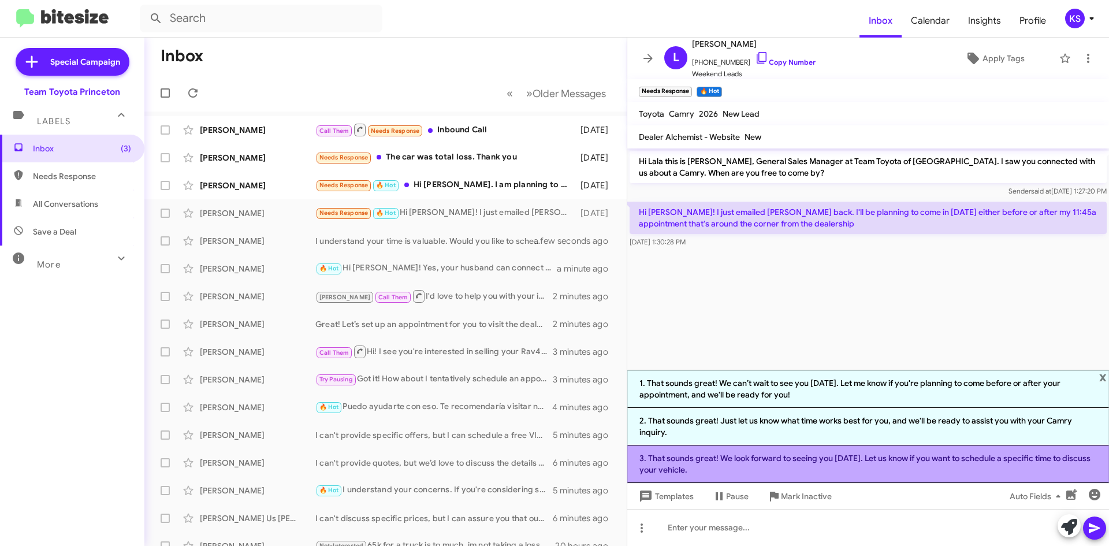
click at [895, 465] on li "3. That sounds great! We look forward to seeing you [DATE]. Let us know if you …" at bounding box center [868, 464] width 482 height 38
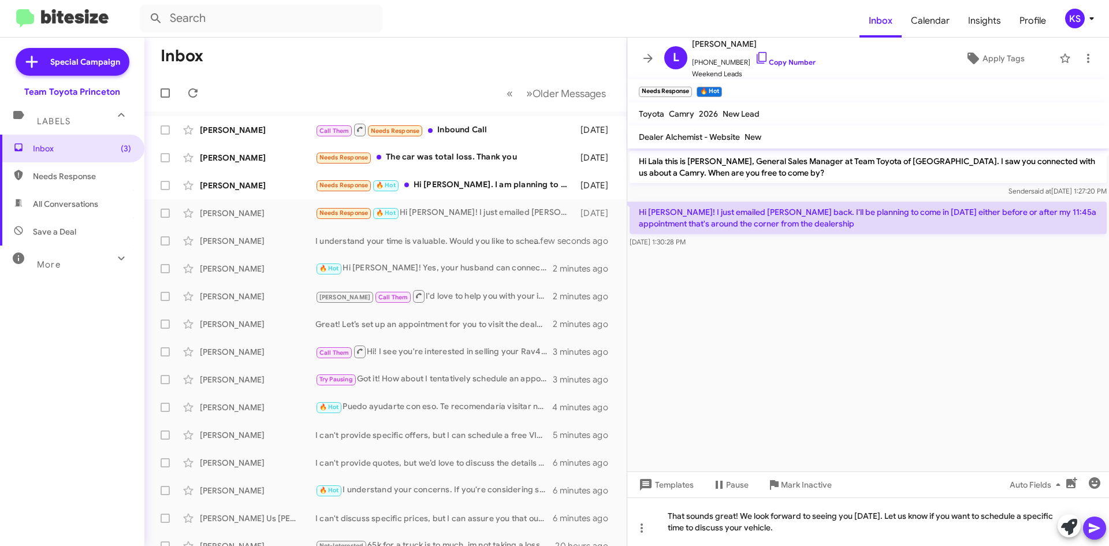
click at [1091, 528] on icon at bounding box center [1094, 528] width 14 height 14
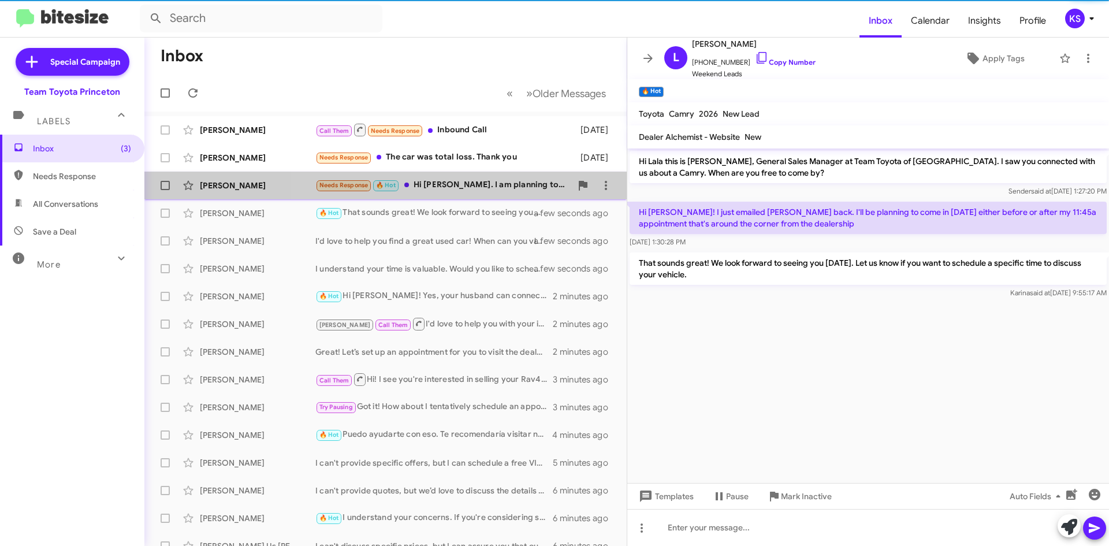
click at [506, 188] on div "Needs Response 🔥 Hot Hi [PERSON_NAME]. I am planning to come [DATE] to your dea…" at bounding box center [443, 184] width 256 height 13
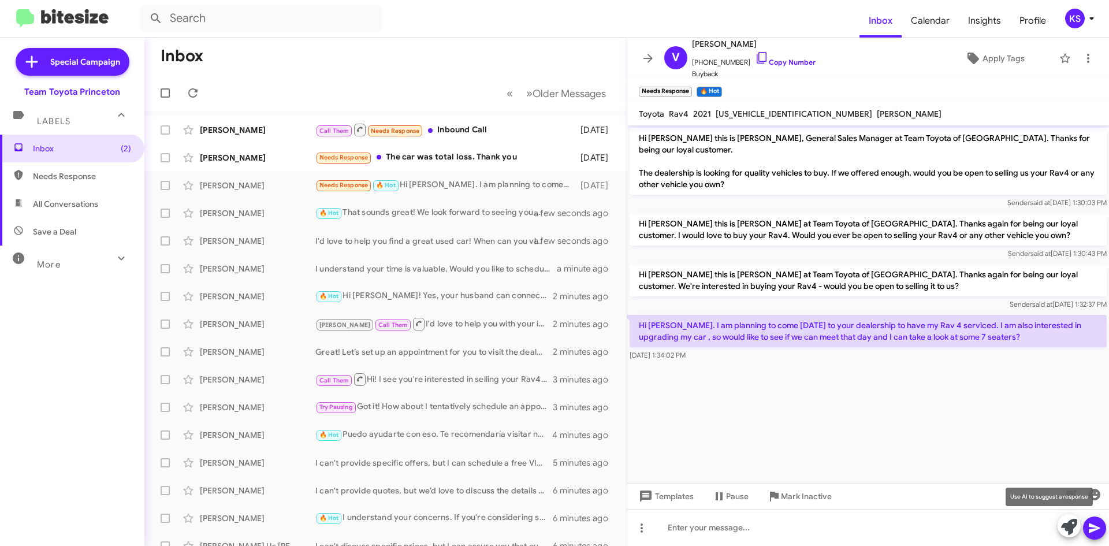
click at [1070, 527] on icon at bounding box center [1069, 527] width 16 height 16
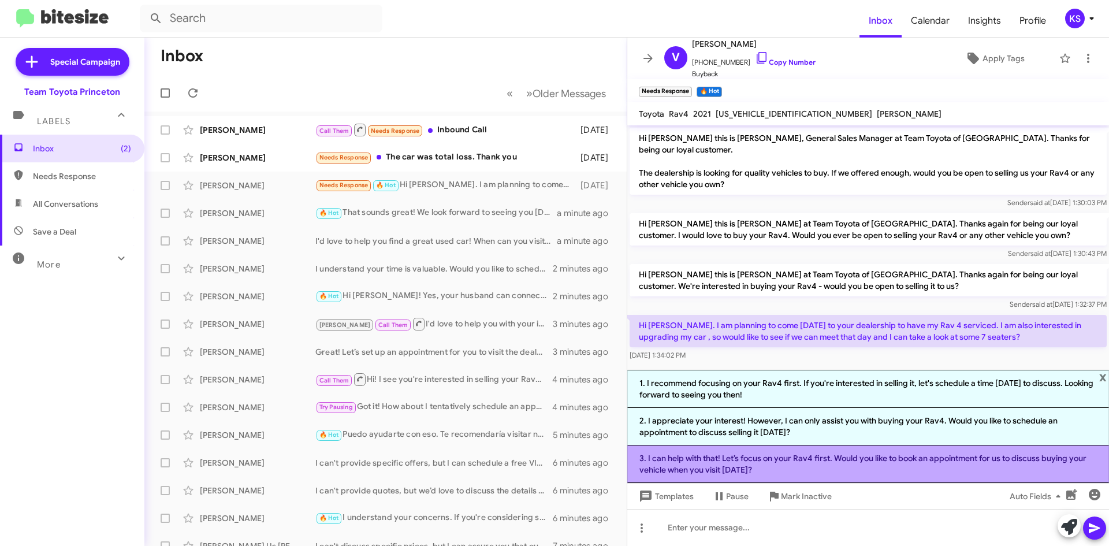
click at [846, 459] on li "3. I can help with that! Let’s focus on your Rav4 first. Would you like to book…" at bounding box center [868, 464] width 482 height 38
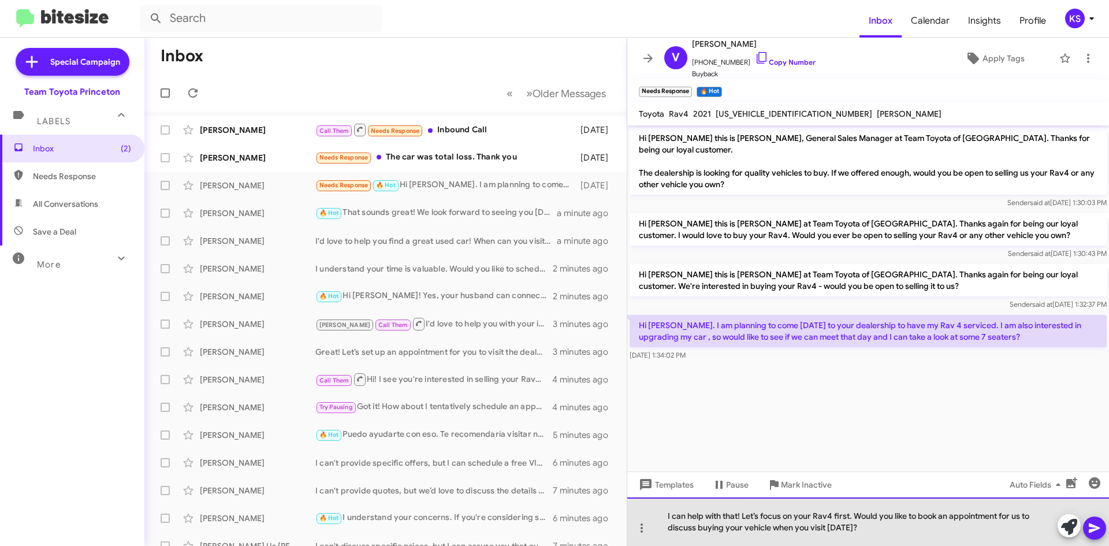
drag, startPoint x: 852, startPoint y: 516, endPoint x: 743, endPoint y: 517, distance: 109.7
click at [743, 517] on div "I can help with that! Let’s focus on your Rav4 first. Would you like to book an…" at bounding box center [868, 521] width 482 height 49
drag, startPoint x: 766, startPoint y: 532, endPoint x: 737, endPoint y: 509, distance: 36.5
click at [737, 509] on div "Sounds like a plan! Would you like to book an appointment for us to discuss buy…" at bounding box center [868, 521] width 482 height 49
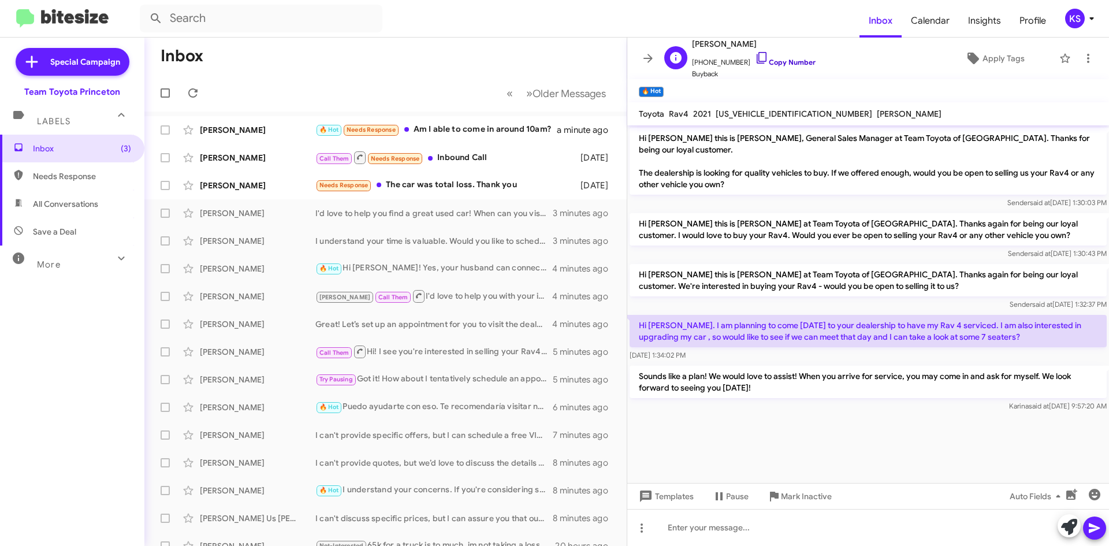
click at [756, 61] on link "Copy Number" at bounding box center [785, 62] width 61 height 9
click at [509, 122] on div "[PERSON_NAME] 🔥 Hot Needs Response Am I able to come in around 10am? 2 minutes …" at bounding box center [386, 129] width 464 height 23
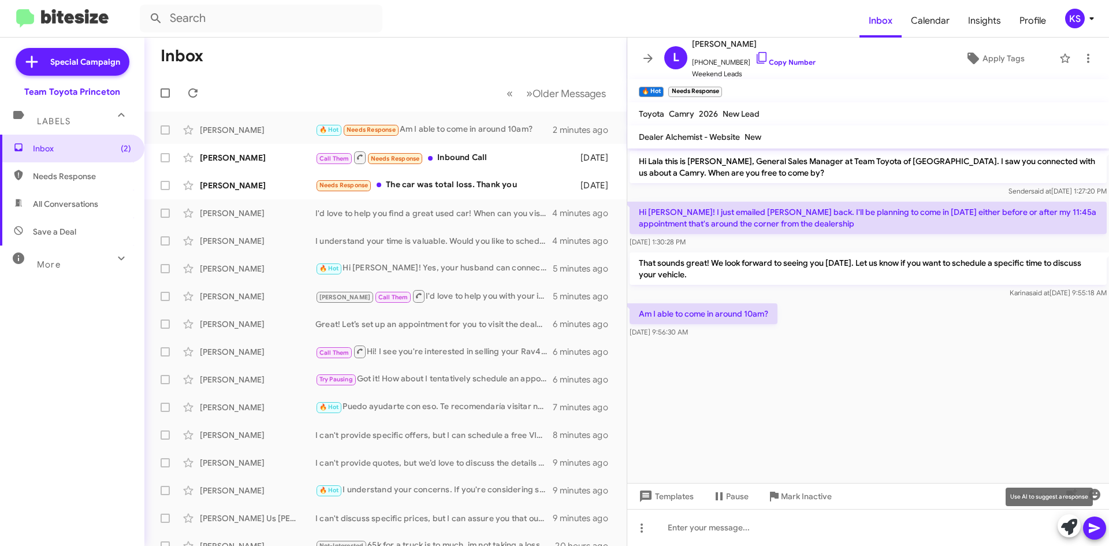
click at [1075, 521] on icon at bounding box center [1069, 527] width 16 height 16
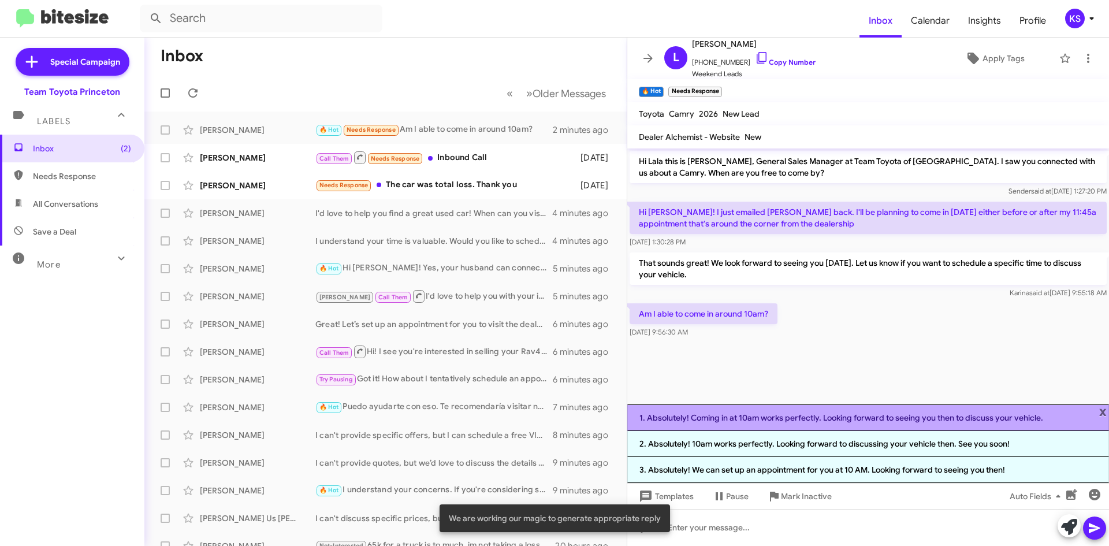
click at [759, 421] on li "1. Absolutely! Coming in at 10am works perfectly. Looking forward to seeing you…" at bounding box center [868, 417] width 482 height 27
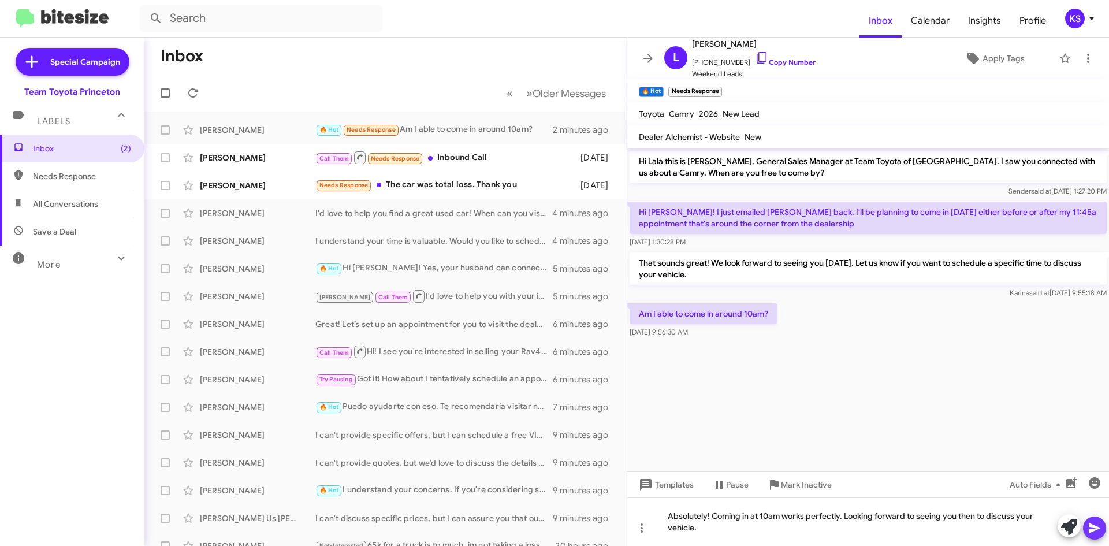
click at [1091, 526] on icon at bounding box center [1093, 528] width 11 height 10
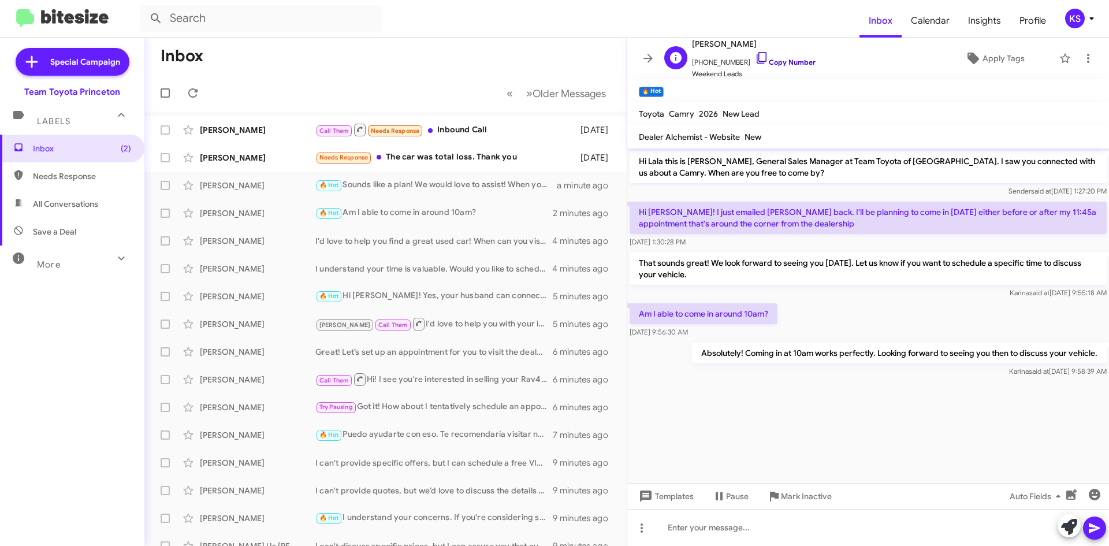
click at [755, 55] on icon at bounding box center [762, 58] width 14 height 14
click at [480, 128] on div "Call Them Needs Response Inbound Call" at bounding box center [443, 129] width 256 height 14
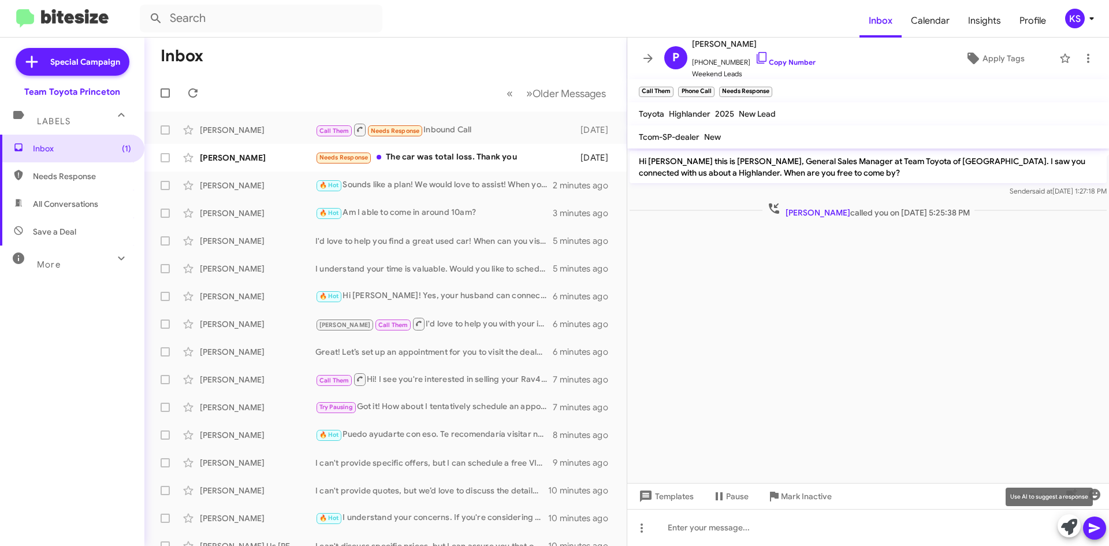
click at [1064, 528] on icon at bounding box center [1069, 527] width 16 height 16
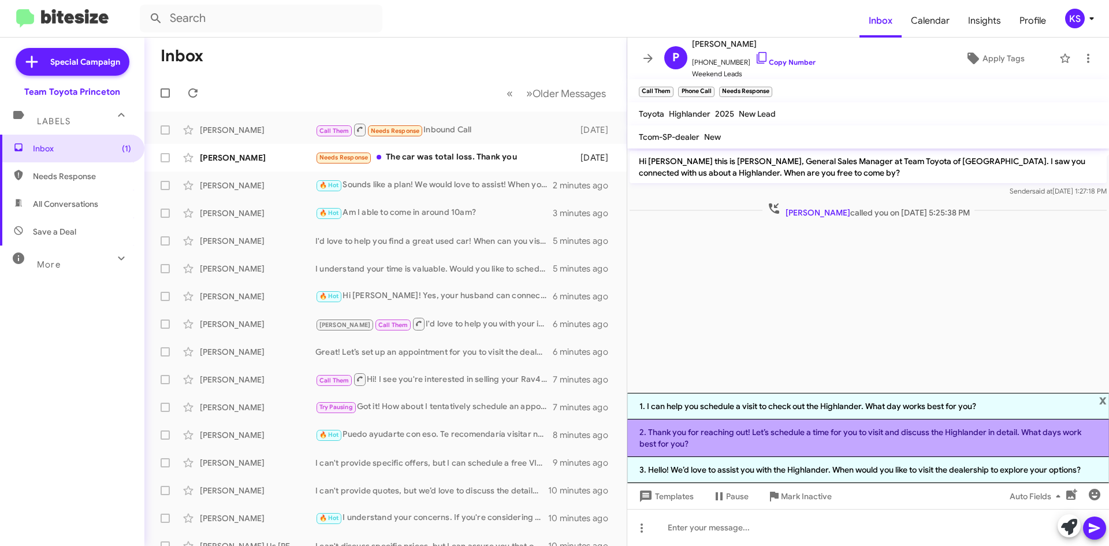
click at [773, 437] on li "2. Thank you for reaching out! Let’s schedule a time for you to visit and discu…" at bounding box center [868, 438] width 482 height 38
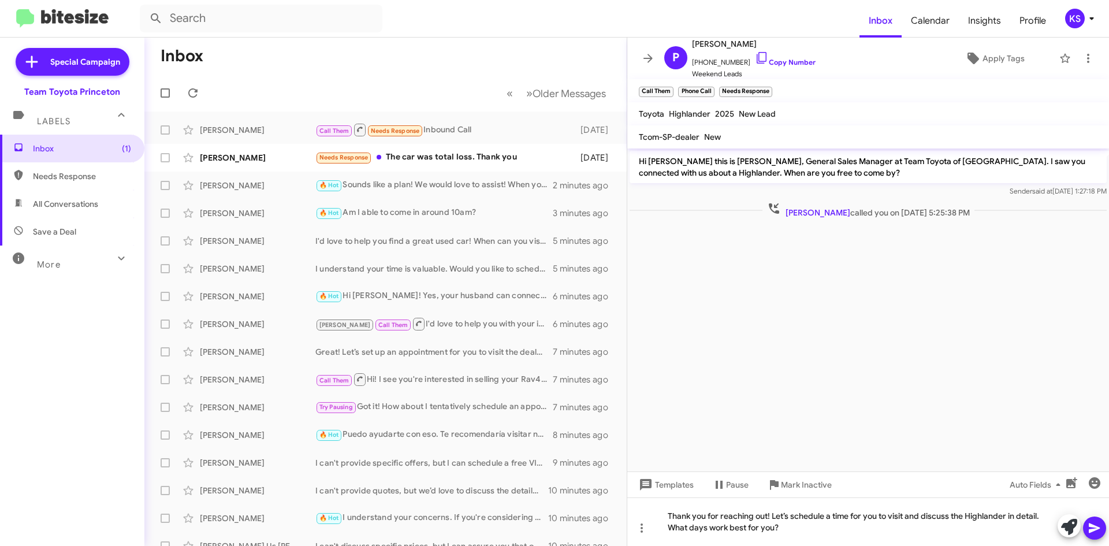
click at [1094, 524] on icon at bounding box center [1094, 528] width 14 height 14
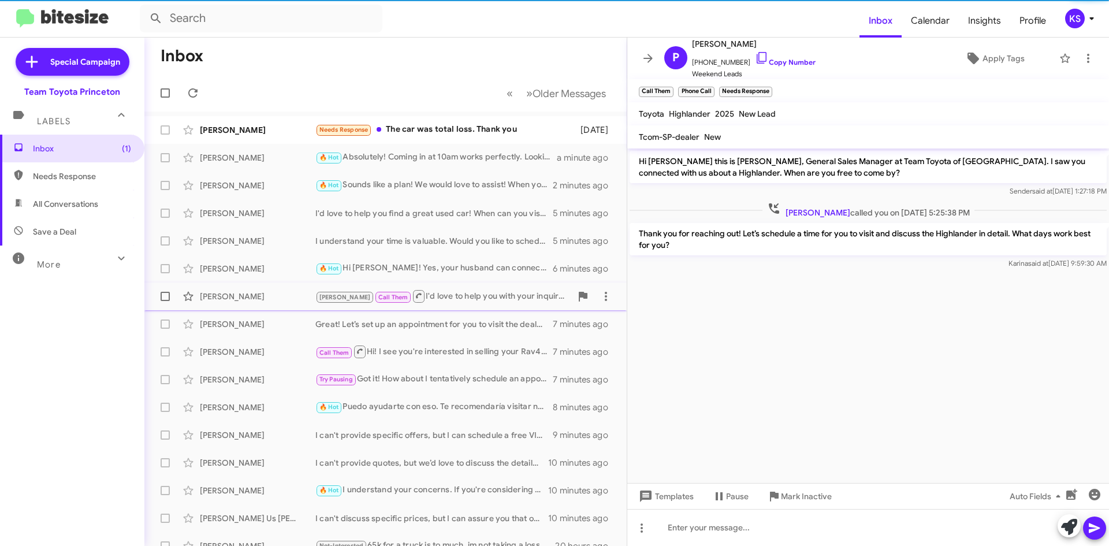
click at [437, 299] on div "[PERSON_NAME] Call Them I'd love to help you with your inquiry about the Cx-5! …" at bounding box center [443, 296] width 256 height 14
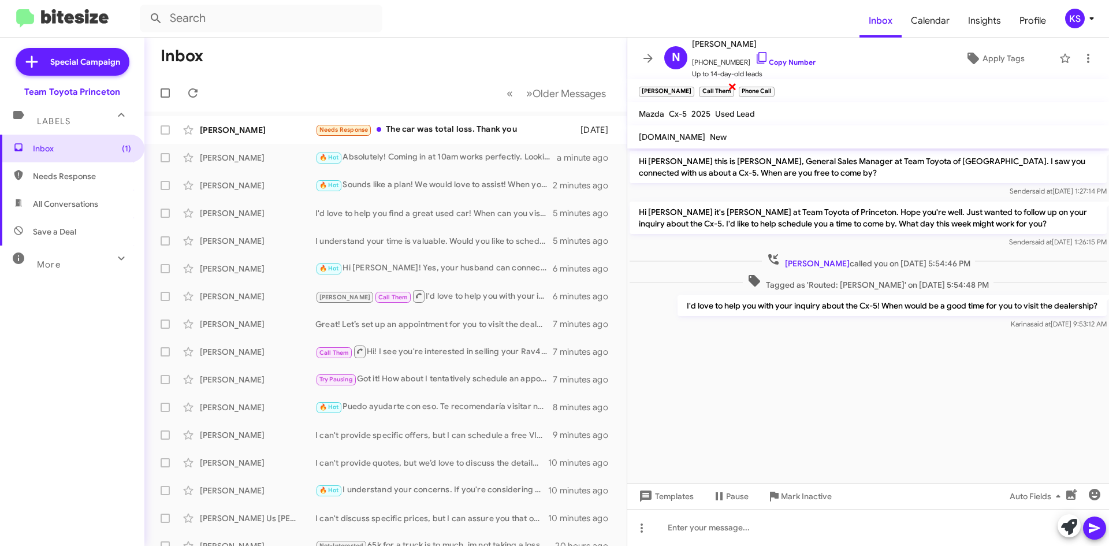
click at [728, 84] on span "×" at bounding box center [732, 86] width 9 height 14
click at [729, 85] on span "×" at bounding box center [733, 86] width 9 height 14
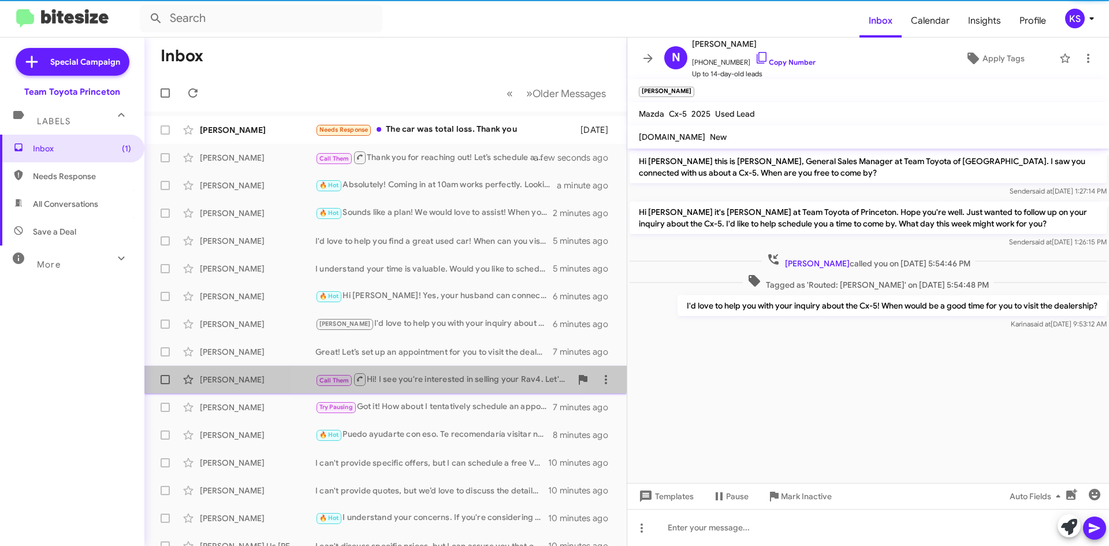
click at [424, 379] on div "Call Them Hi! I see you're interested in selling your Rav4. Let's set up a time…" at bounding box center [443, 379] width 256 height 14
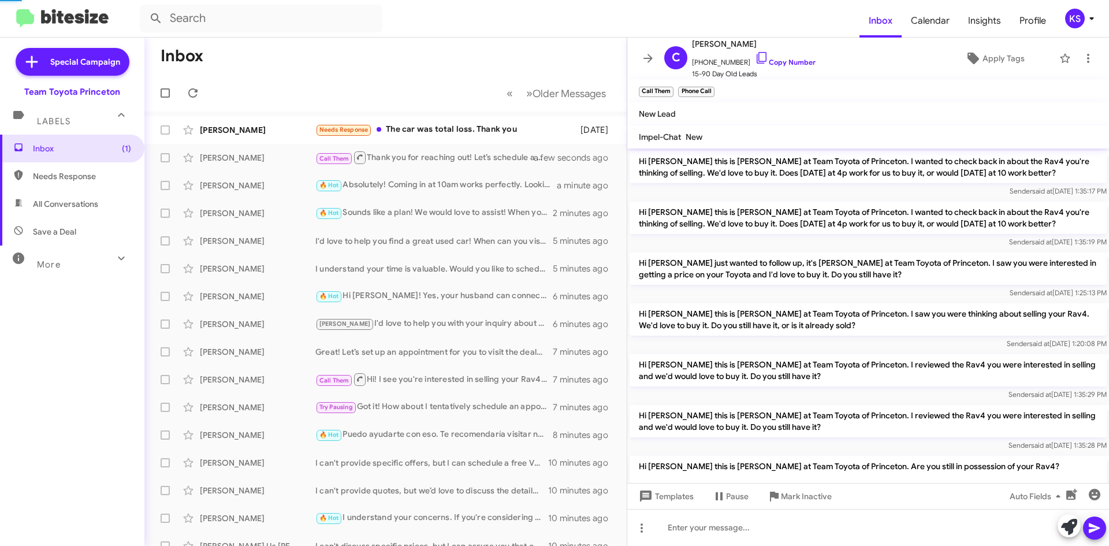
scroll to position [907, 0]
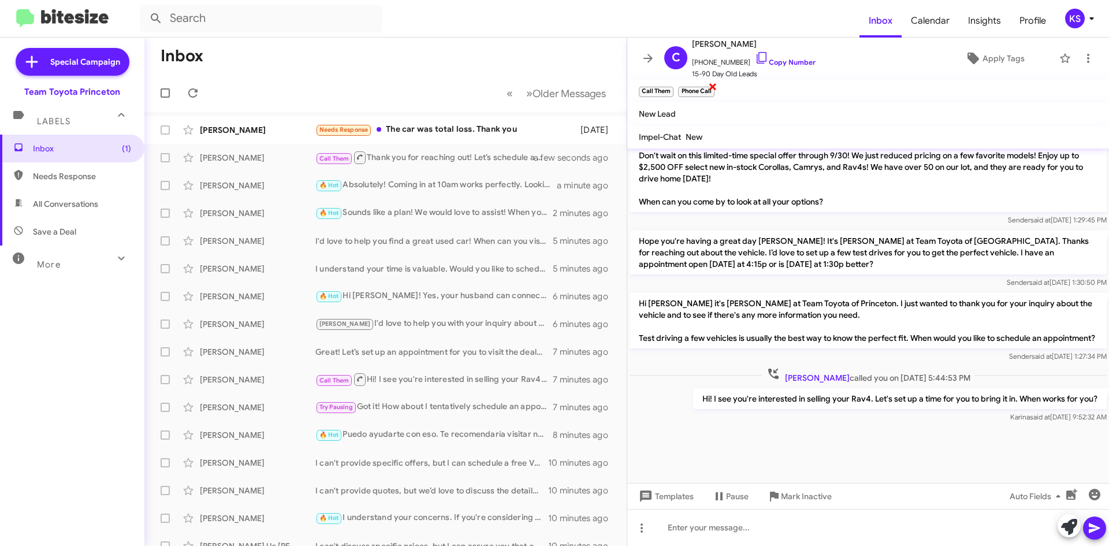
click at [714, 85] on span "×" at bounding box center [712, 86] width 9 height 14
click at [669, 87] on span "×" at bounding box center [671, 86] width 9 height 14
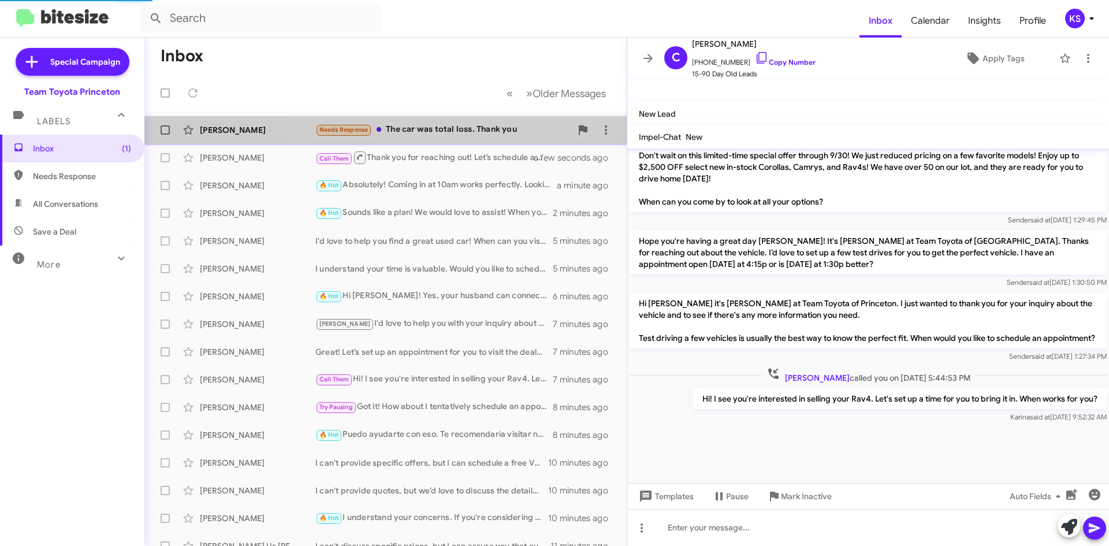
click at [467, 125] on div "Needs Response The car was total loss. Thank you" at bounding box center [443, 129] width 256 height 13
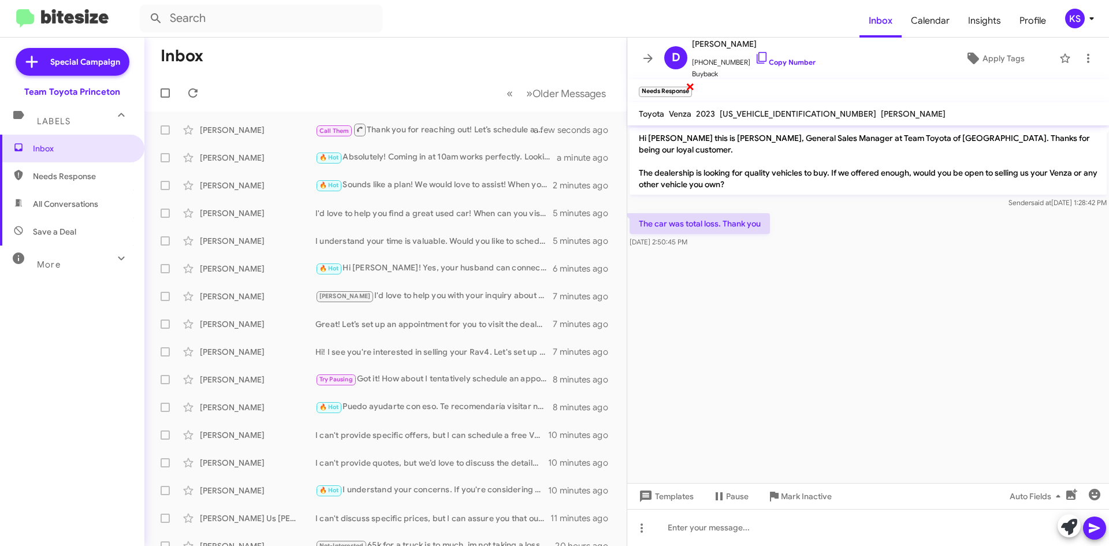
click at [691, 81] on span "×" at bounding box center [689, 86] width 9 height 14
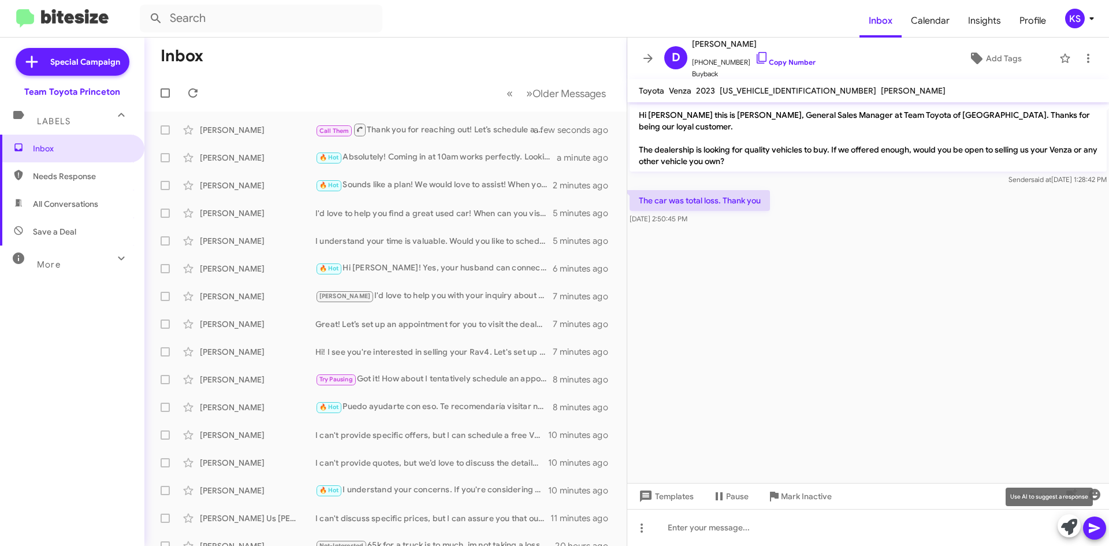
click at [1070, 520] on icon at bounding box center [1069, 527] width 16 height 16
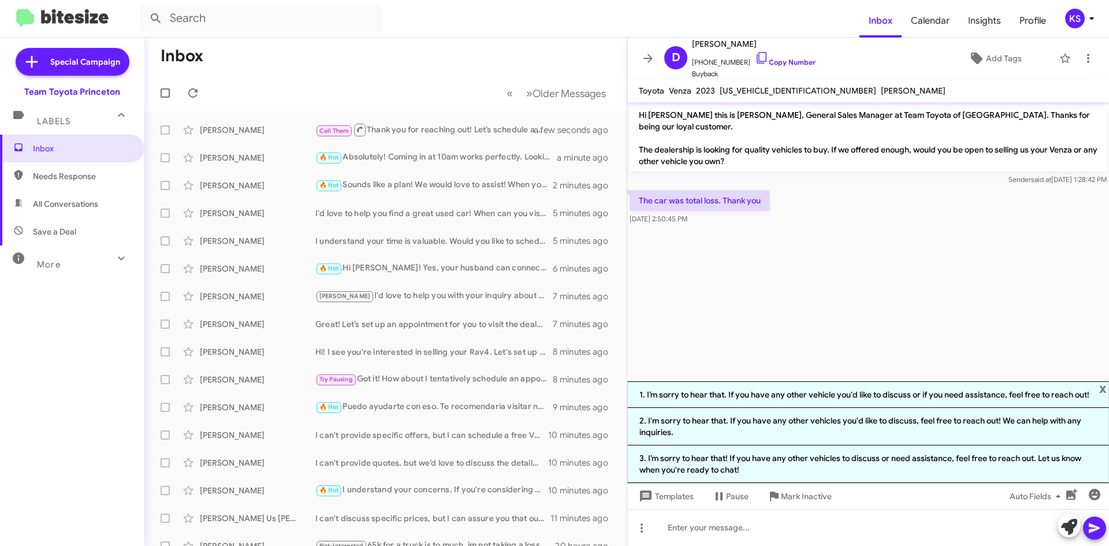
drag, startPoint x: 840, startPoint y: 304, endPoint x: 904, endPoint y: 153, distance: 164.0
click at [841, 292] on cdk-virtual-scroll-viewport "Hi [PERSON_NAME] this is [PERSON_NAME], General Sales Manager at Team Toyota of…" at bounding box center [868, 241] width 482 height 279
drag, startPoint x: 1099, startPoint y: 389, endPoint x: 1085, endPoint y: 299, distance: 91.7
click at [1098, 390] on div "x 1. I’m sorry to hear that. If you have any other vehicle you'd like to discus…" at bounding box center [868, 432] width 482 height 102
drag, startPoint x: 1101, startPoint y: 390, endPoint x: 1102, endPoint y: 384, distance: 5.9
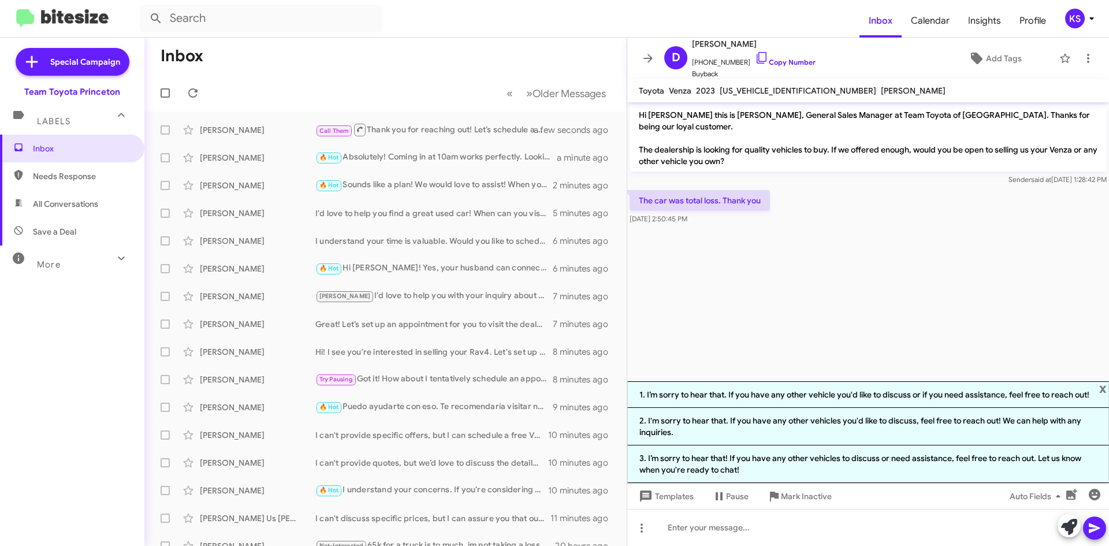
click at [1102, 390] on span "x" at bounding box center [1103, 388] width 8 height 14
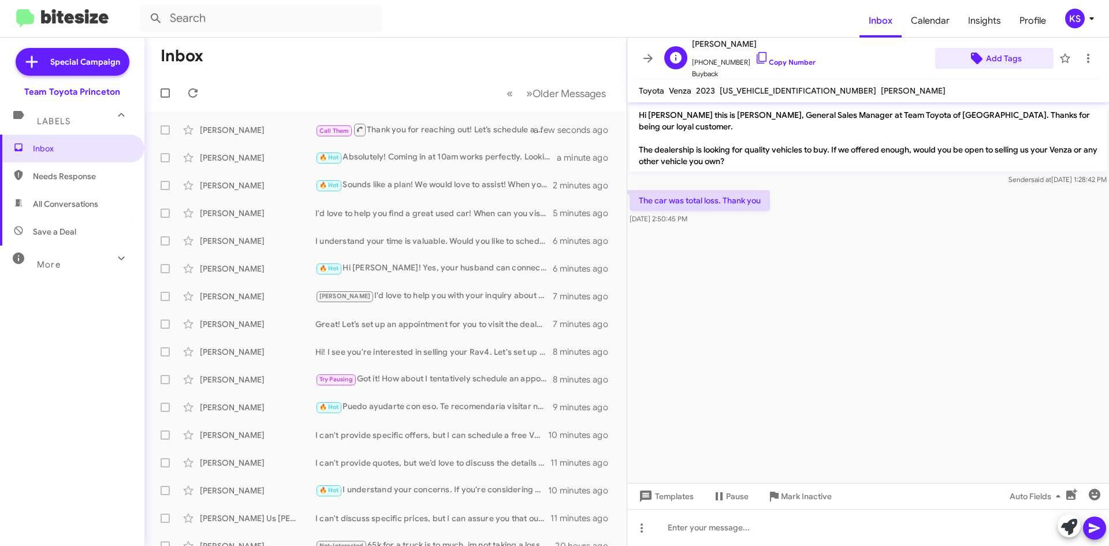
click at [993, 65] on span "Add Tags" at bounding box center [1004, 58] width 36 height 21
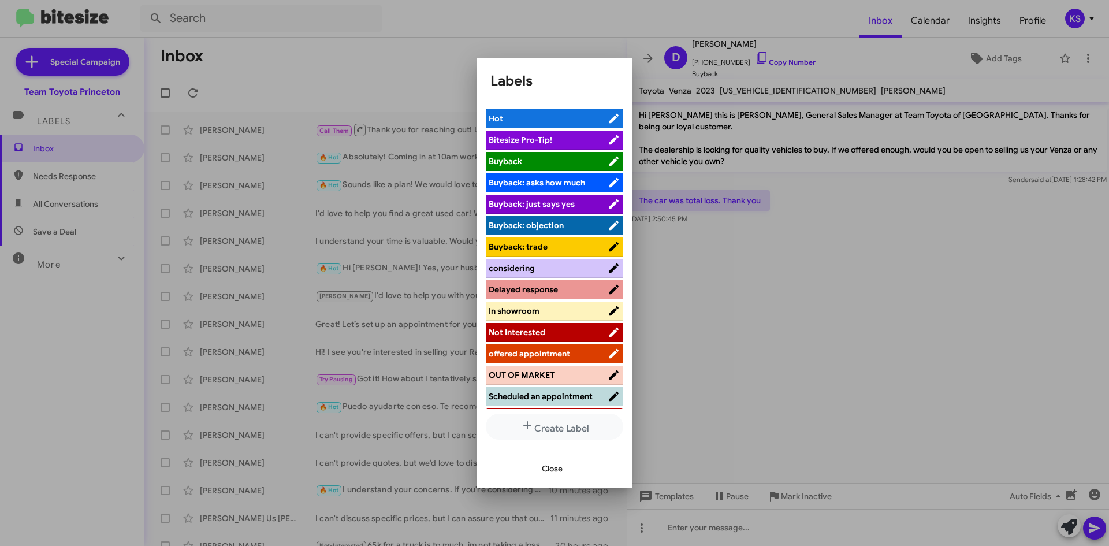
scroll to position [106, 0]
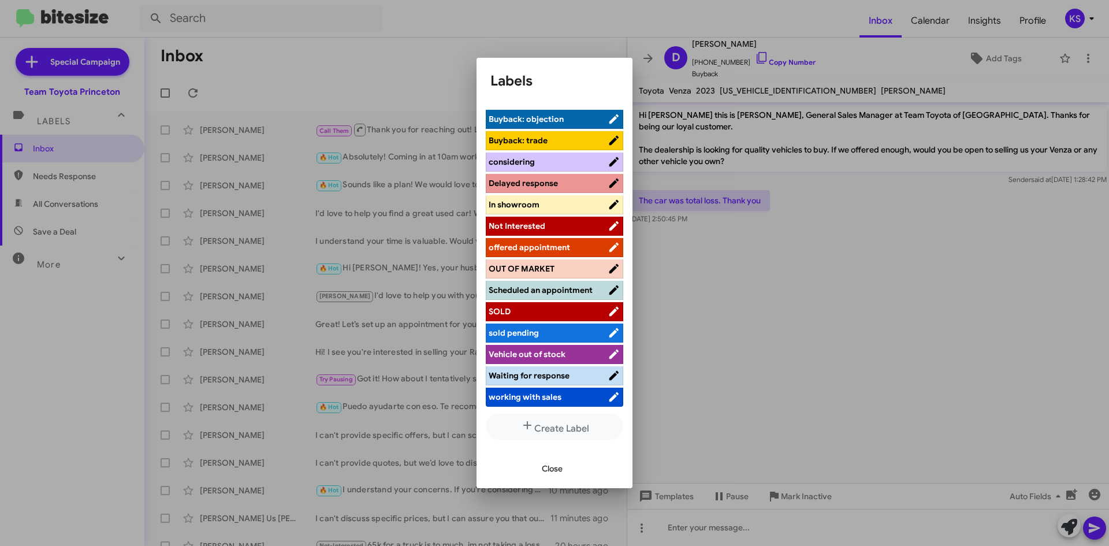
click at [569, 221] on span "Not Interested" at bounding box center [547, 226] width 119 height 12
click at [554, 467] on span "Close" at bounding box center [552, 468] width 21 height 21
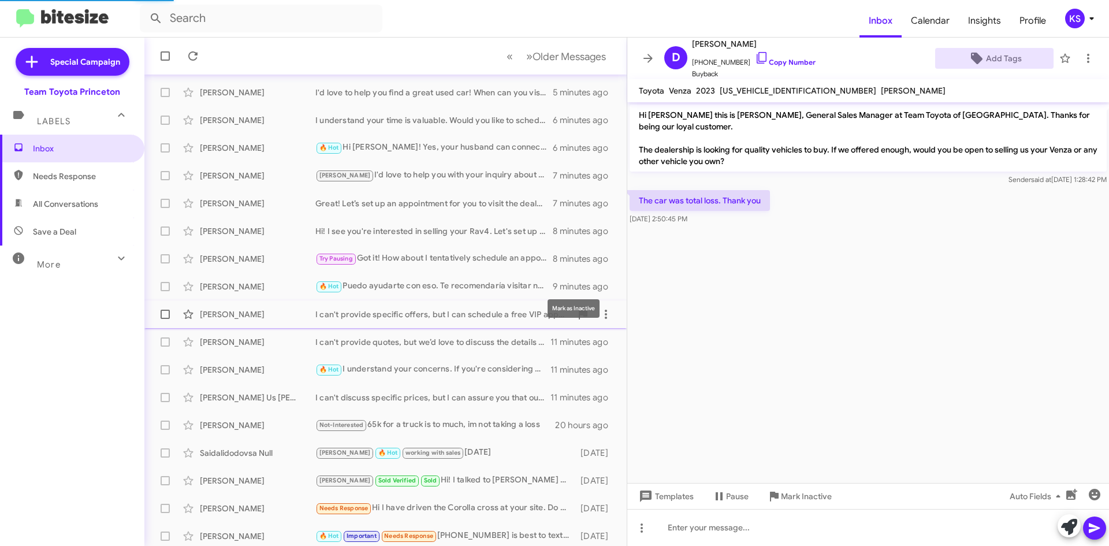
scroll to position [125, 0]
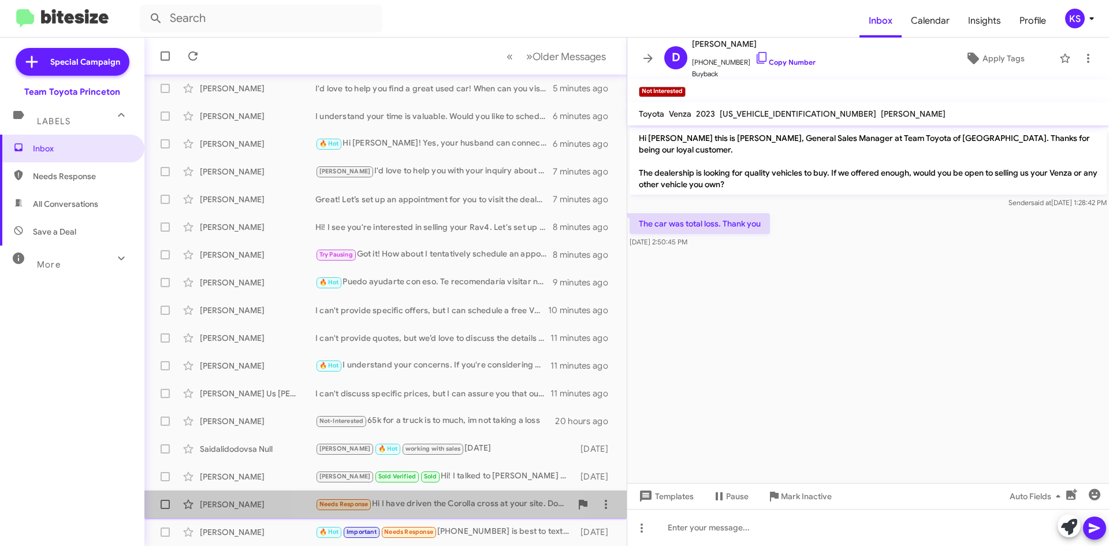
click at [452, 505] on div "Needs Response Hi I have driven the Corolla cross at your site. Do you have the…" at bounding box center [443, 503] width 256 height 13
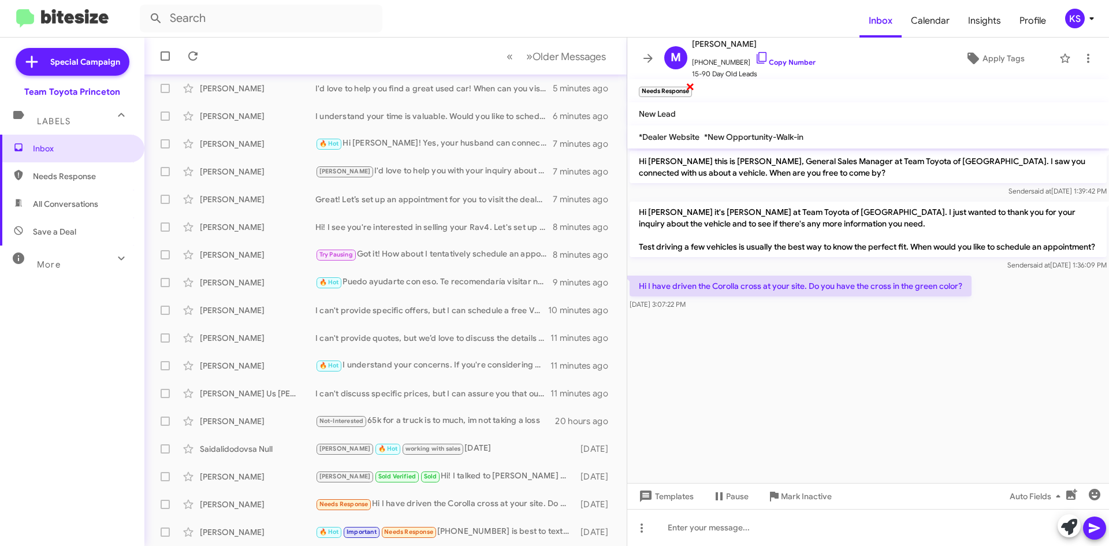
click at [691, 84] on span "×" at bounding box center [689, 86] width 9 height 14
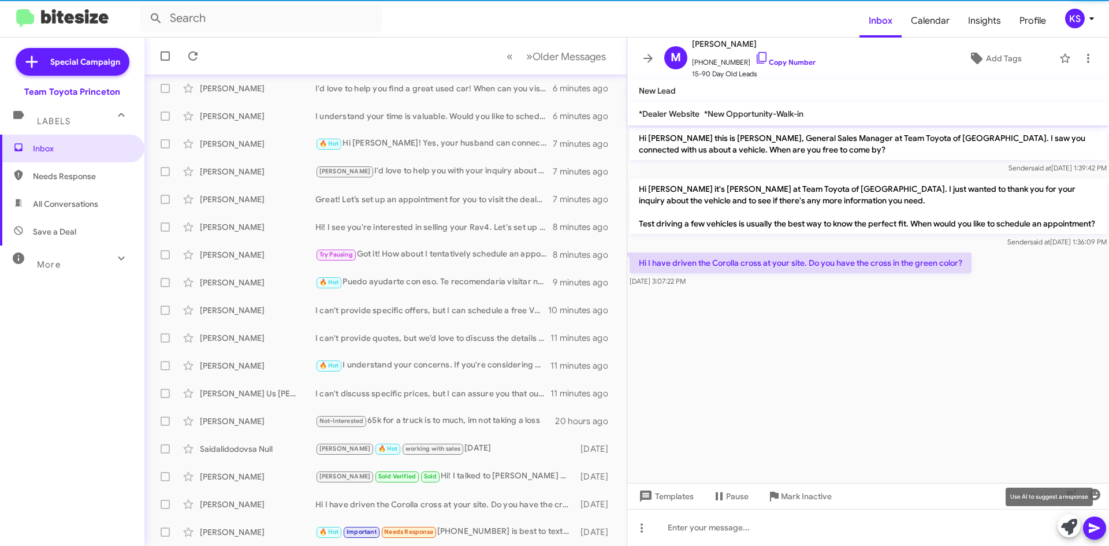
click at [1076, 524] on icon at bounding box center [1069, 527] width 16 height 16
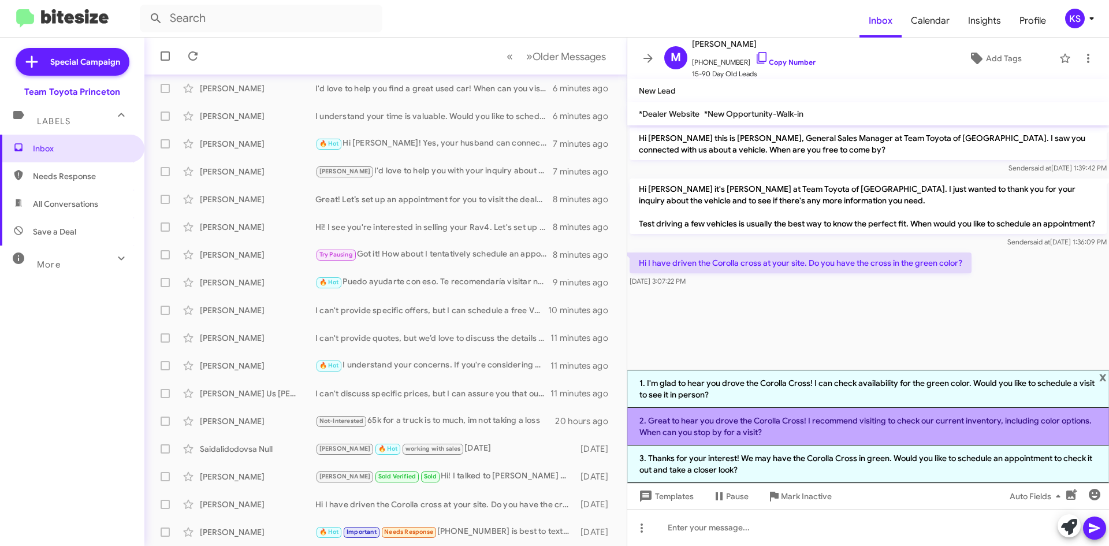
click at [855, 430] on li "2. Great to hear you drove the Corolla Cross! I recommend visiting to check our…" at bounding box center [868, 427] width 482 height 38
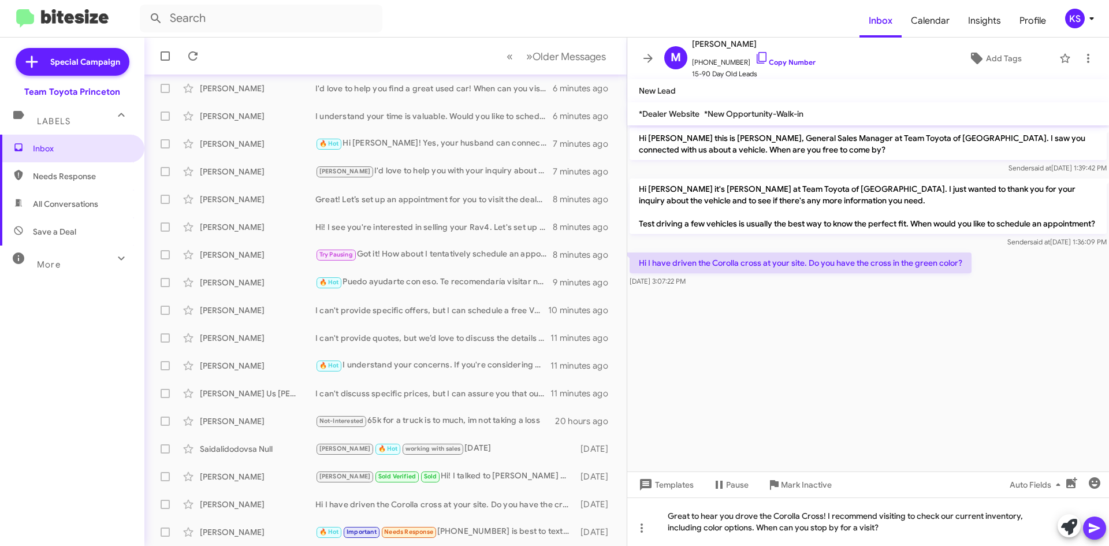
click at [1099, 525] on icon at bounding box center [1094, 528] width 14 height 14
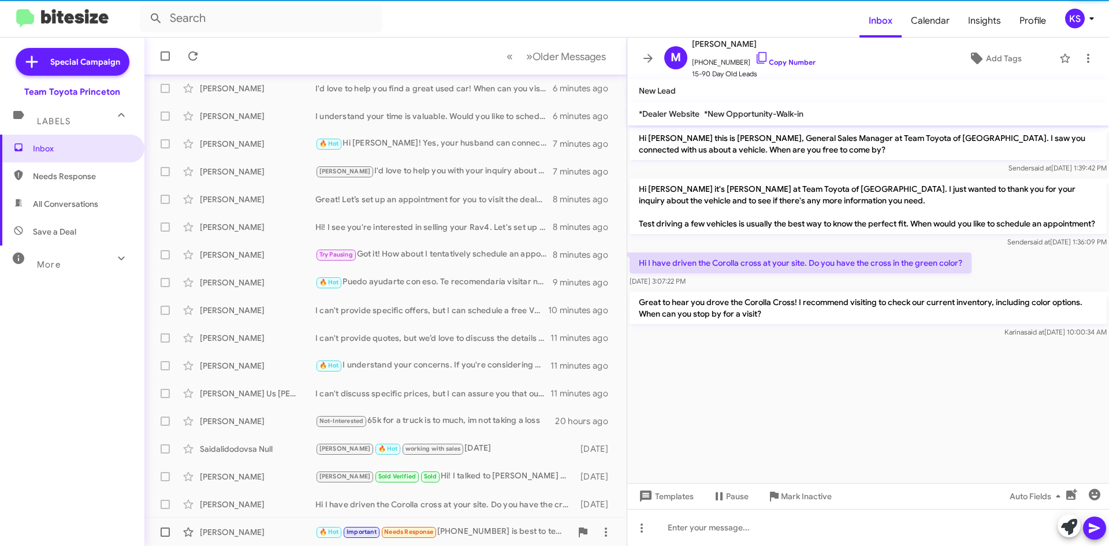
click at [474, 527] on div "🔥 Hot Important Needs Response [PHONE_NUMBER] is best to text me! Thank you 🙏🏼" at bounding box center [443, 531] width 256 height 13
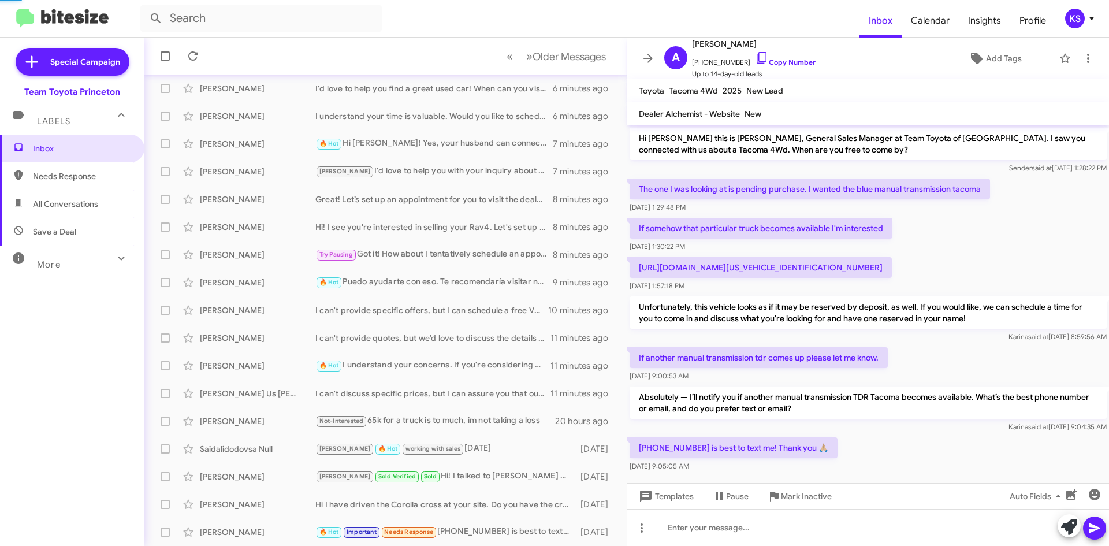
scroll to position [14, 0]
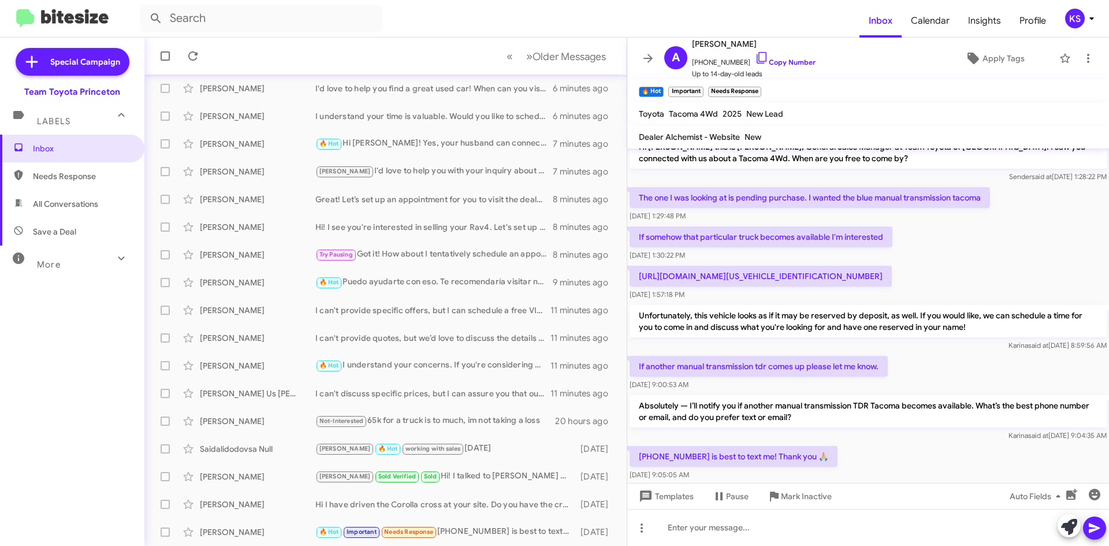
click at [768, 84] on mat-toolbar "🔥 Hot × Important × Needs Response ×" at bounding box center [868, 90] width 482 height 23
click at [760, 84] on span "×" at bounding box center [759, 86] width 9 height 14
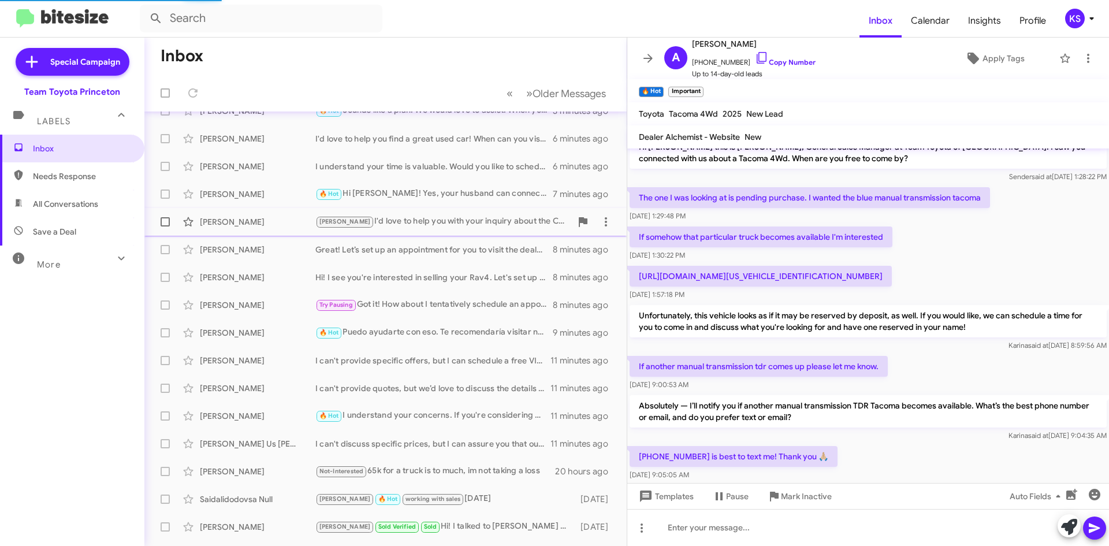
scroll to position [0, 0]
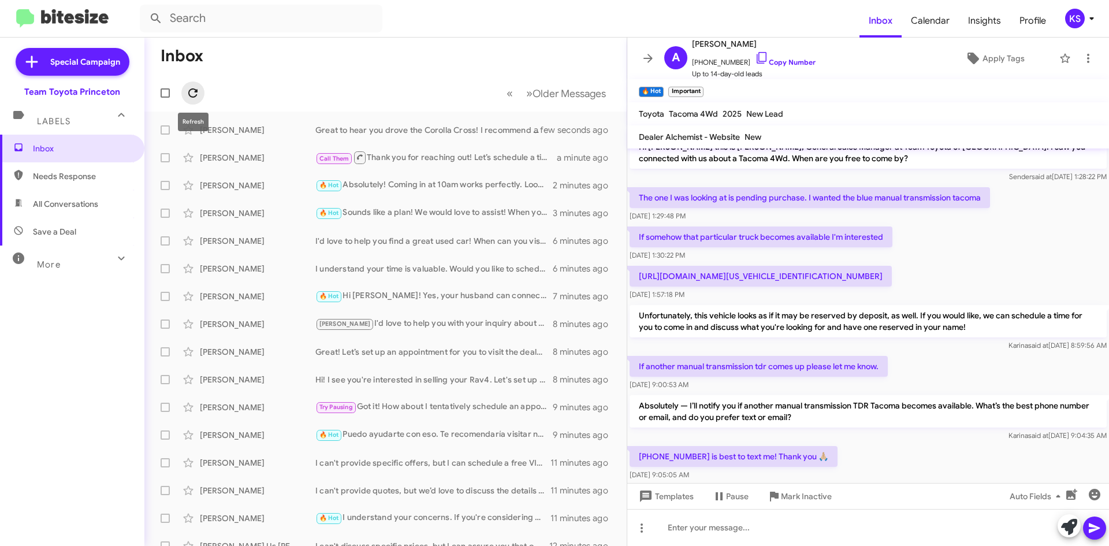
click at [199, 89] on icon at bounding box center [193, 93] width 14 height 14
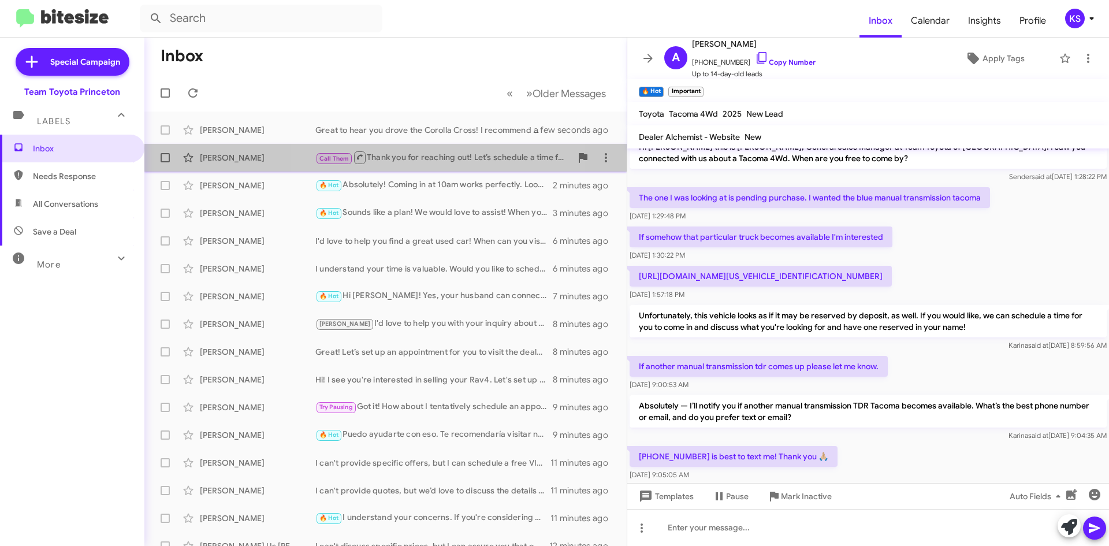
drag, startPoint x: 407, startPoint y: 158, endPoint x: 428, endPoint y: 150, distance: 22.6
click at [408, 157] on div "Call Them Thank you for reaching out! Let’s schedule a time for you to visit an…" at bounding box center [443, 157] width 256 height 14
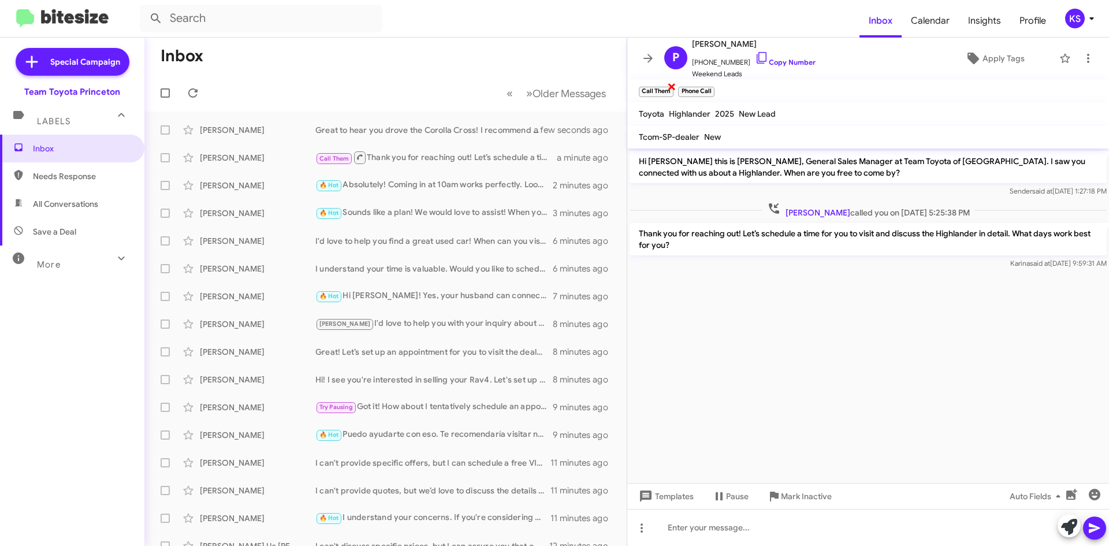
click at [670, 83] on span "×" at bounding box center [671, 86] width 9 height 14
click at [670, 84] on span "×" at bounding box center [672, 86] width 9 height 14
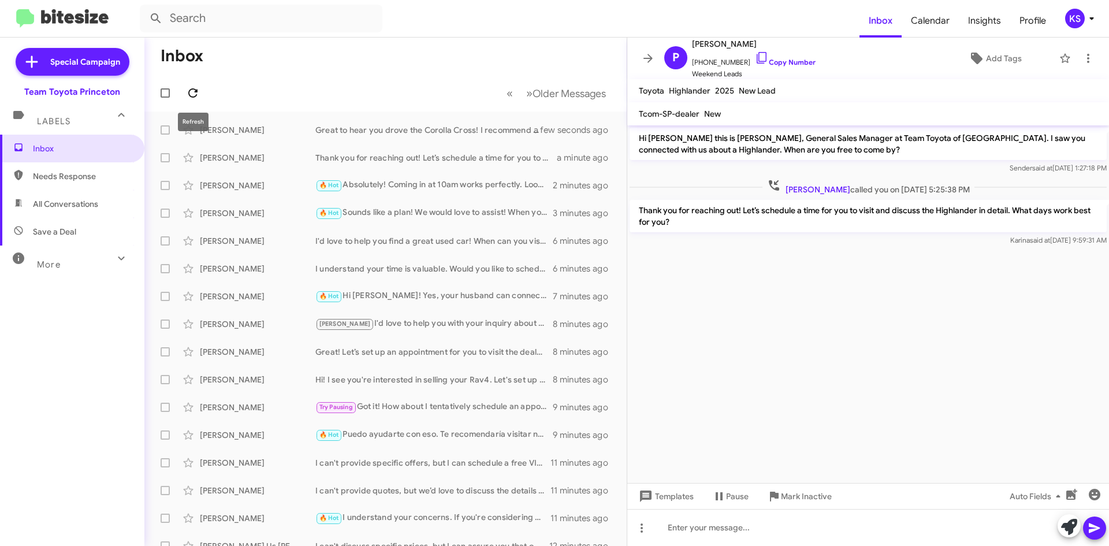
click at [191, 88] on icon at bounding box center [193, 93] width 14 height 14
click at [1080, 18] on div "KS" at bounding box center [1075, 19] width 20 height 20
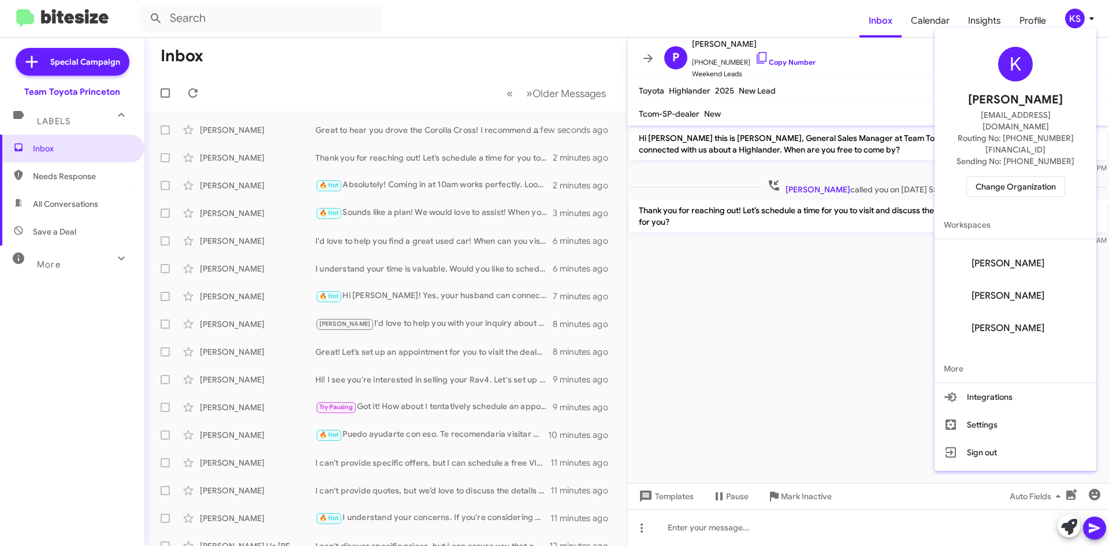
scroll to position [176, 0]
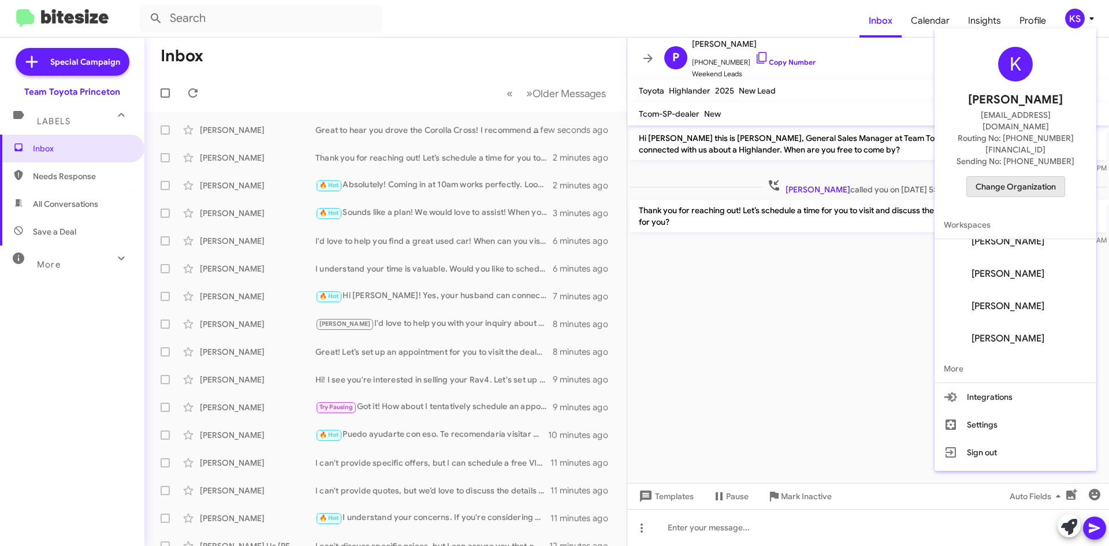
click at [1046, 177] on span "Change Organization" at bounding box center [1015, 187] width 80 height 20
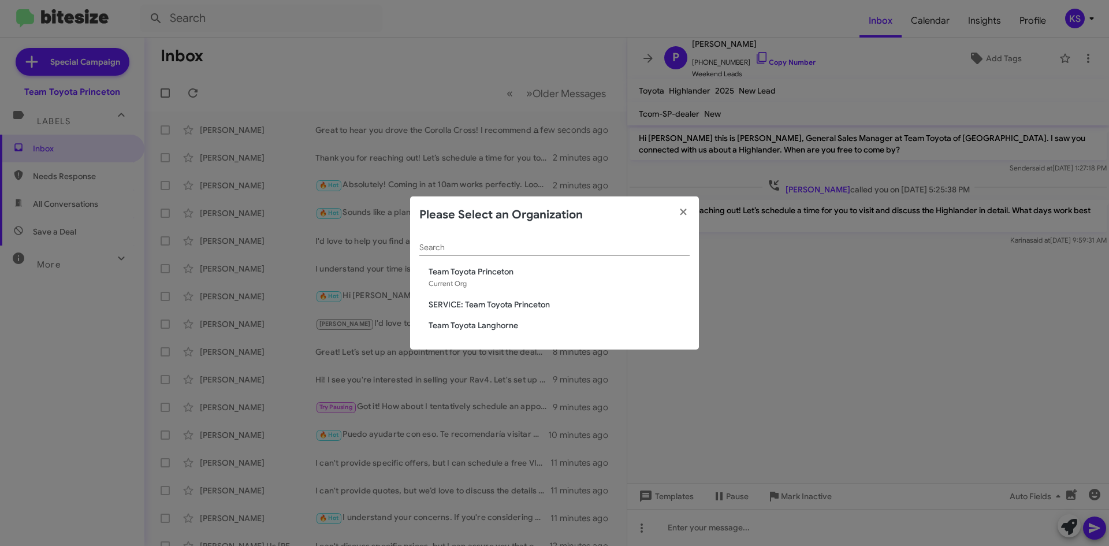
click at [469, 322] on span "Team Toyota Langhorne" at bounding box center [558, 325] width 261 height 12
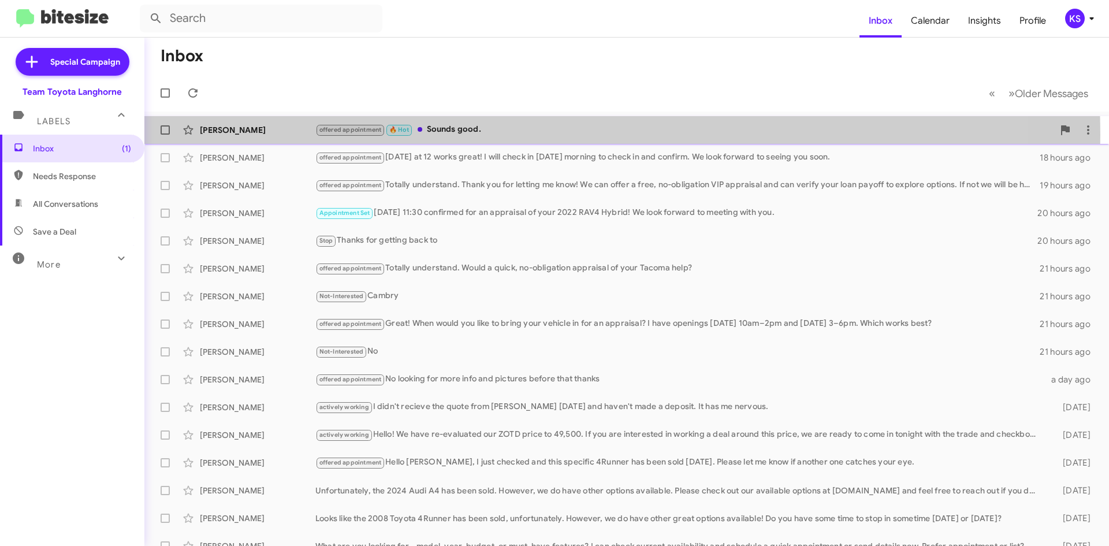
click at [477, 135] on div "offered appointment 🔥 Hot Sounds good." at bounding box center [684, 129] width 738 height 13
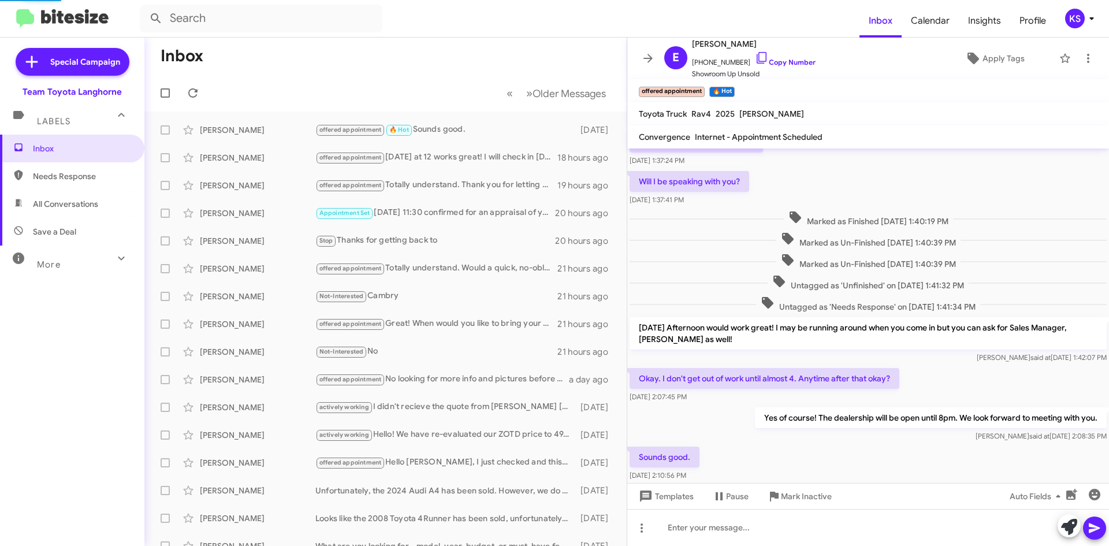
scroll to position [535, 0]
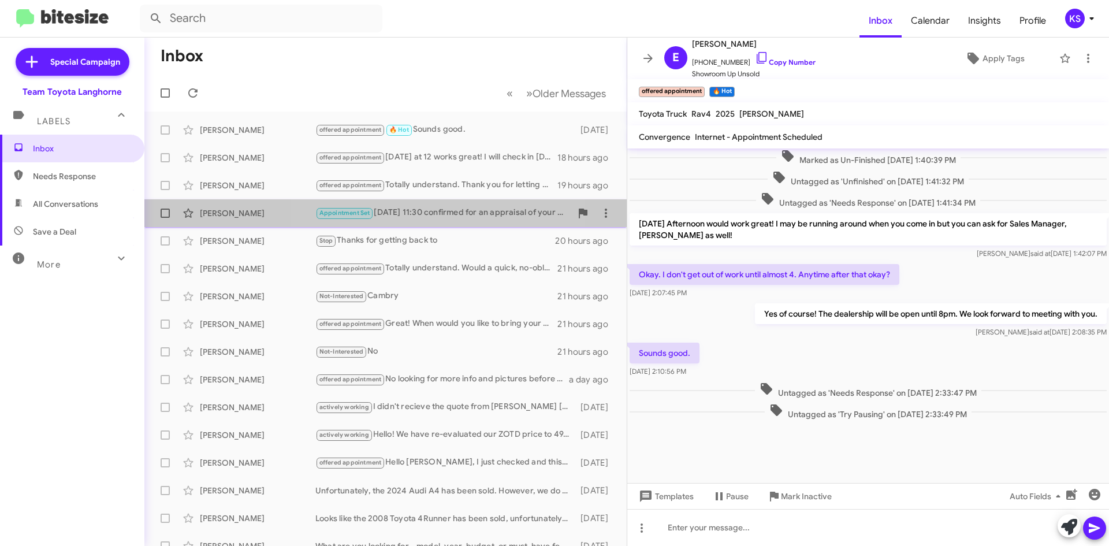
click at [422, 210] on div "Appointment Set Friday 11:30 confirmed for an appraisal of your 2022 RAV4 Hybri…" at bounding box center [443, 212] width 256 height 13
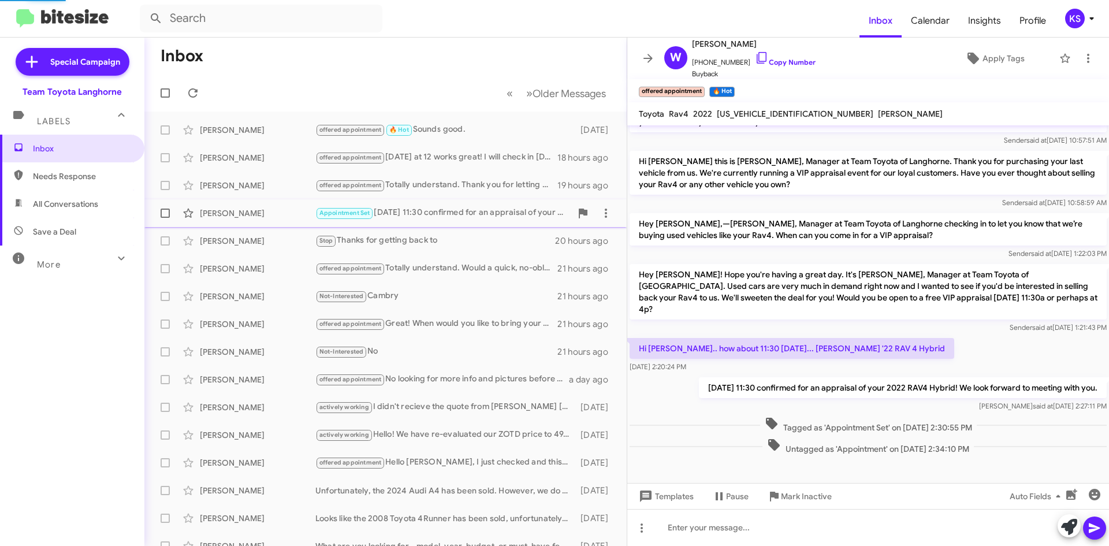
scroll to position [102, 0]
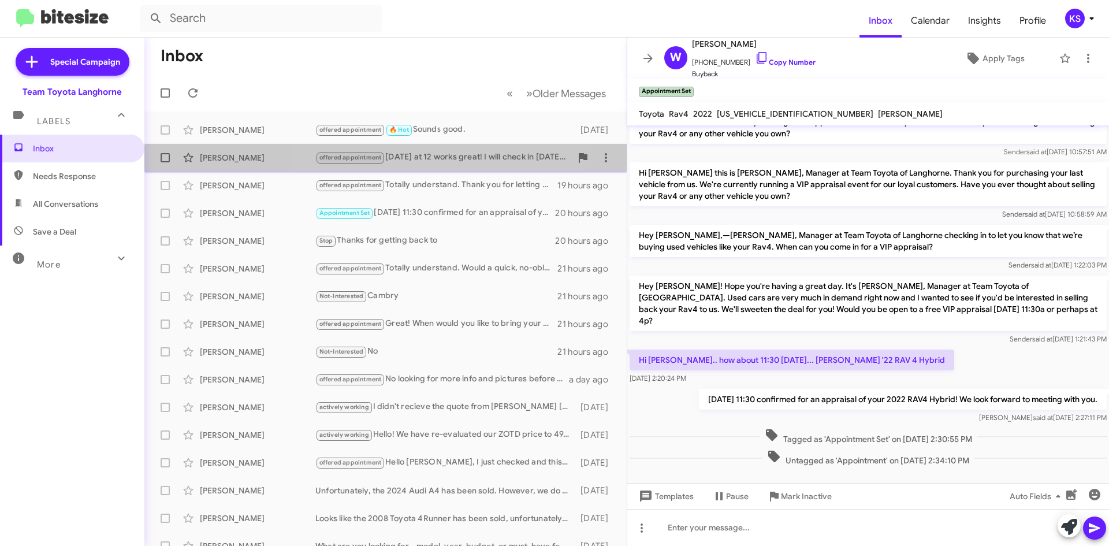
click at [444, 165] on div "Laurence Simon offered appointment Friday at 12 works great! I will check in Fr…" at bounding box center [386, 157] width 464 height 23
